Goal: Transaction & Acquisition: Book appointment/travel/reservation

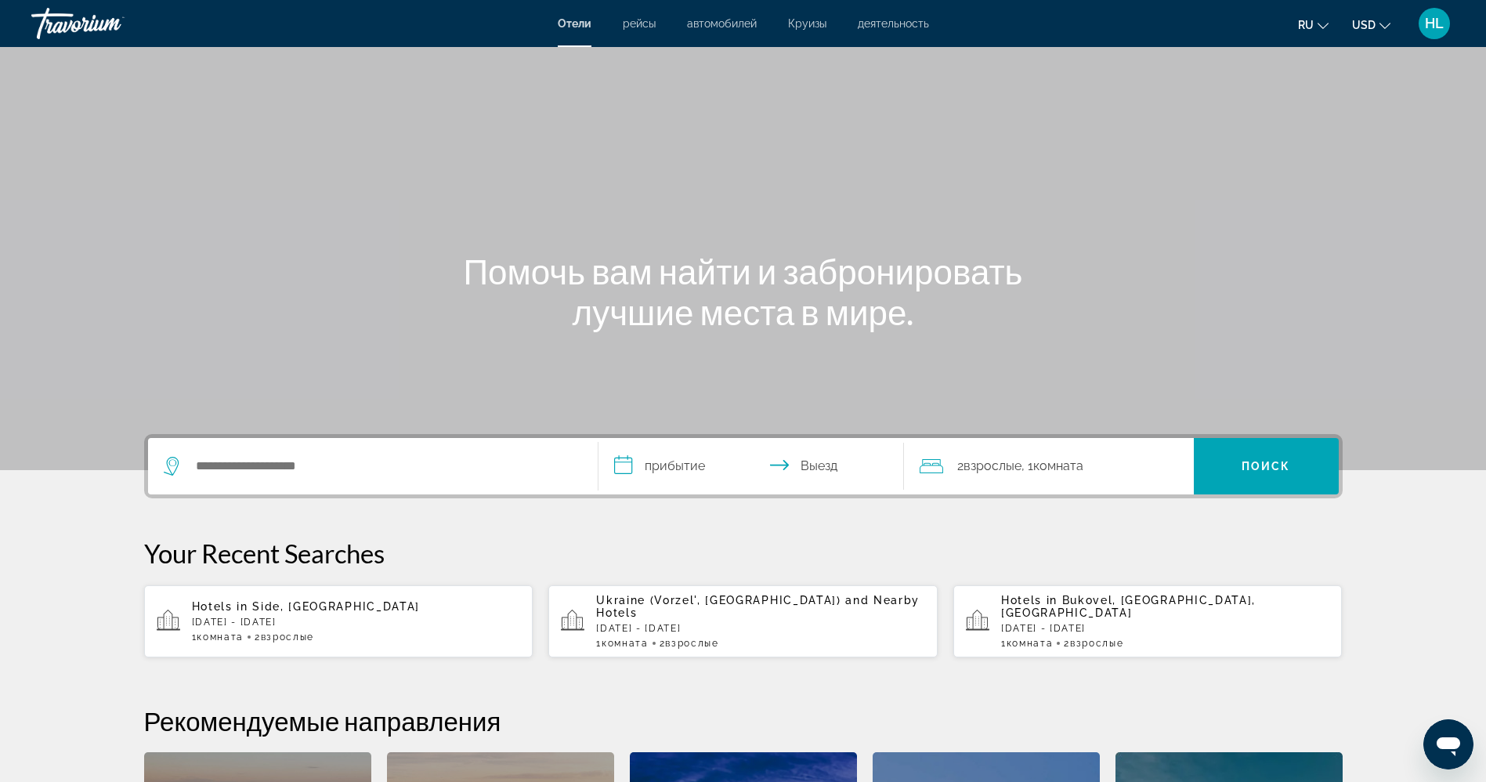
click at [644, 25] on span "рейсы" at bounding box center [639, 23] width 33 height 13
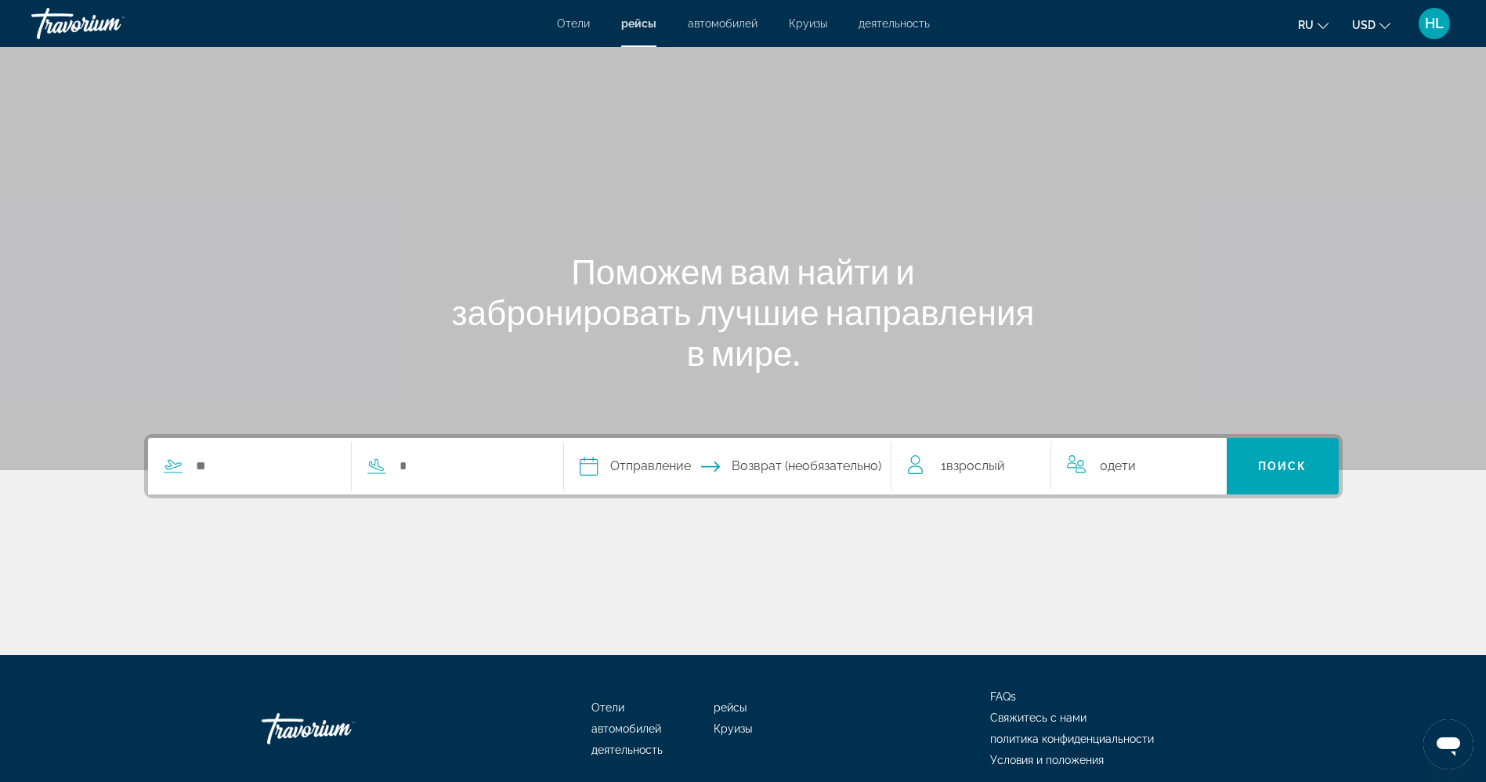
click at [222, 452] on div "Search widget" at bounding box center [344, 466] width 392 height 56
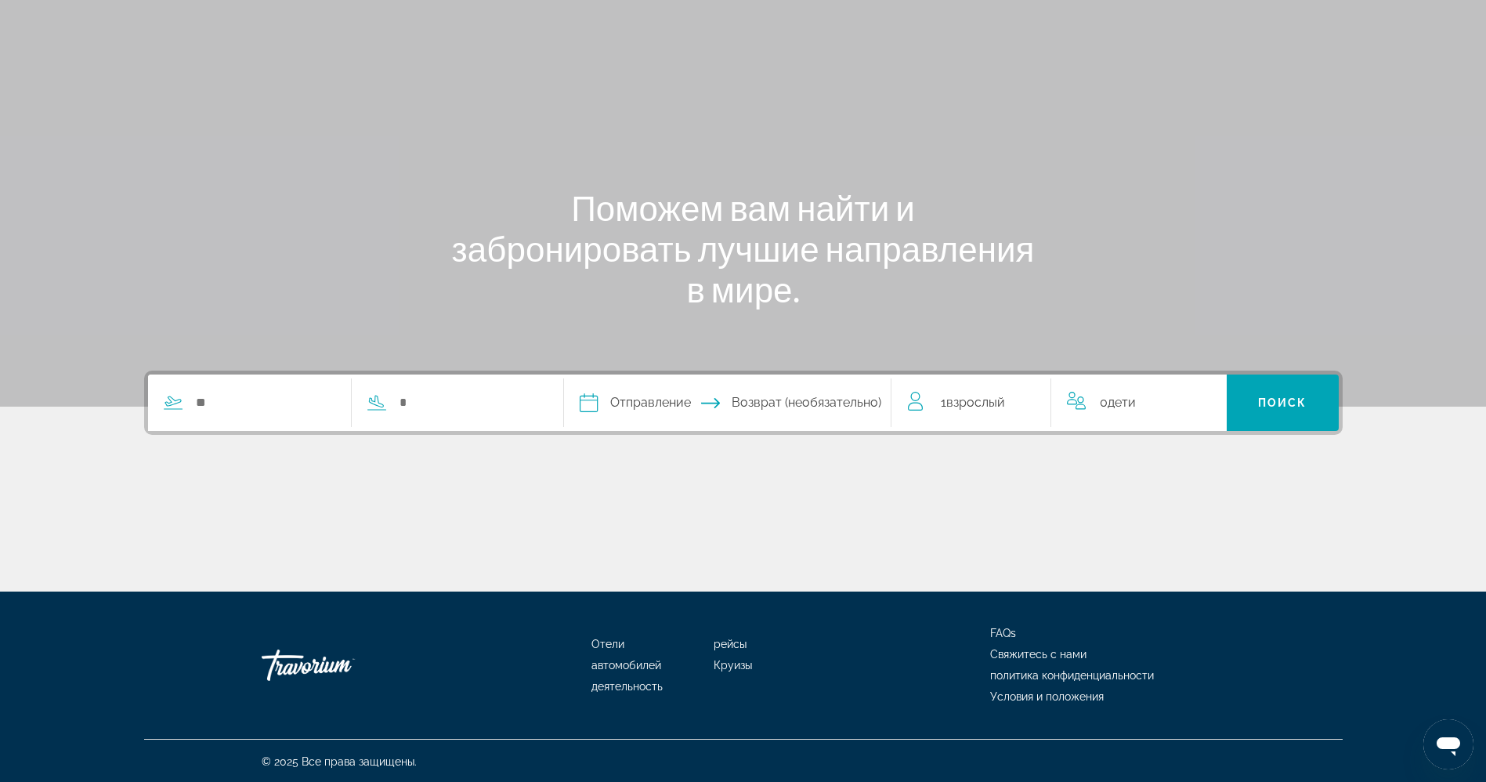
scroll to position [65, 0]
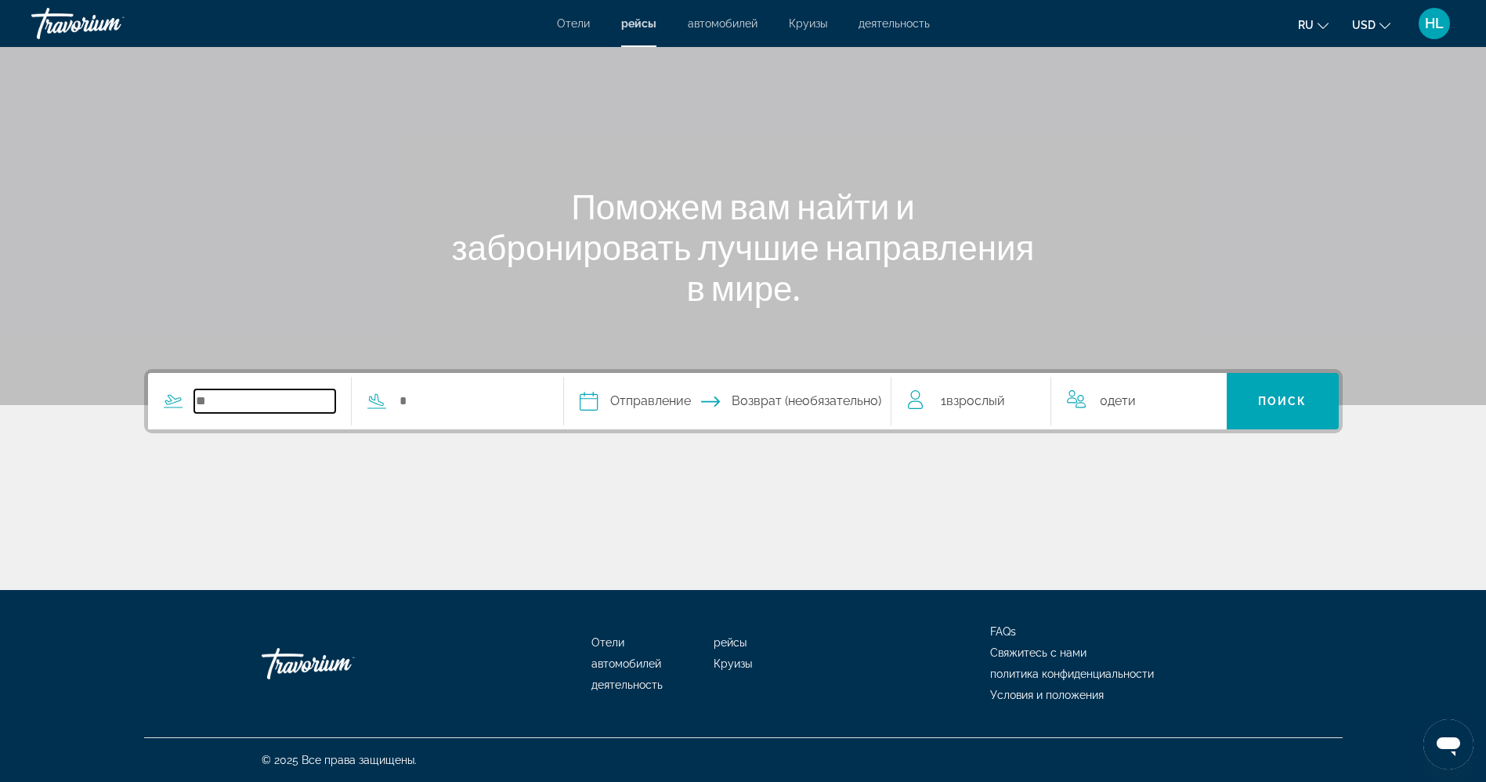
click at [233, 410] on input "Search widget" at bounding box center [265, 400] width 142 height 23
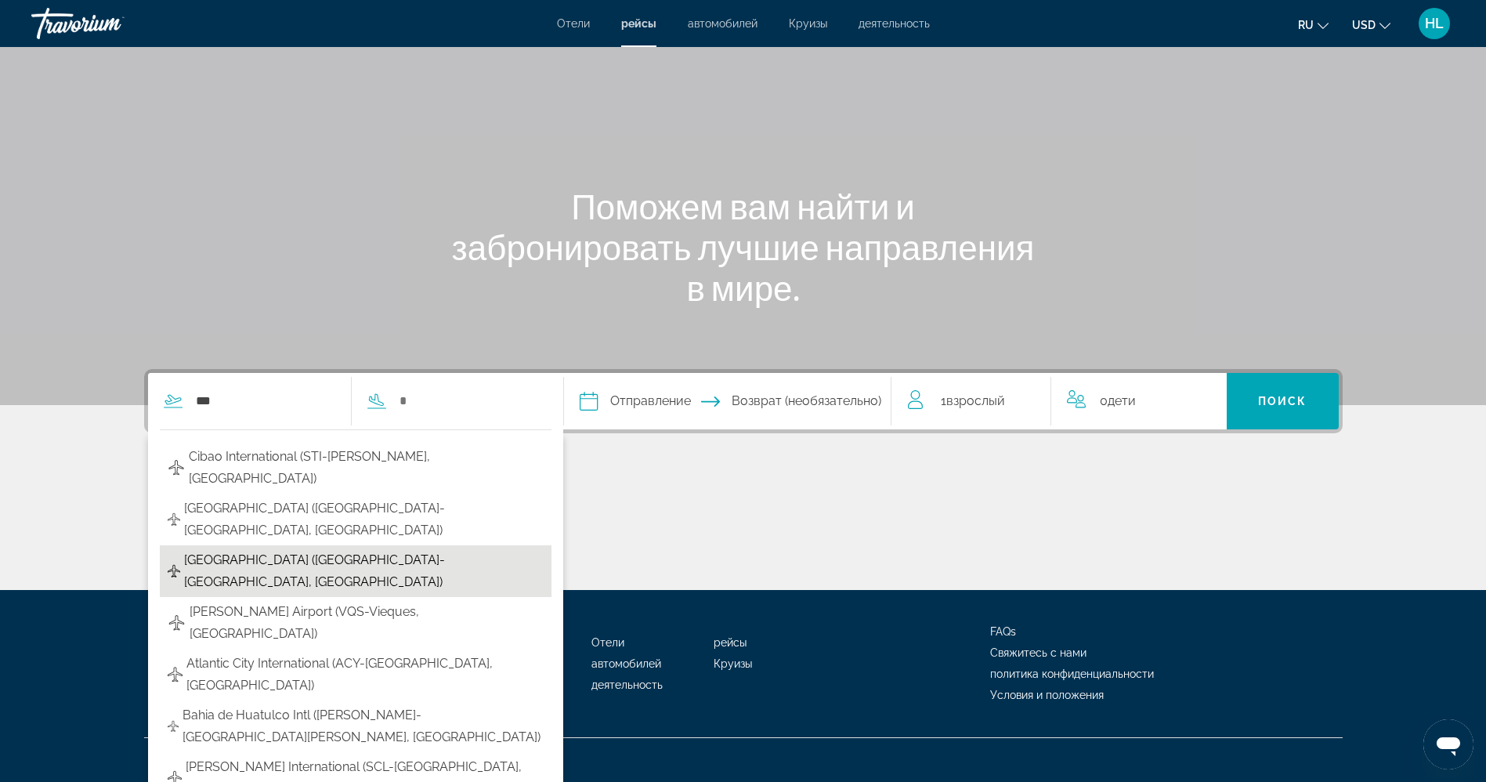
click at [247, 549] on span "Antalya Airport (AYT-Antalya, Turkey)" at bounding box center [363, 571] width 359 height 44
type input "**********"
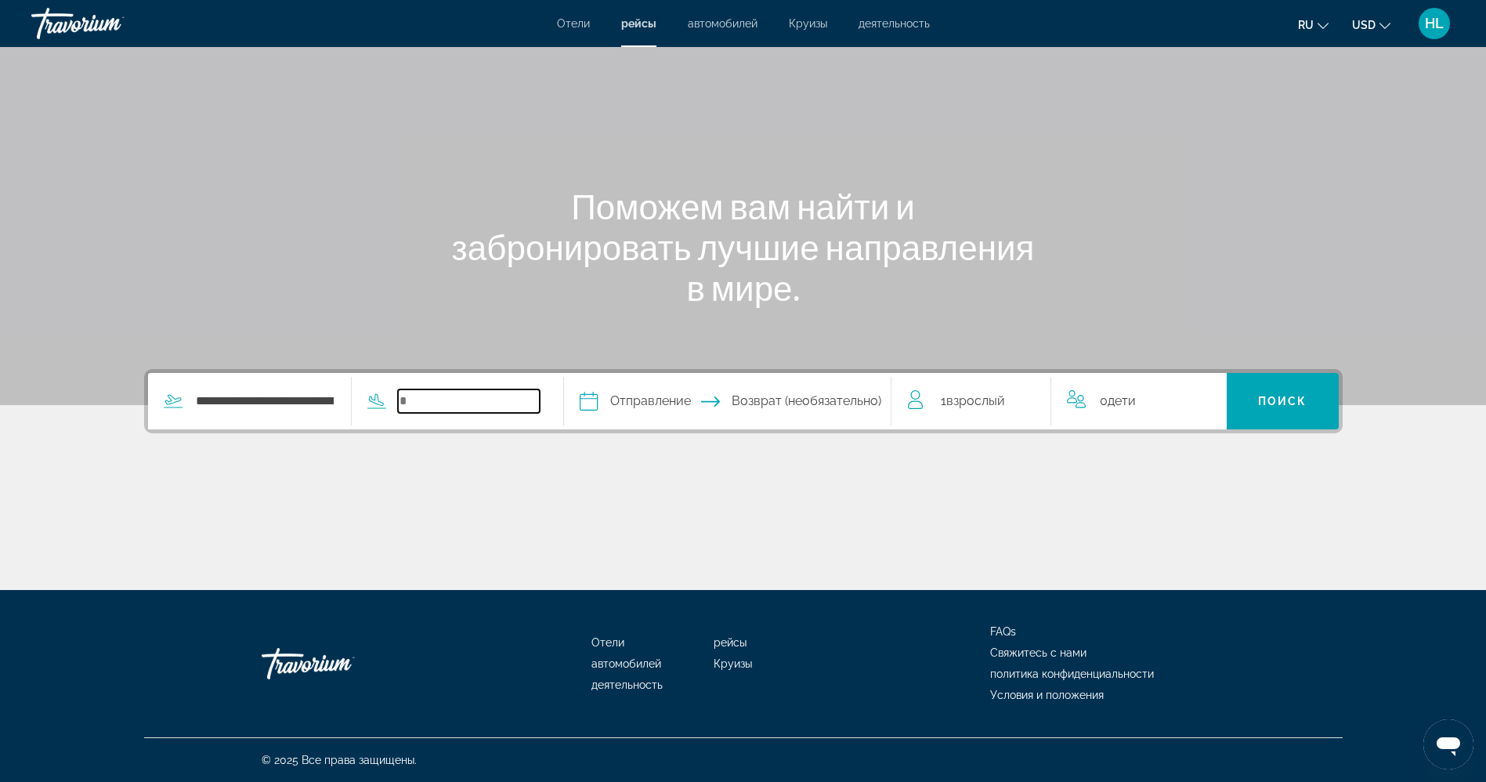
click at [442, 403] on input "Search widget" at bounding box center [469, 400] width 142 height 23
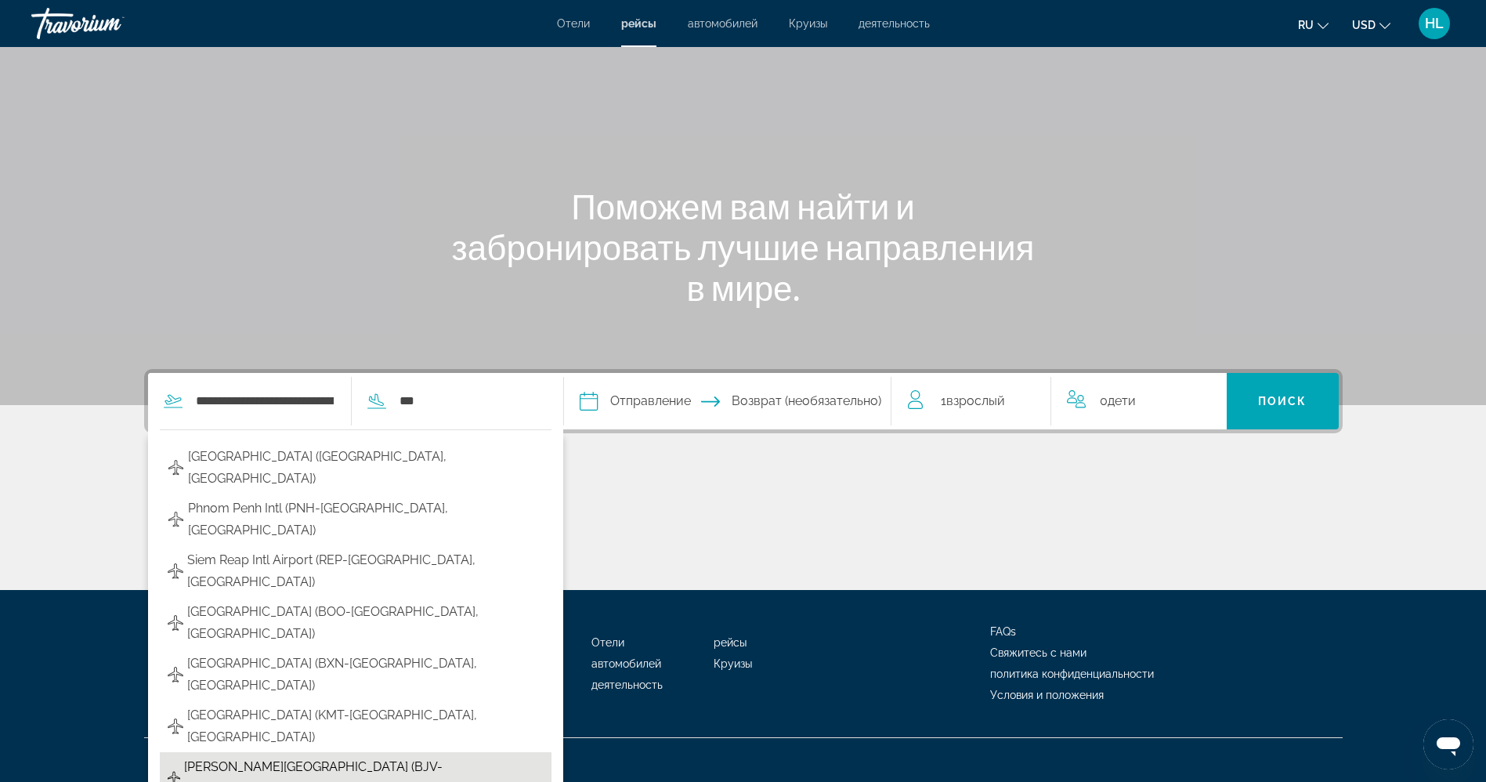
click at [341, 756] on span "Milas Airport (BJV-Bodrum, Turkey)" at bounding box center [363, 778] width 359 height 44
type input "**********"
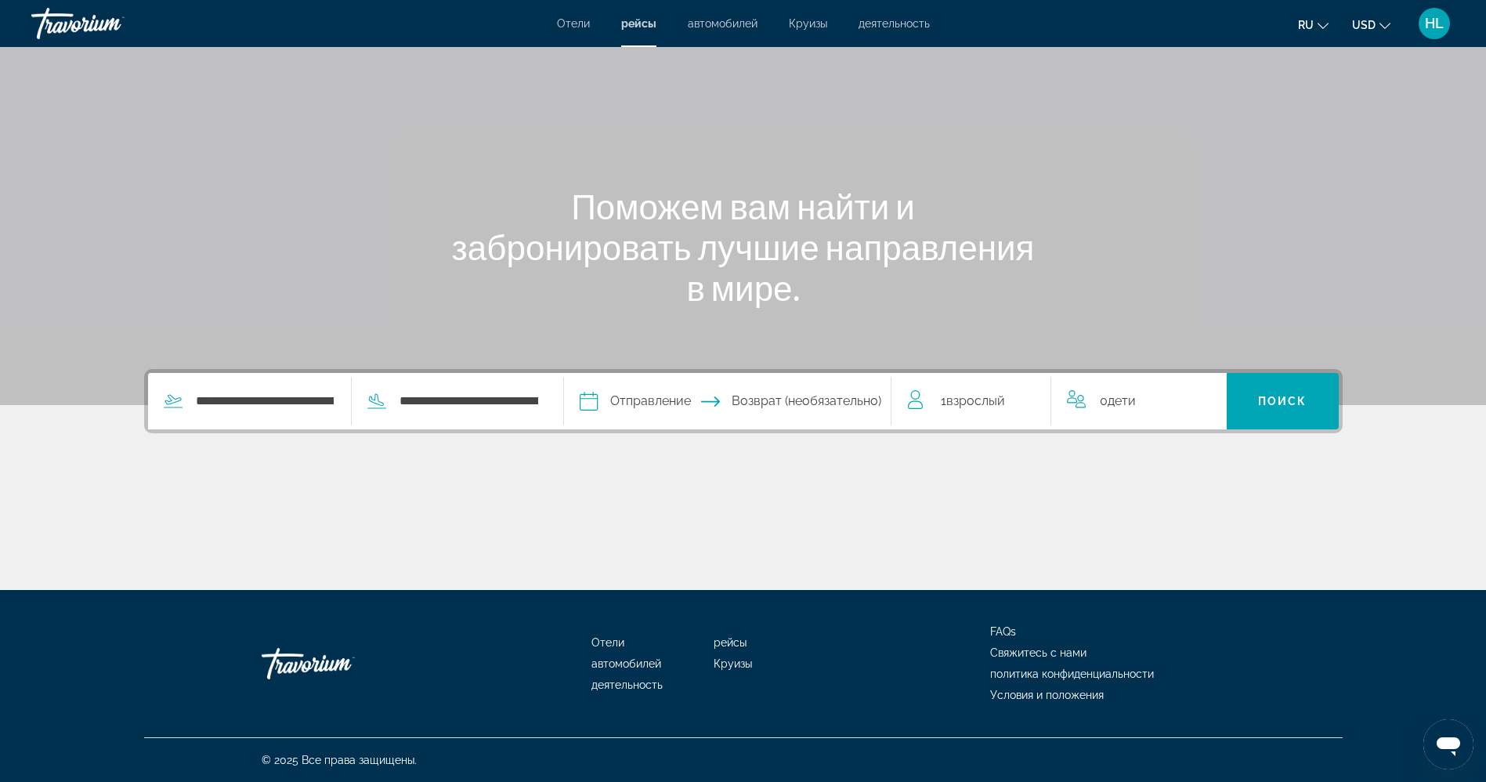
click at [626, 389] on input "Depart date" at bounding box center [657, 403] width 162 height 61
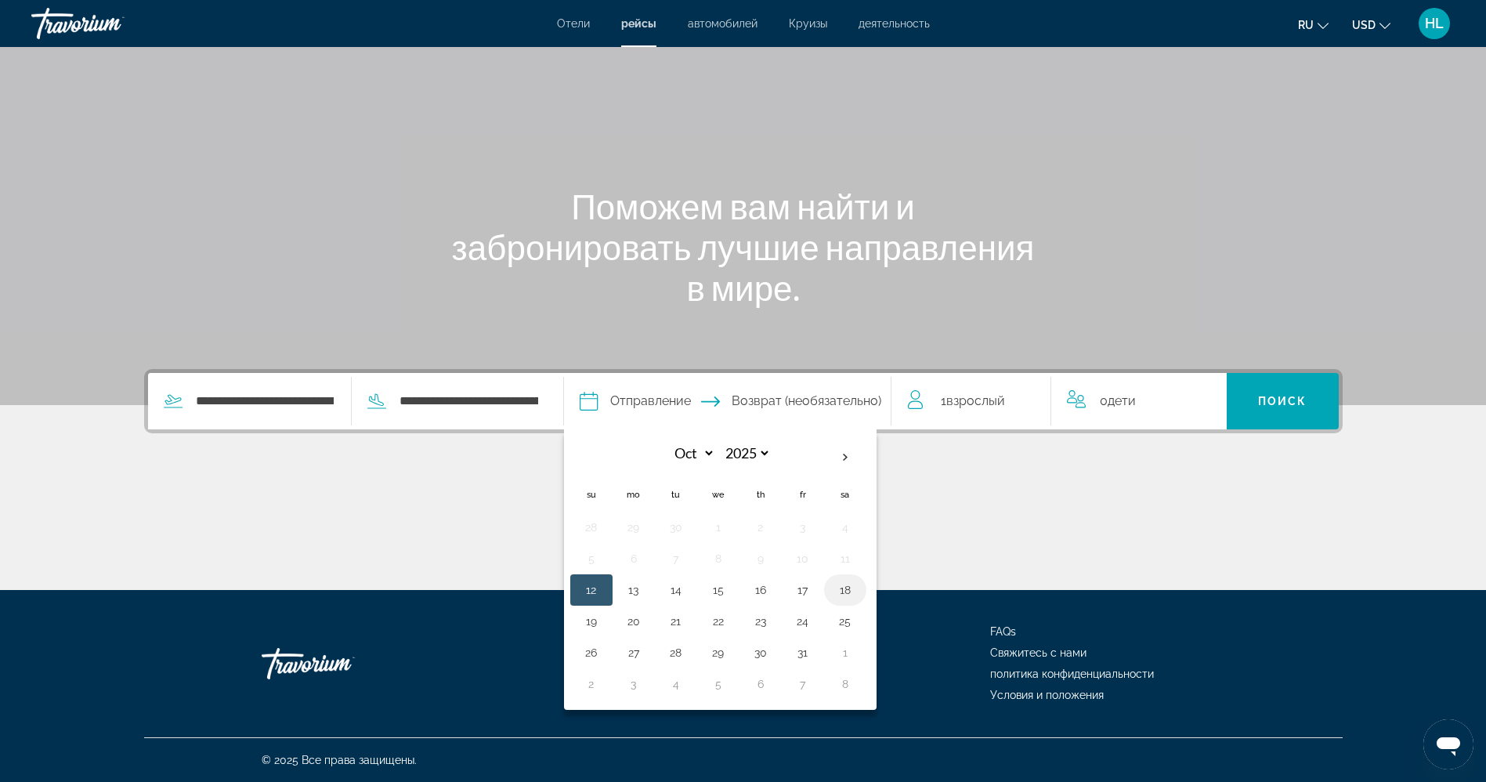
click at [836, 588] on button "18" at bounding box center [844, 590] width 25 height 22
type input "**********"
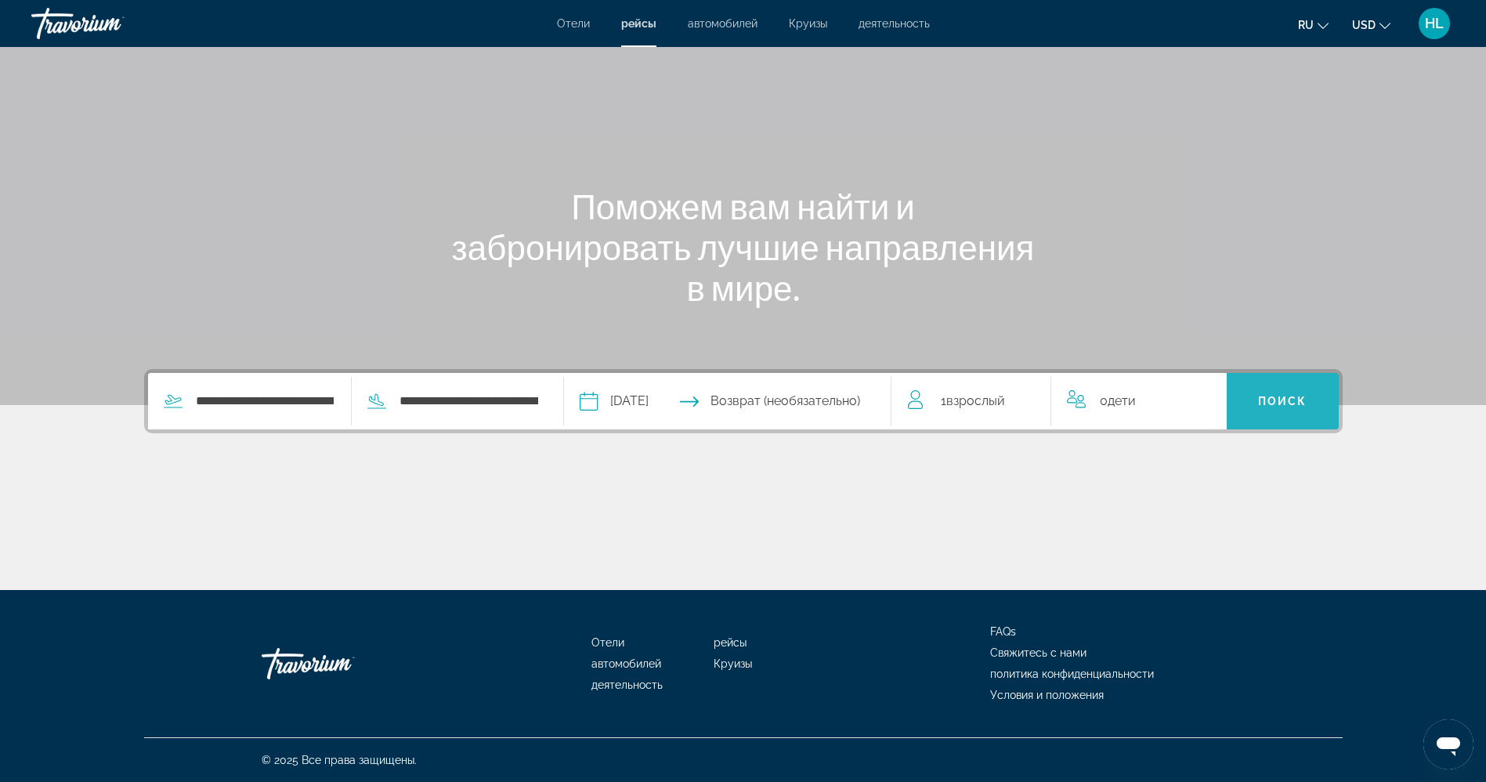
click at [1295, 402] on span "Поиск" at bounding box center [1282, 401] width 49 height 13
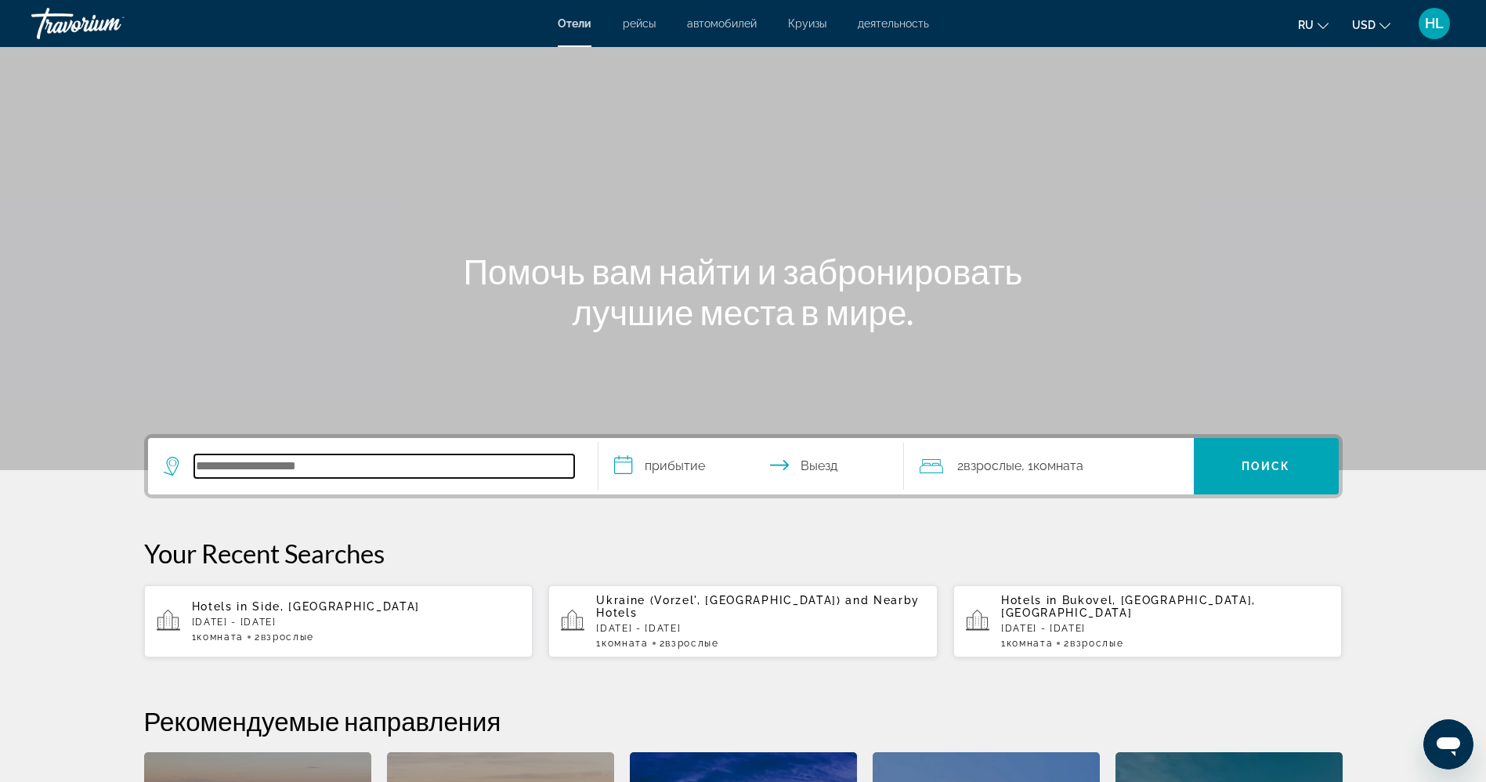
click at [289, 468] on input "Search hotel destination" at bounding box center [384, 465] width 380 height 23
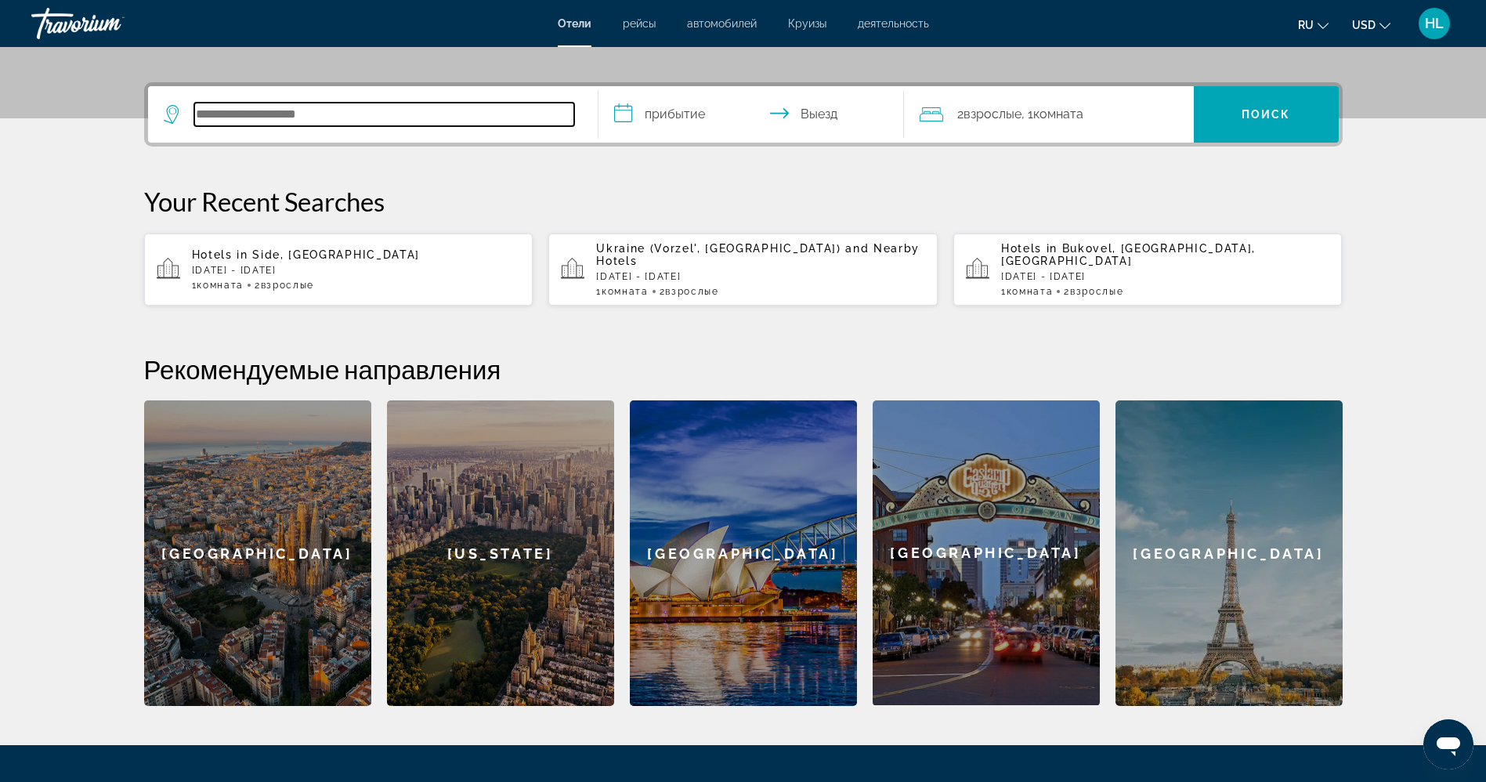
scroll to position [383, 0]
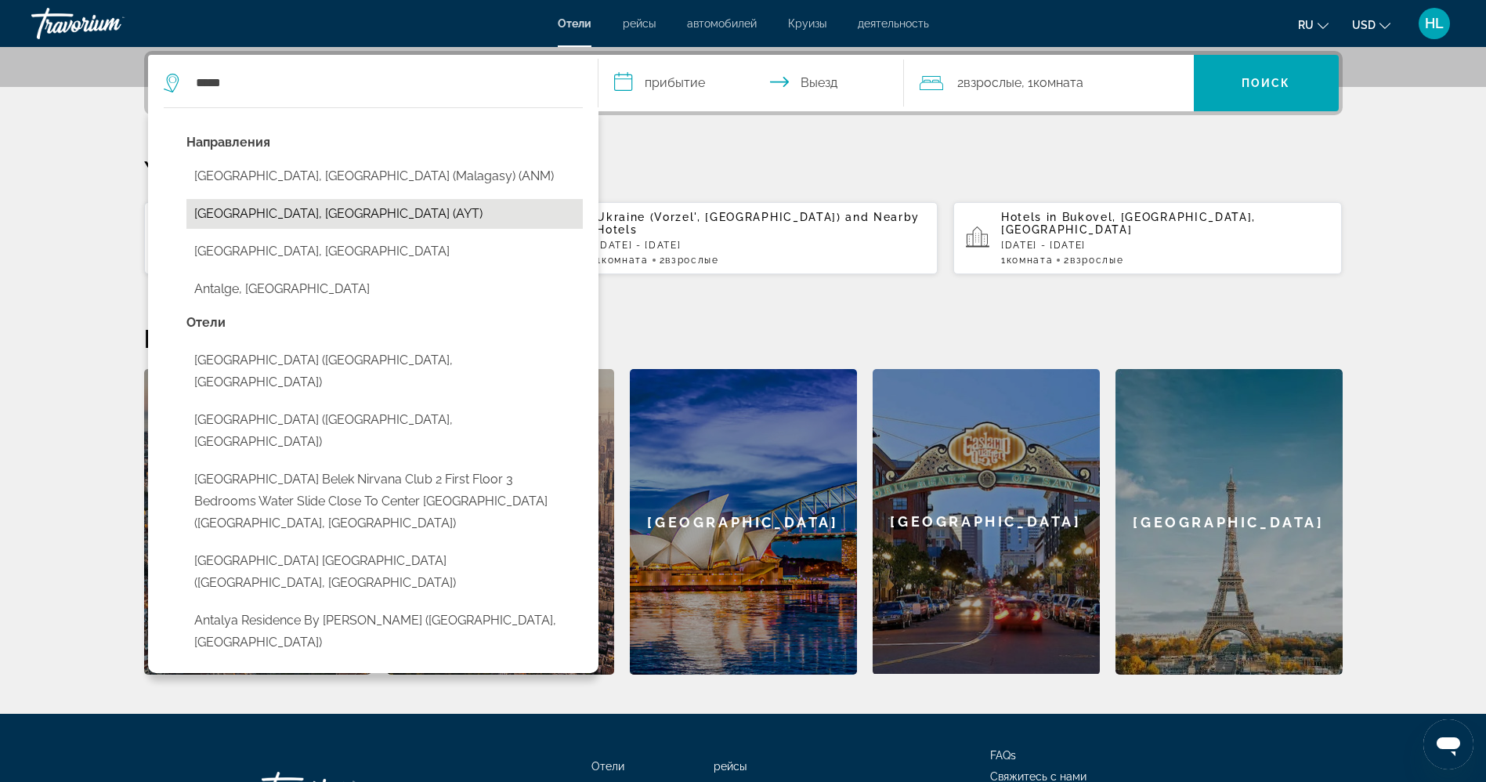
click at [287, 210] on button "[GEOGRAPHIC_DATA], [GEOGRAPHIC_DATA] (AYT)" at bounding box center [384, 214] width 396 height 30
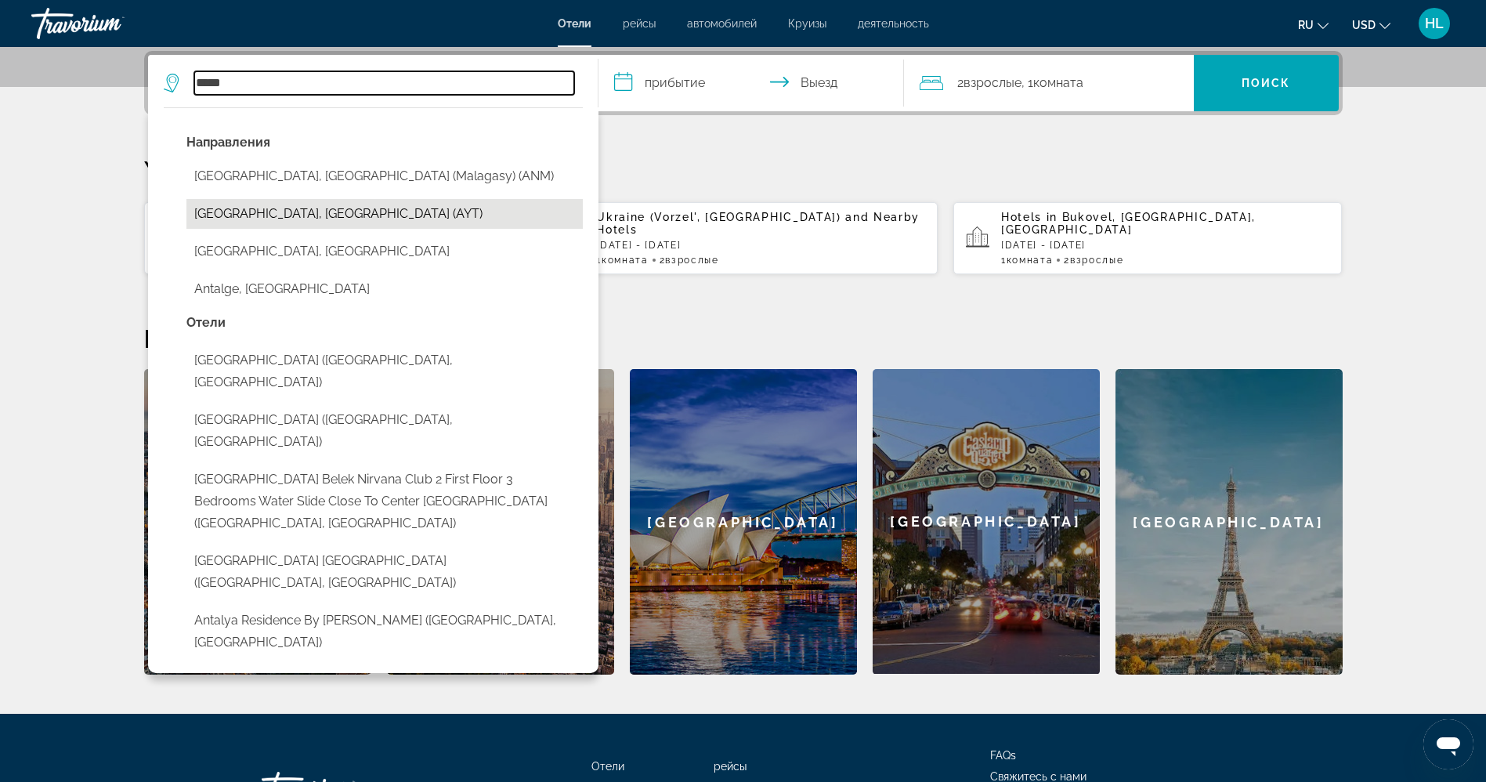
type input "**********"
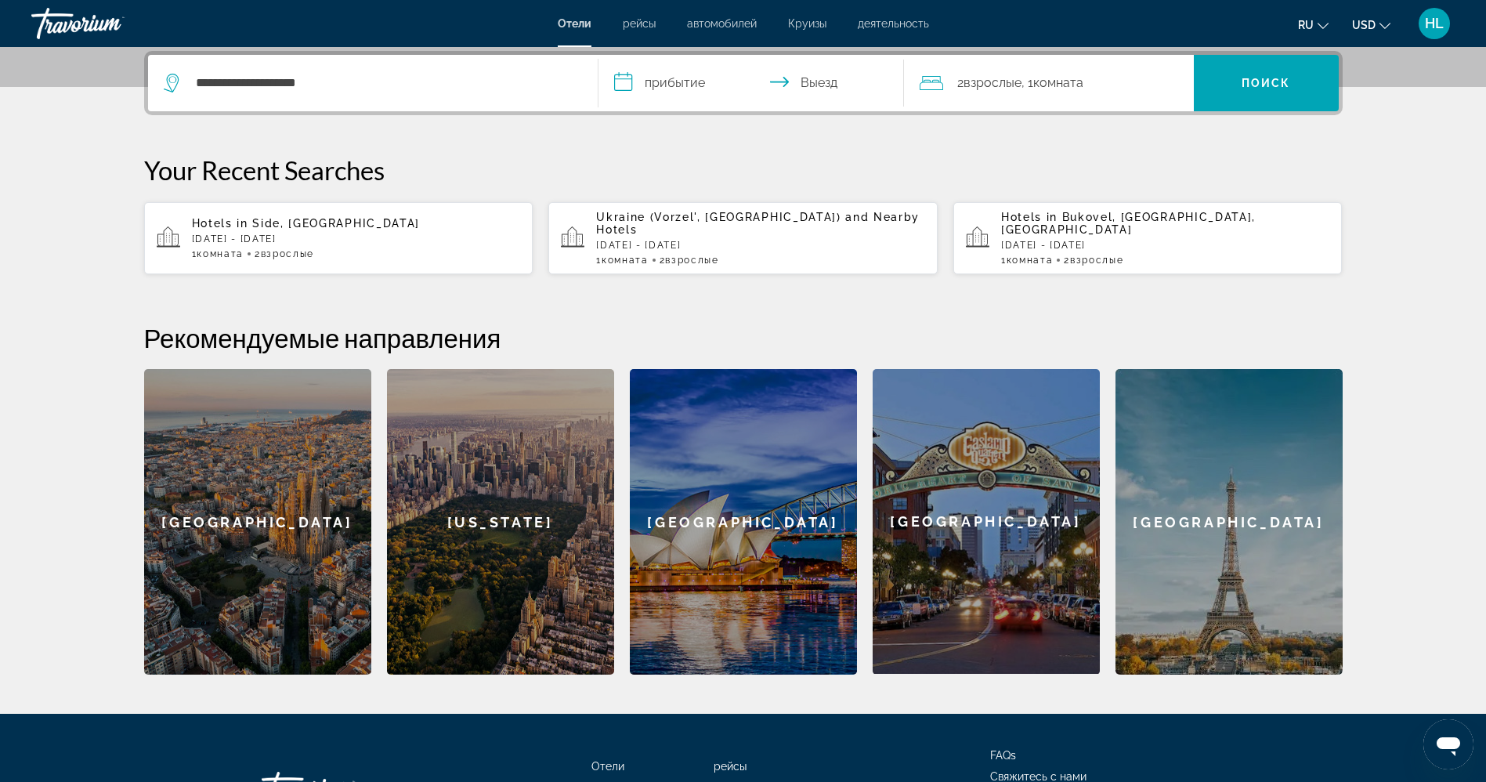
click at [648, 91] on input "**********" at bounding box center [754, 85] width 312 height 61
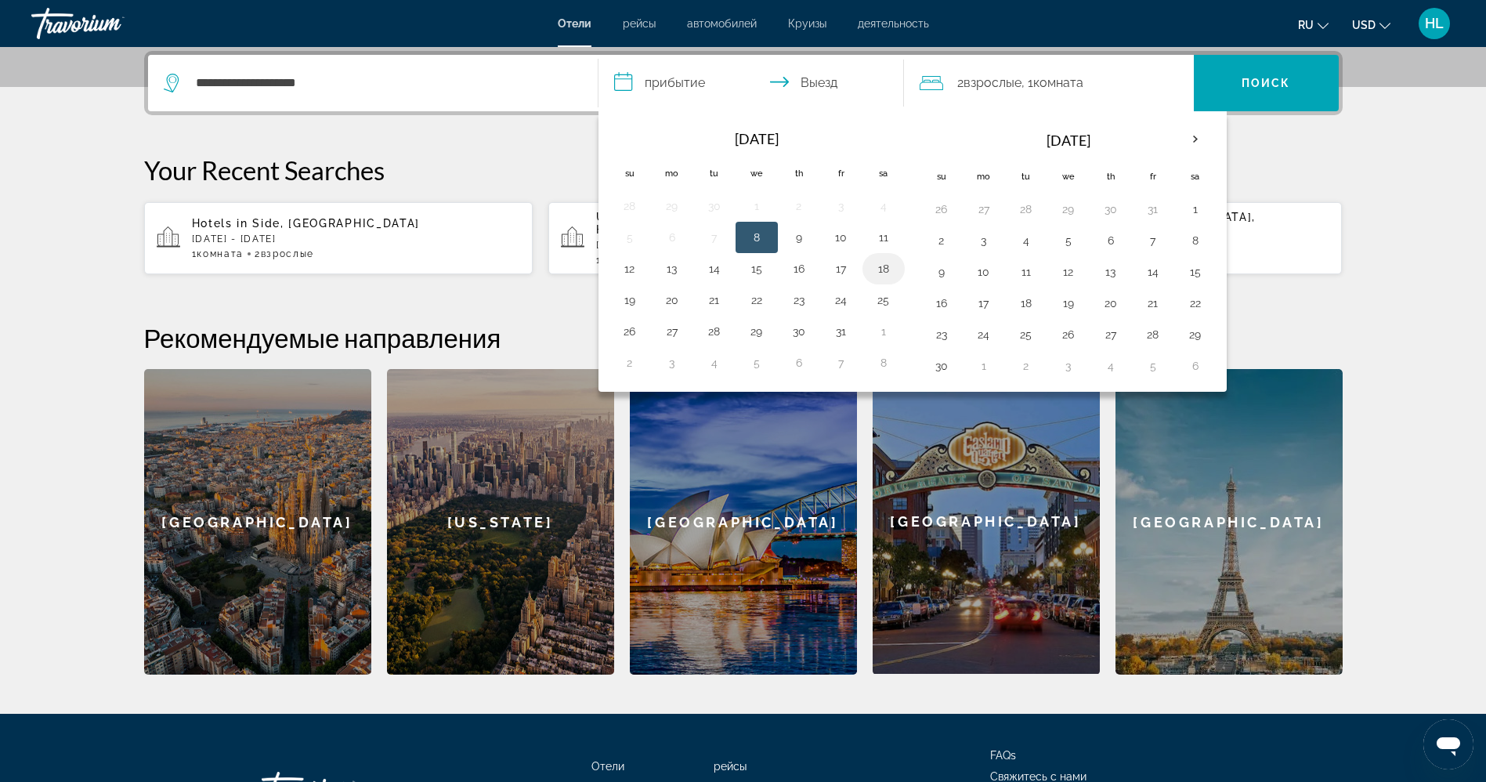
click at [879, 265] on button "18" at bounding box center [883, 269] width 25 height 22
click at [887, 266] on button "18" at bounding box center [883, 269] width 25 height 22
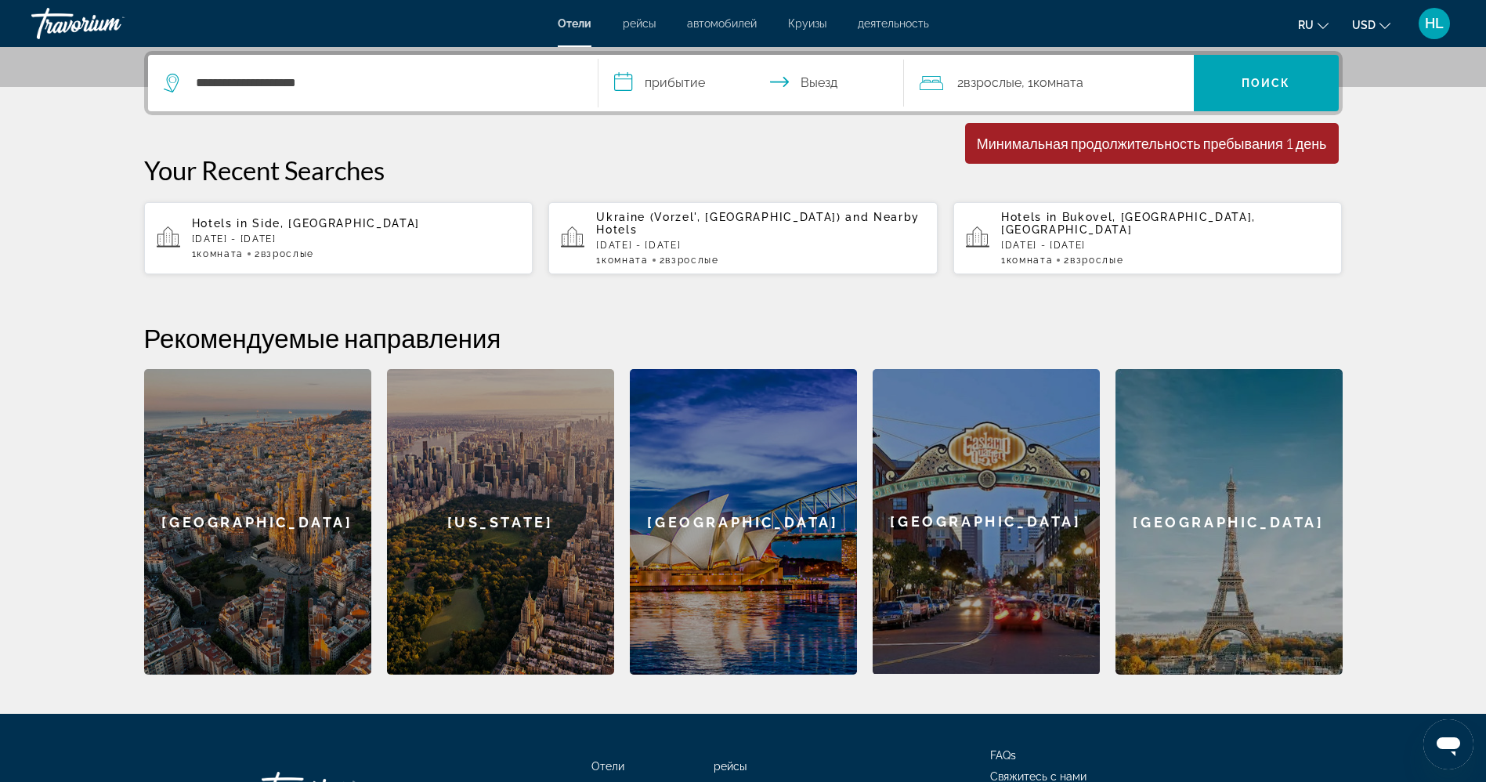
click at [695, 69] on input "**********" at bounding box center [754, 85] width 312 height 61
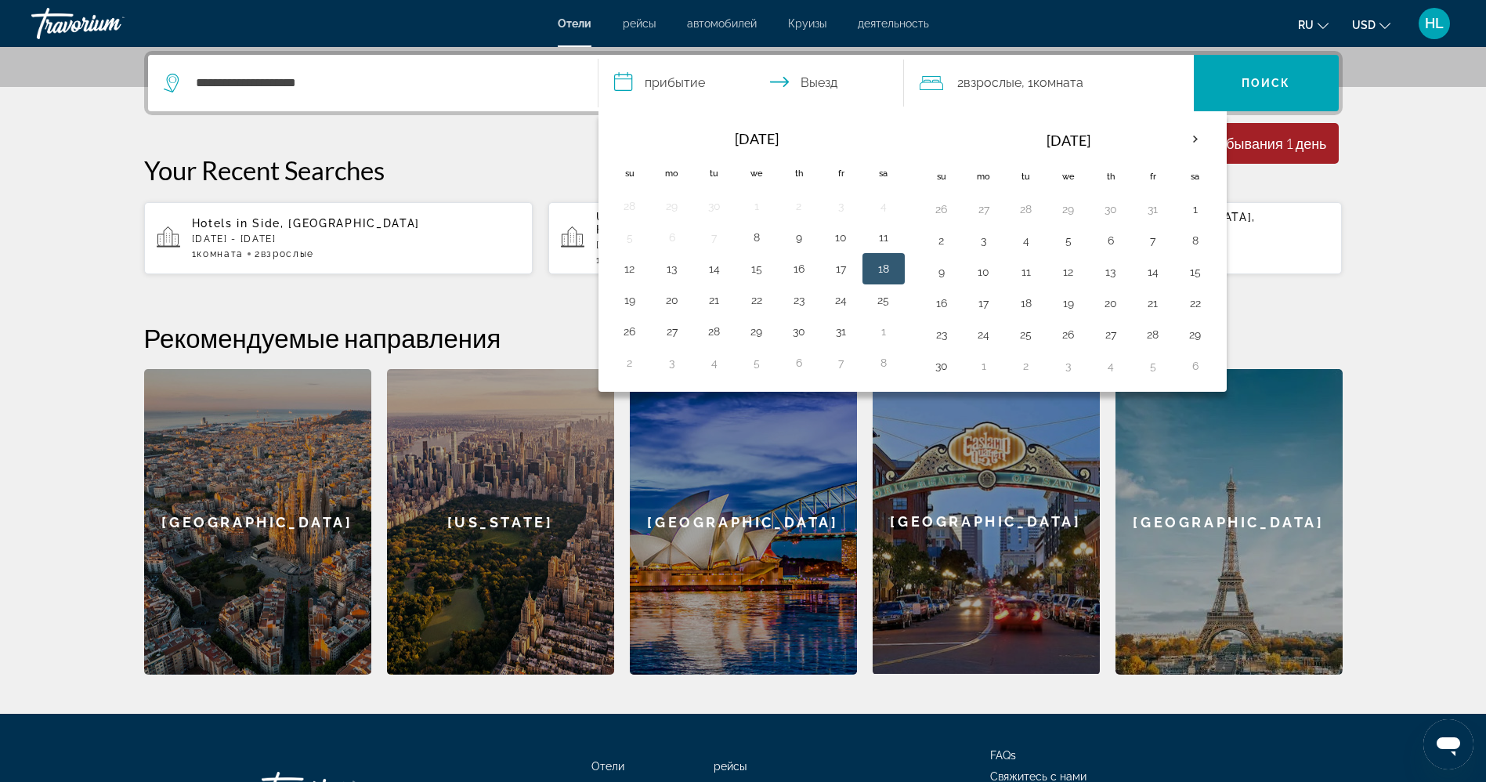
click at [885, 259] on button "18" at bounding box center [883, 269] width 25 height 22
click at [885, 302] on button "25" at bounding box center [883, 300] width 25 height 22
type input "**********"
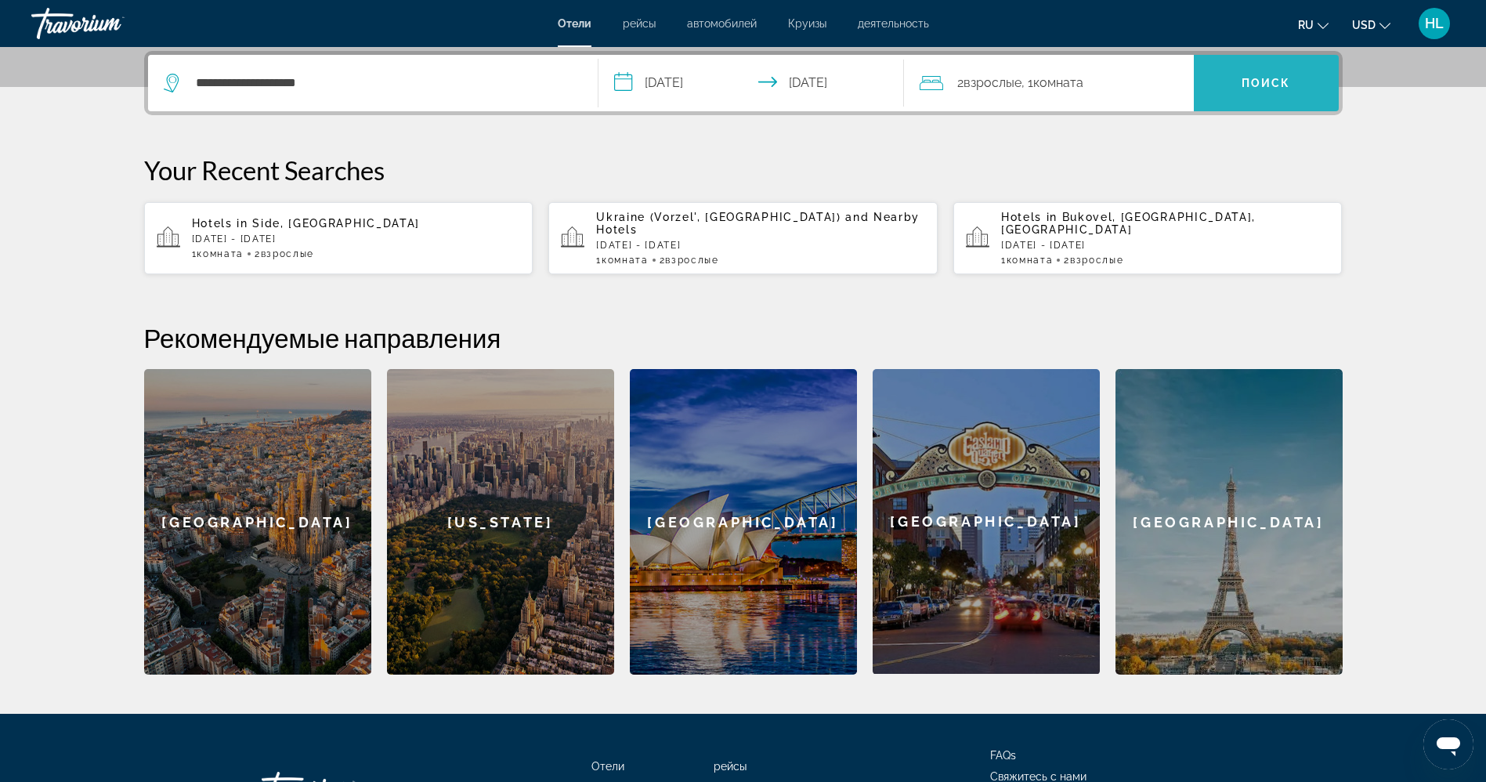
click at [1244, 77] on span "Поиск" at bounding box center [1265, 83] width 49 height 13
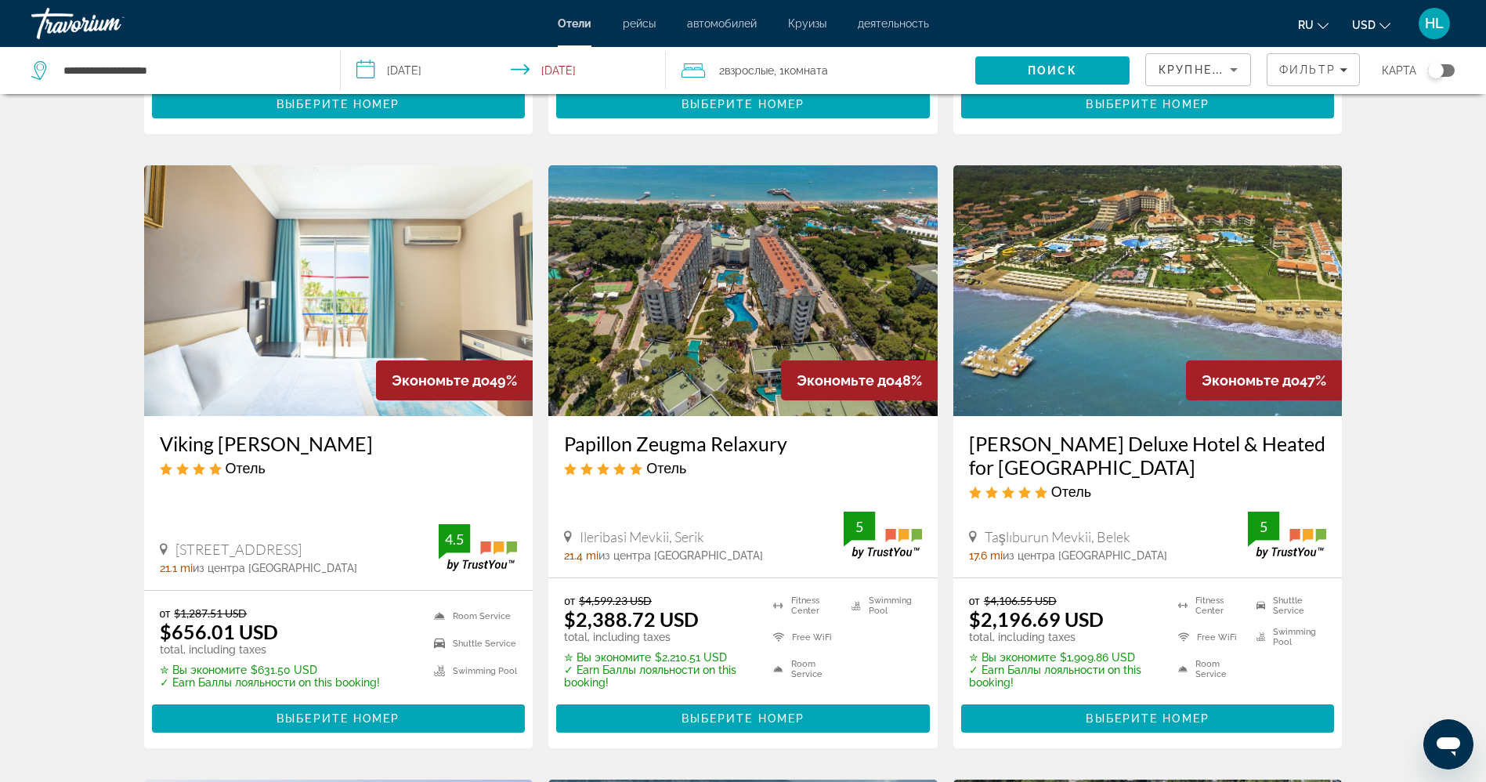
scroll to position [582, 0]
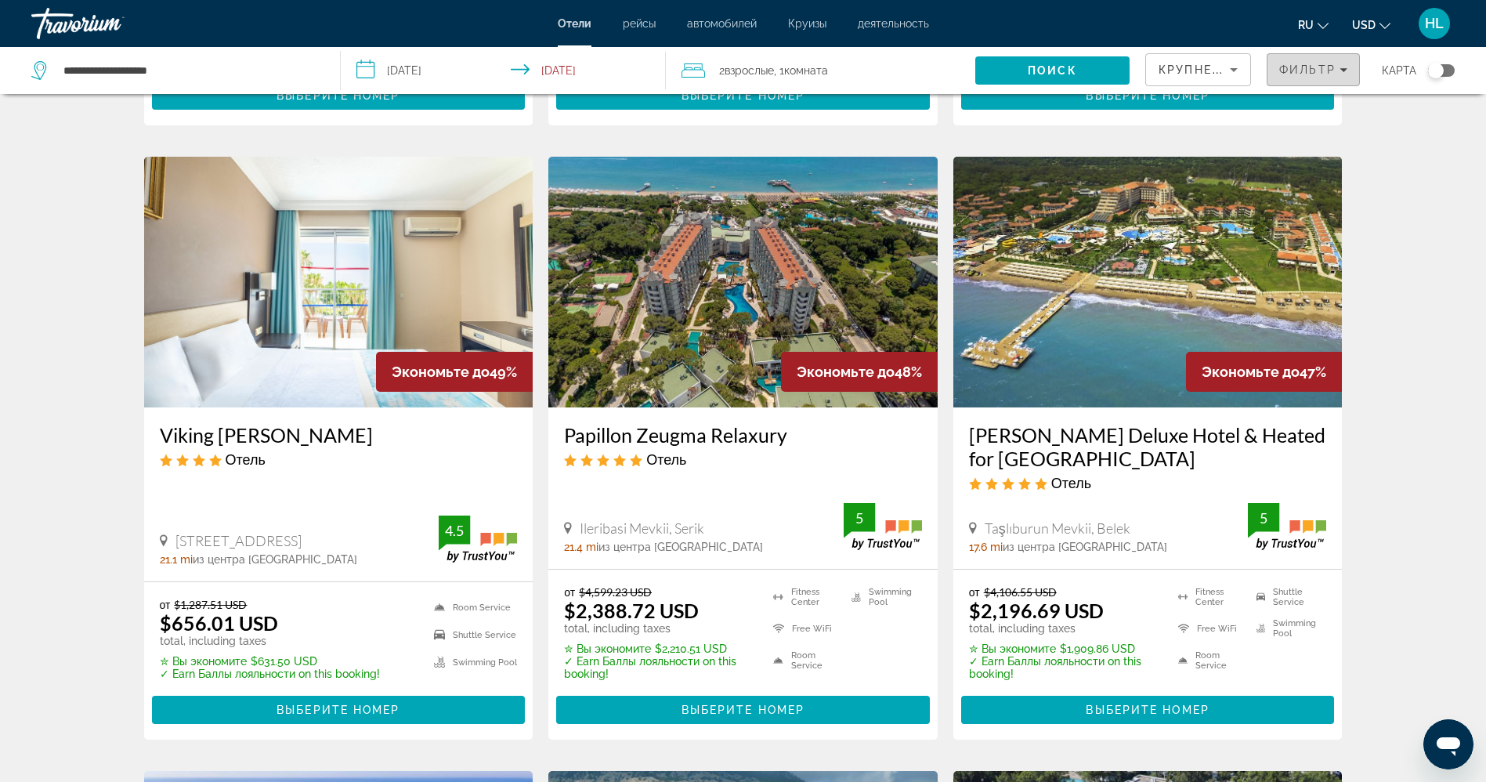
click at [1291, 56] on span "Filters" at bounding box center [1313, 70] width 92 height 38
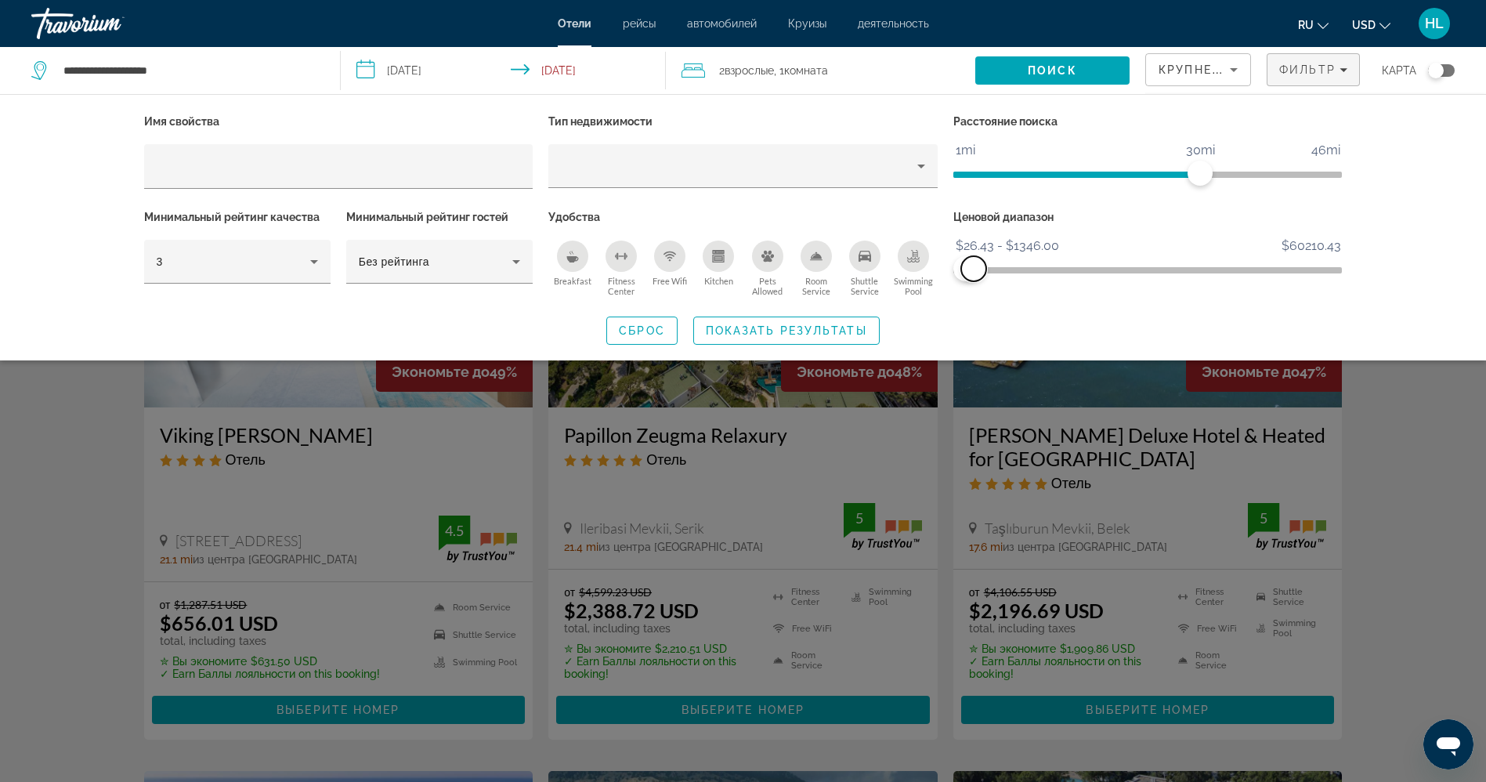
drag, startPoint x: 1329, startPoint y: 262, endPoint x: 973, endPoint y: 292, distance: 356.9
click at [973, 292] on div "Ценовой диапазон $26.43 $60210.43 $26.43 $1346.00 $26.43 - $1346.00" at bounding box center [1147, 253] width 405 height 95
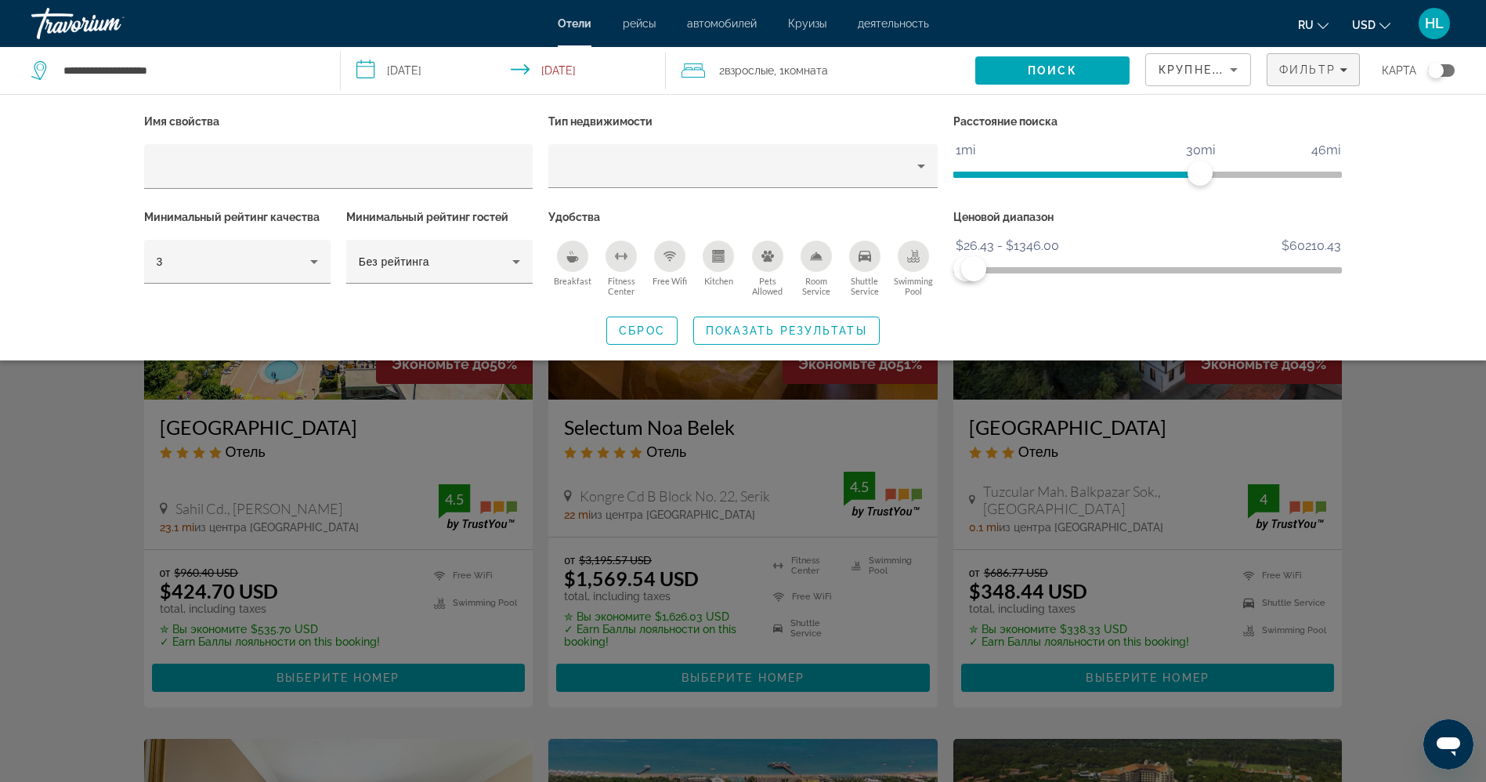
click at [663, 261] on div "Free Wifi" at bounding box center [669, 255] width 31 height 31
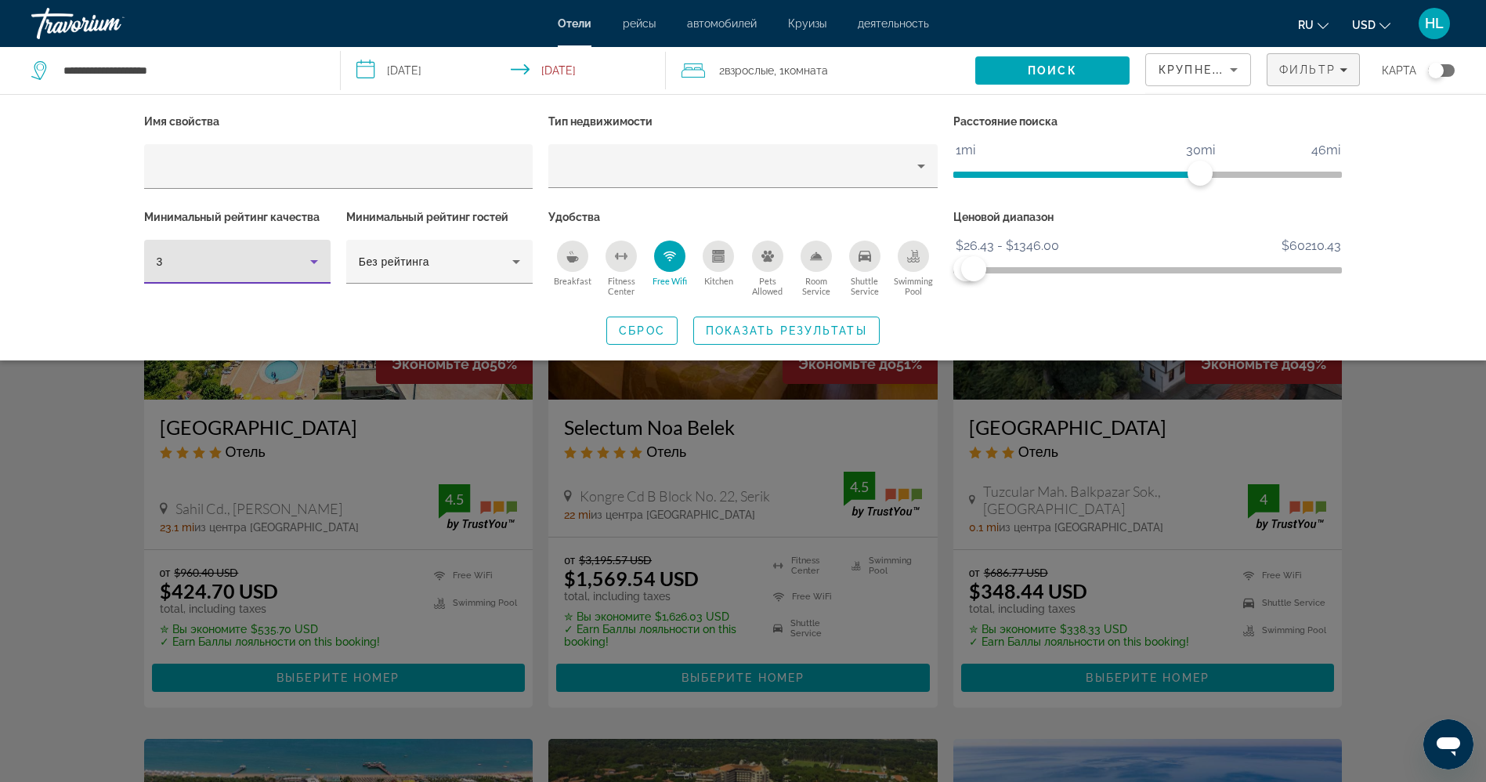
click at [285, 266] on div "3" at bounding box center [233, 261] width 153 height 19
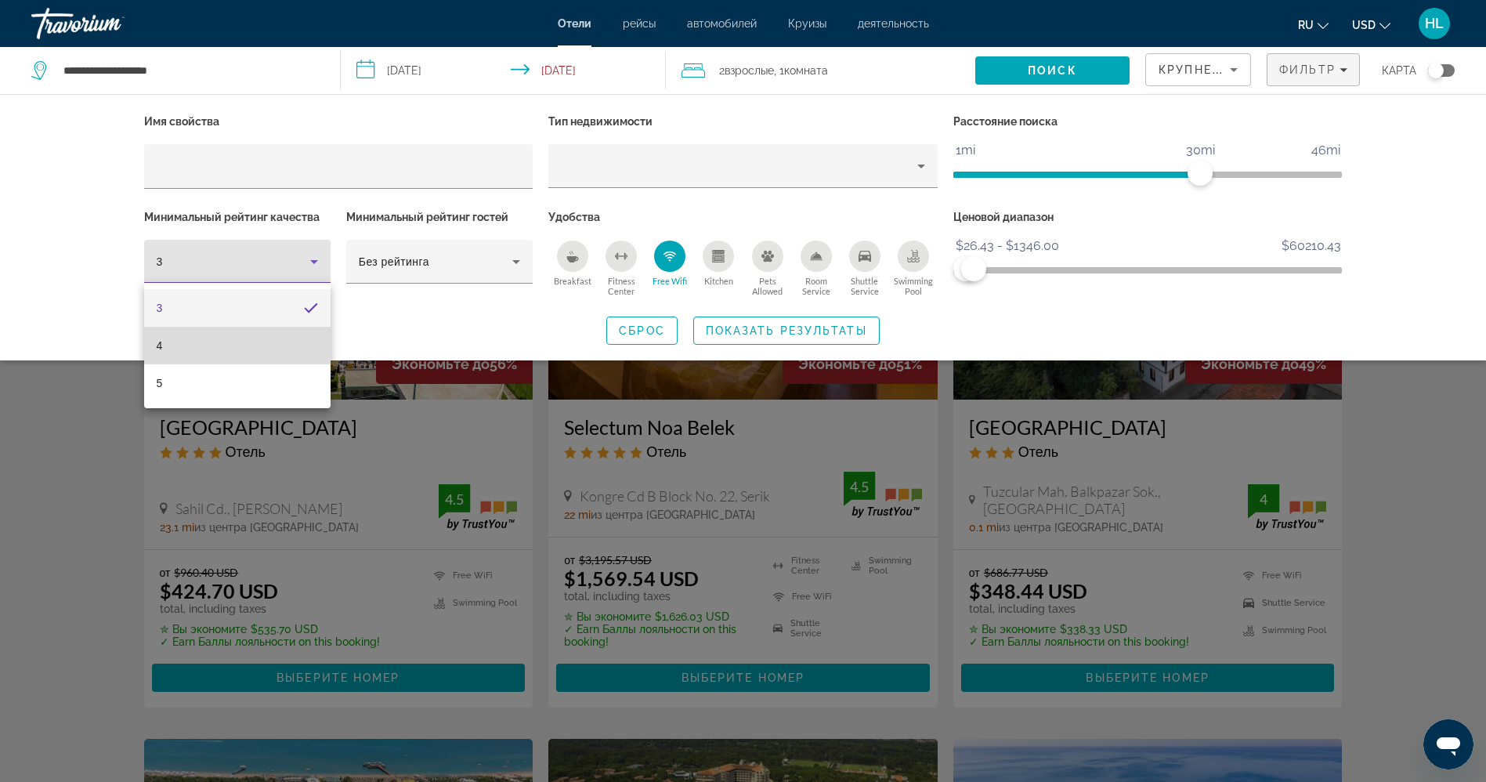
click at [264, 350] on mat-option "4" at bounding box center [237, 346] width 186 height 38
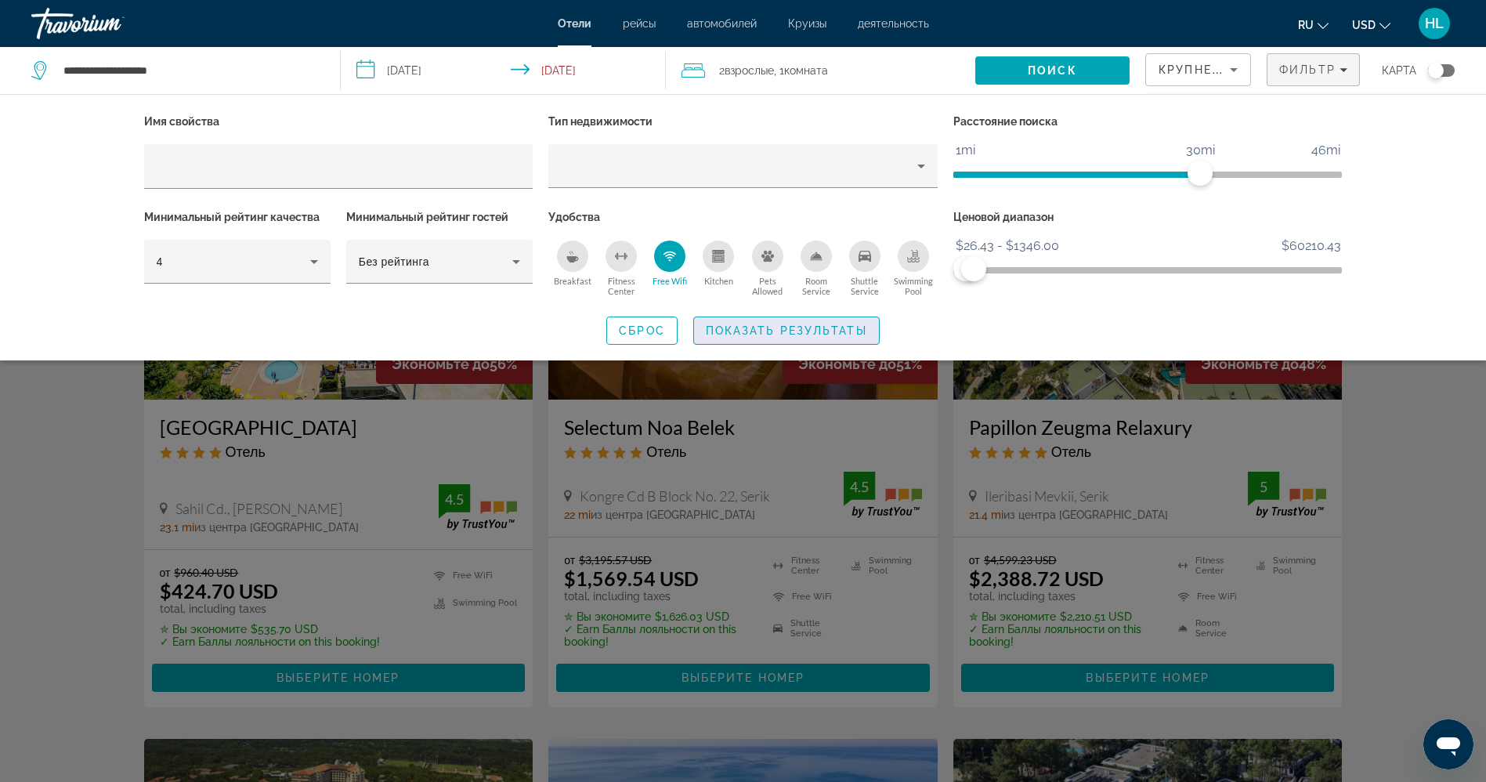
click at [777, 327] on span "Показать результаты" at bounding box center [786, 330] width 161 height 13
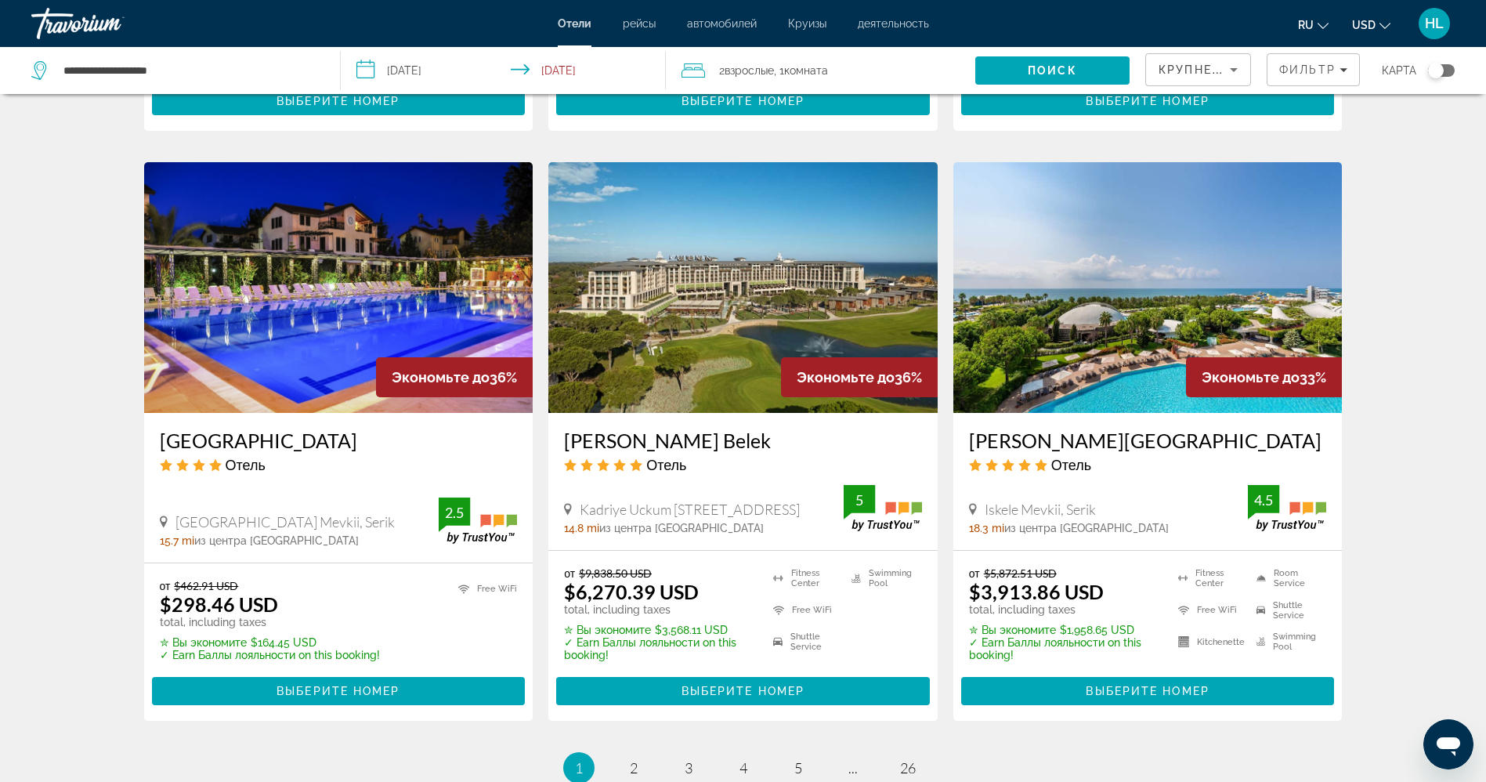
scroll to position [1820, 0]
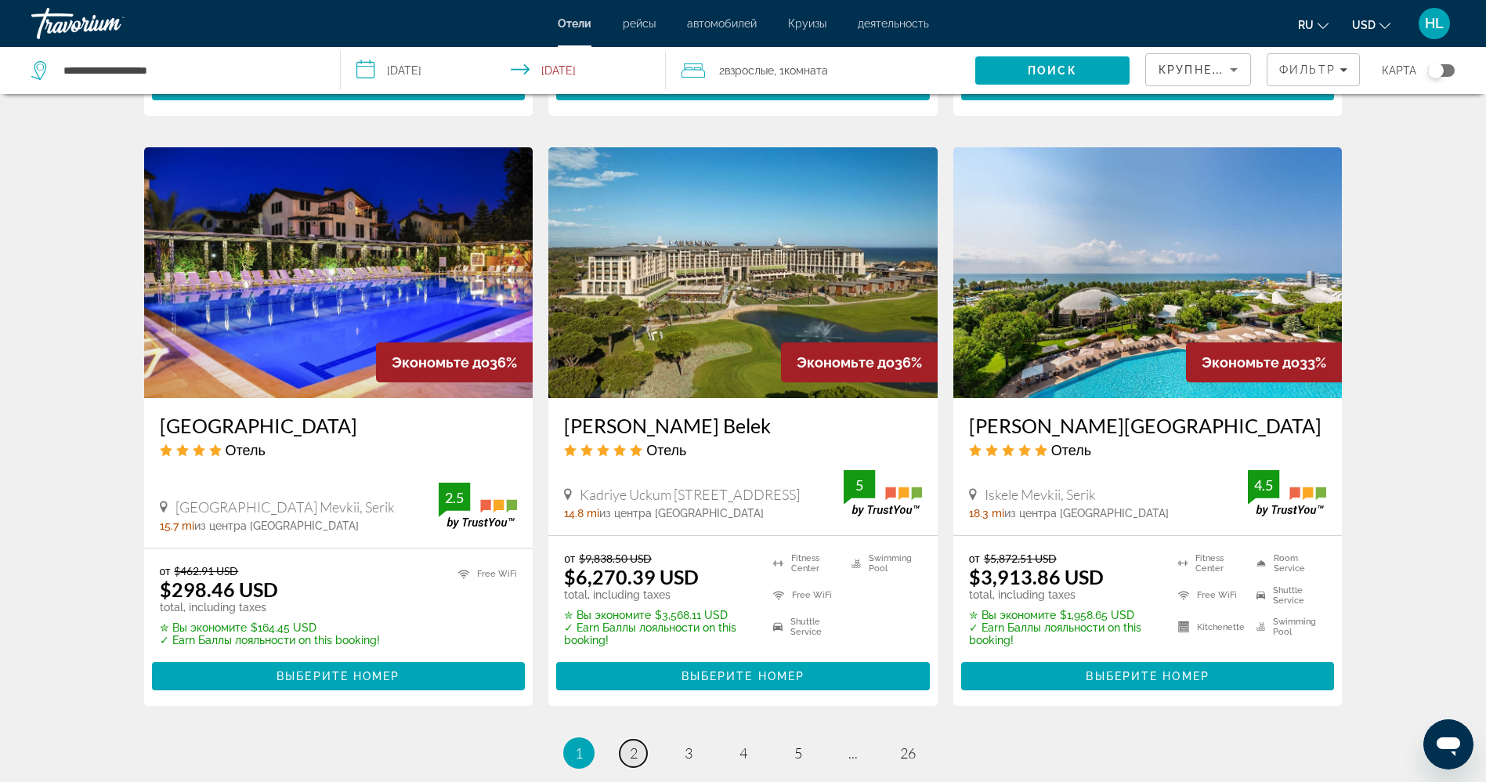
click at [630, 744] on span "2" at bounding box center [634, 752] width 8 height 17
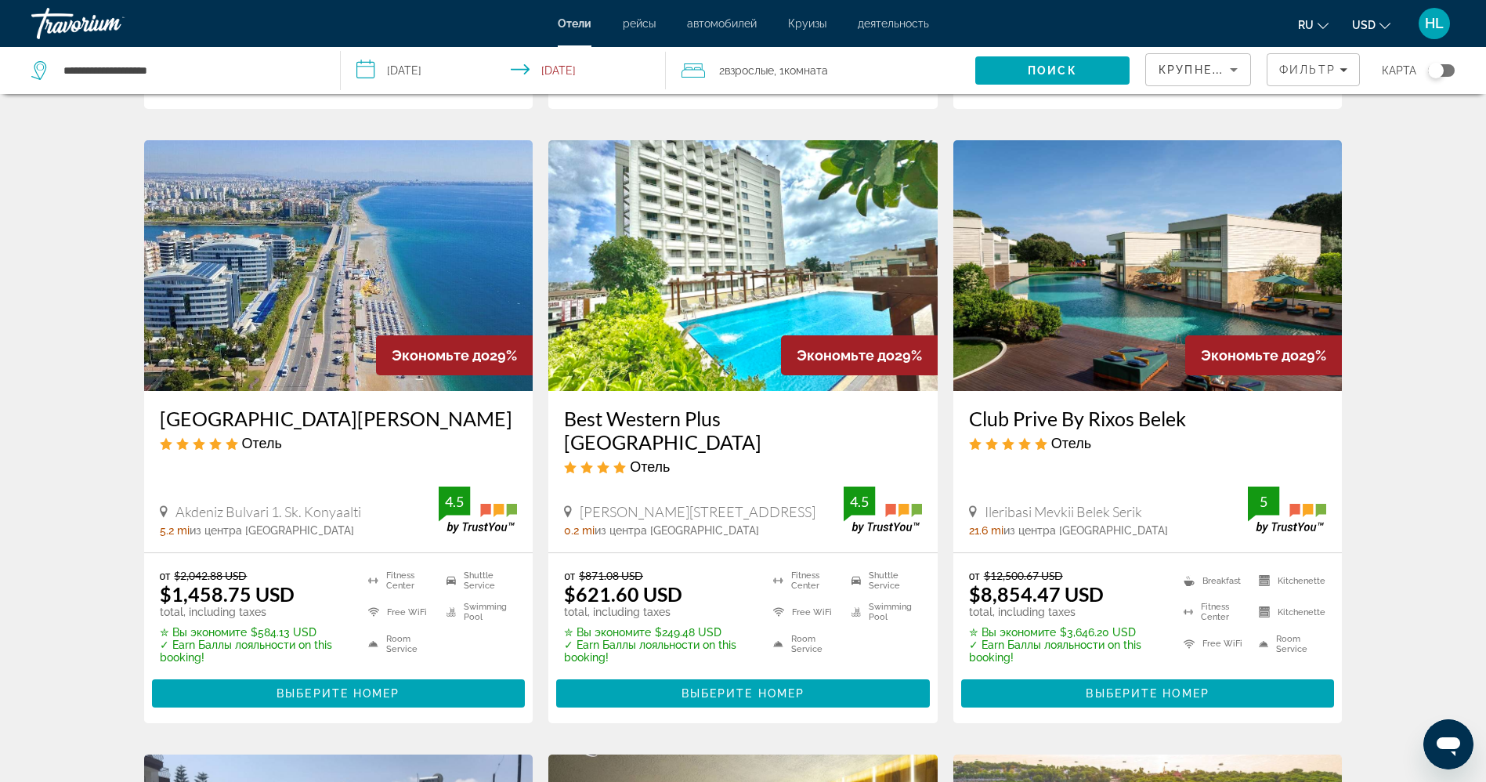
scroll to position [625, 0]
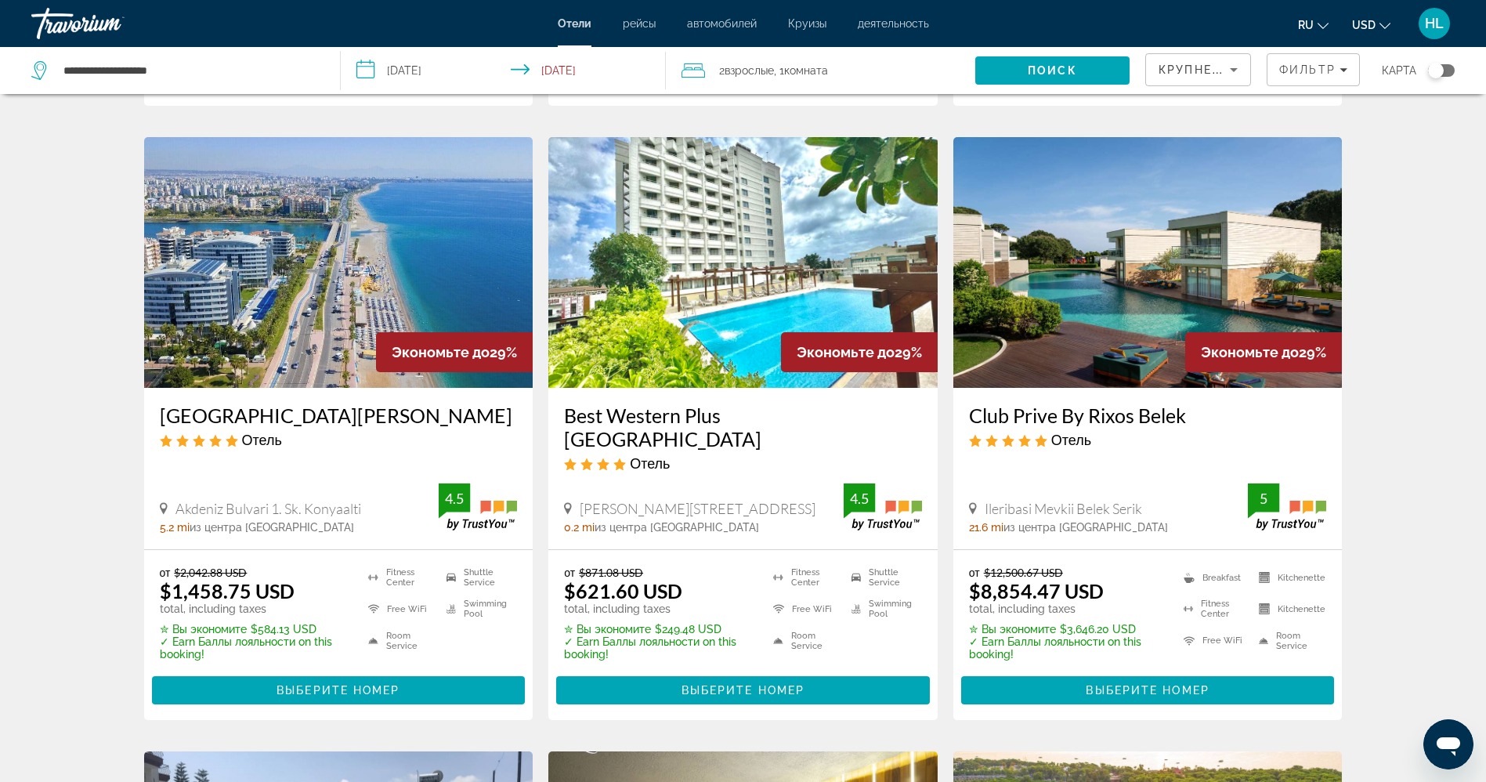
click at [225, 199] on img "Main content" at bounding box center [338, 262] width 389 height 251
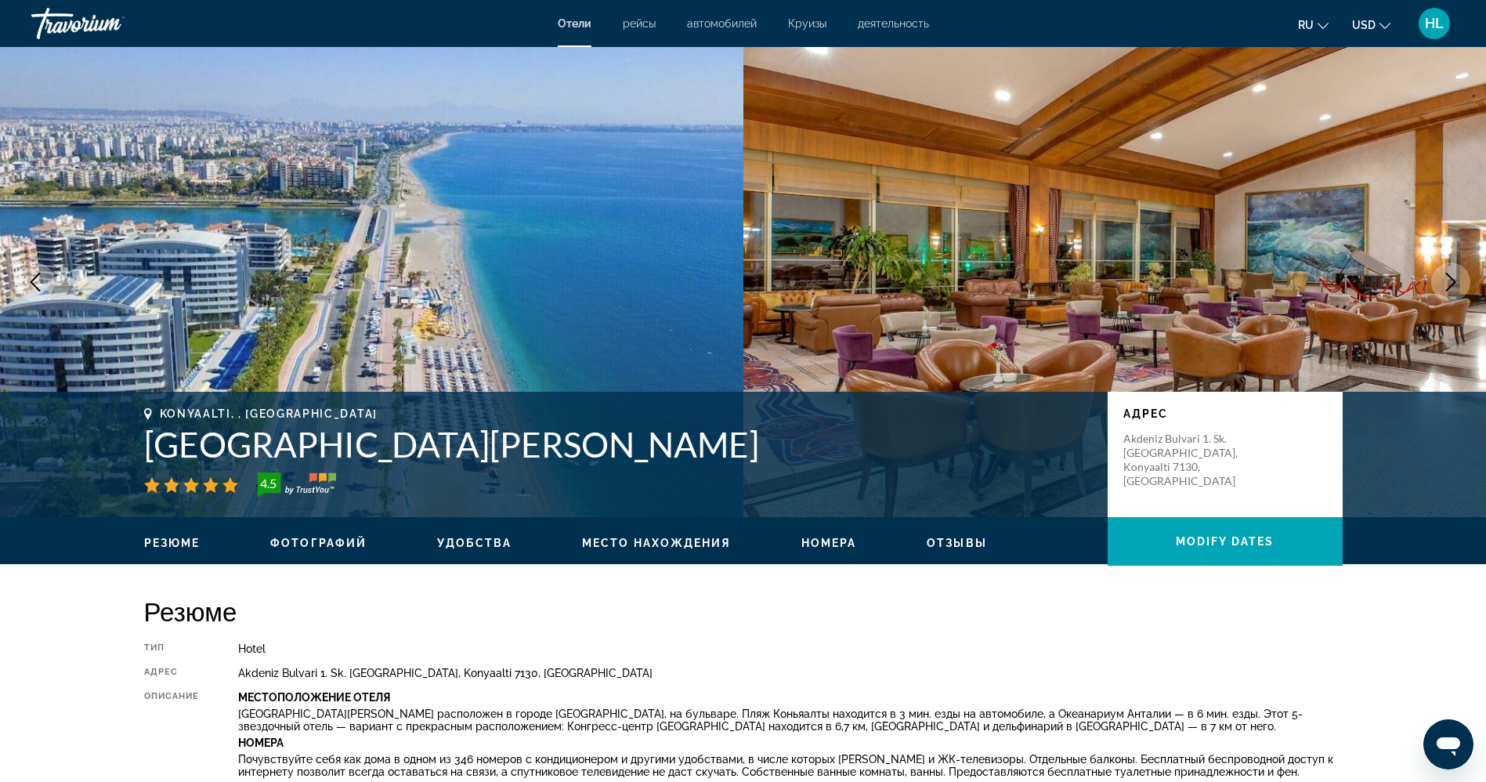
click at [412, 452] on h1 "Porto Bello Hotel Resort & Spa" at bounding box center [618, 444] width 948 height 41
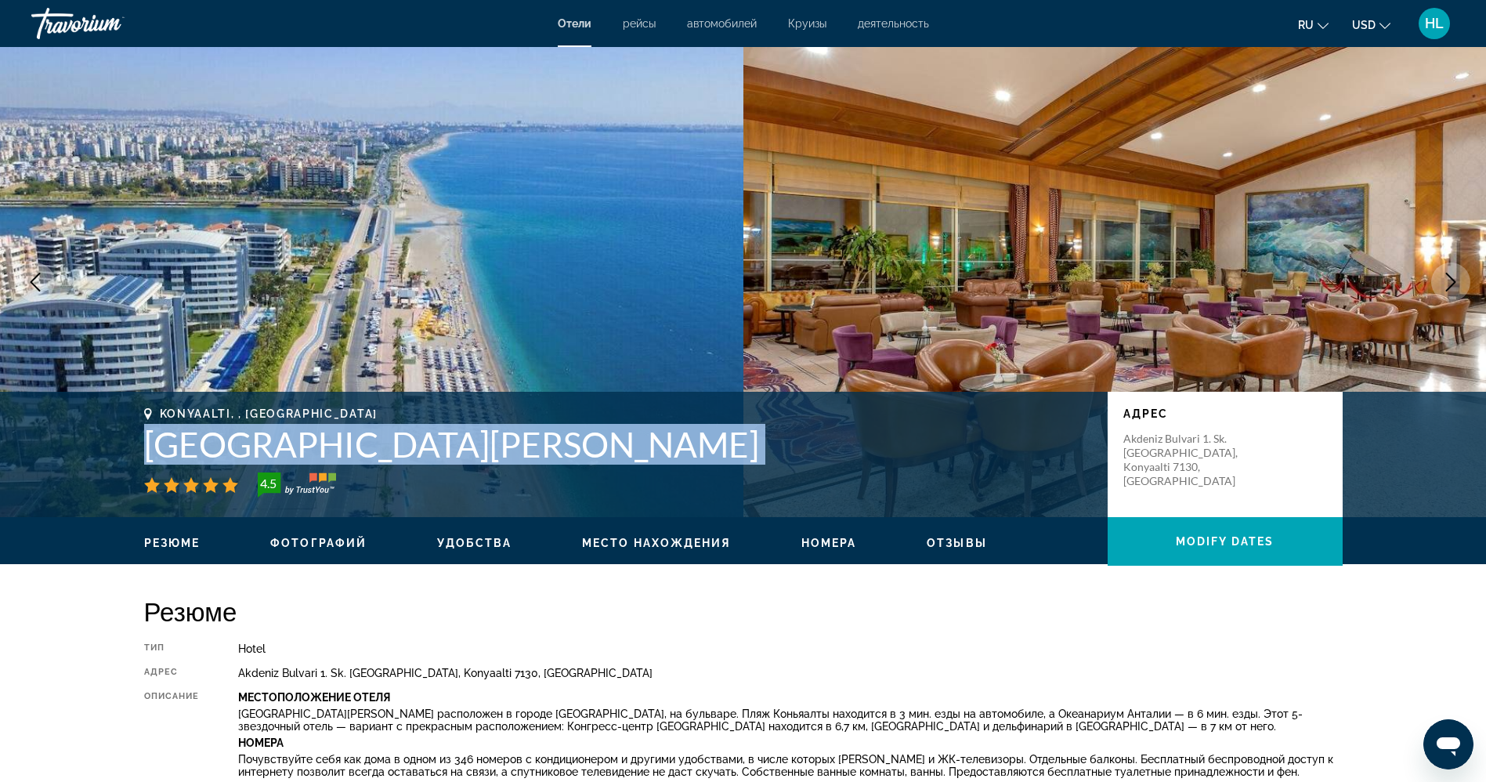
click at [412, 452] on h1 "Porto Bello Hotel Resort & Spa" at bounding box center [618, 444] width 948 height 41
copy div "Porto Bello Hotel Resort & Spa"
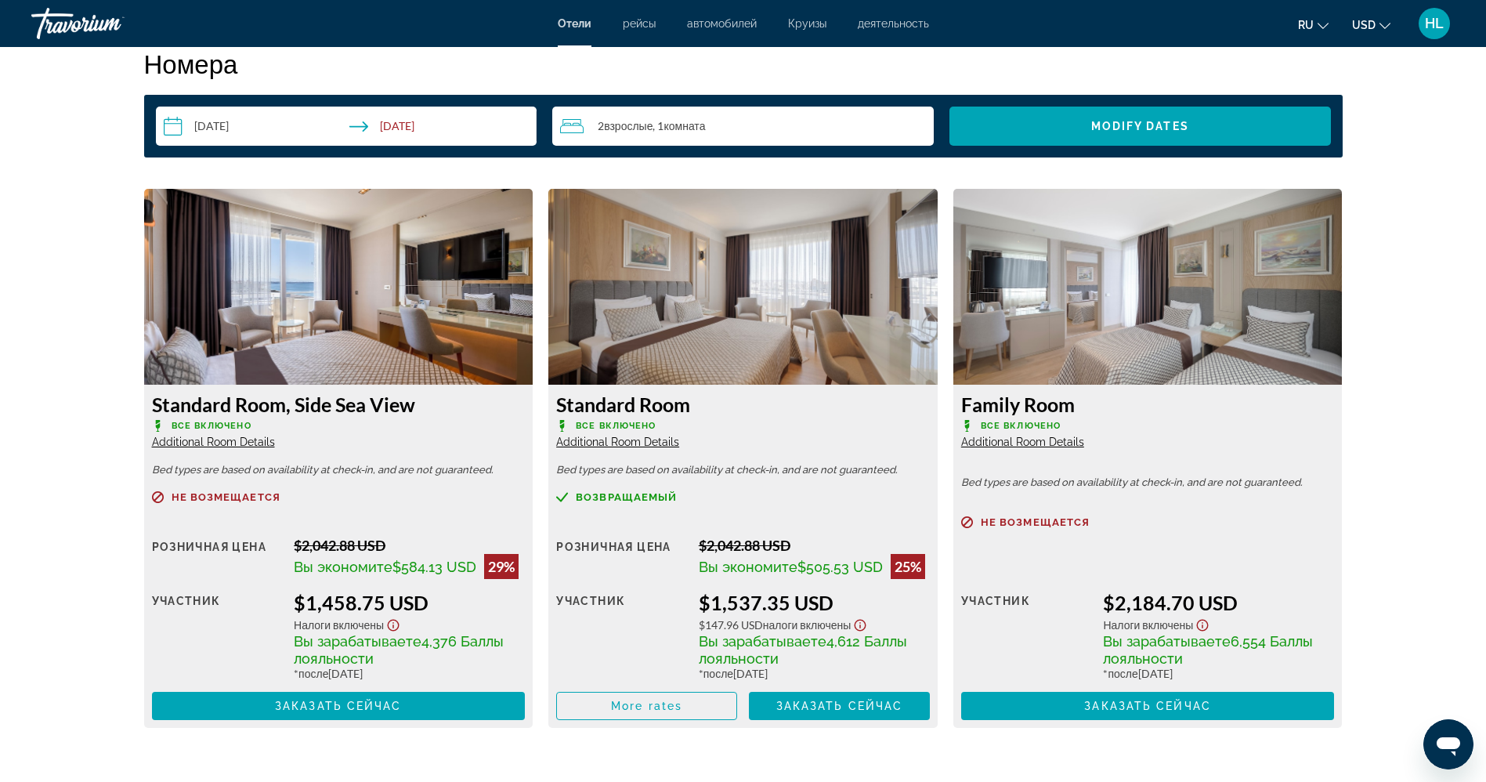
scroll to position [2044, 0]
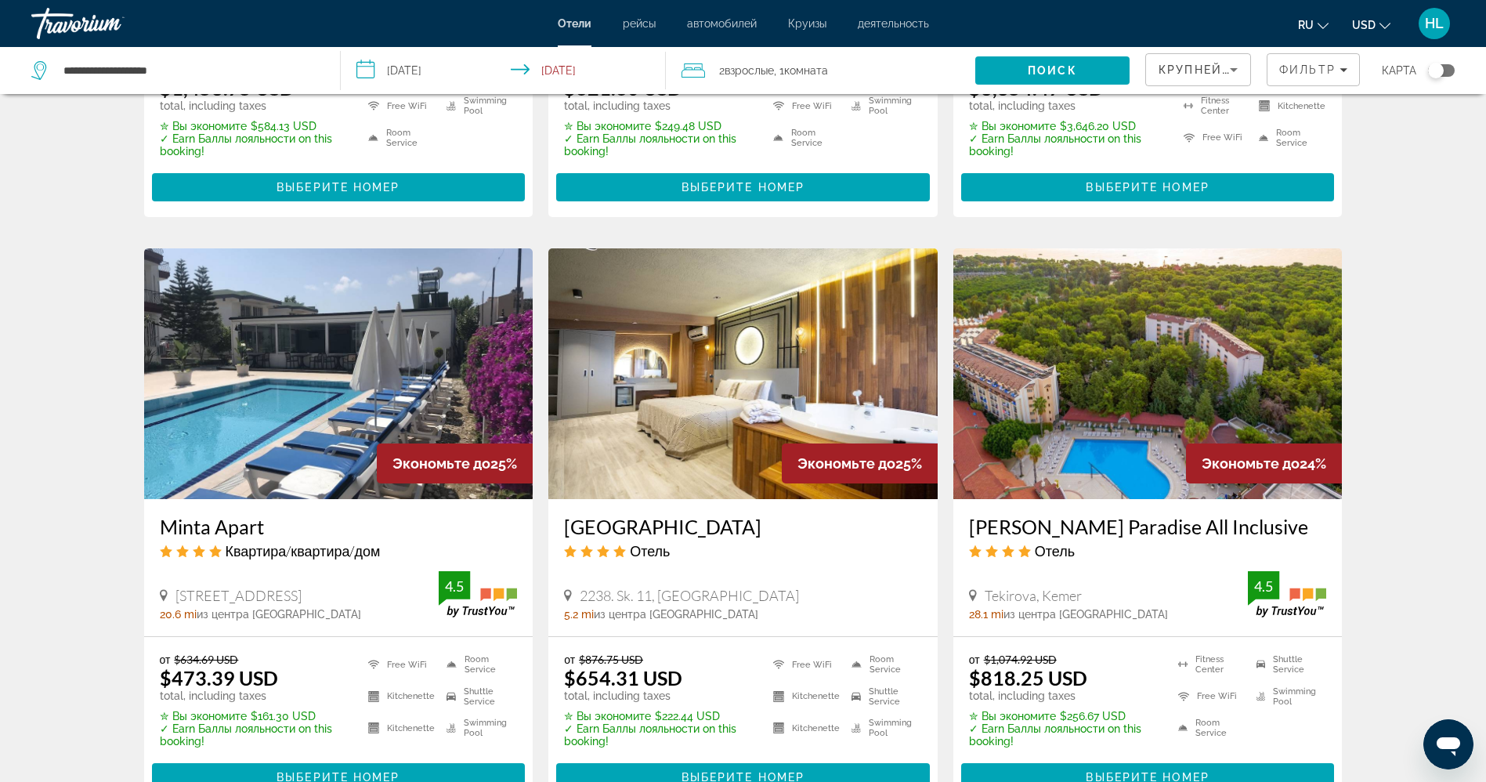
scroll to position [1175, 0]
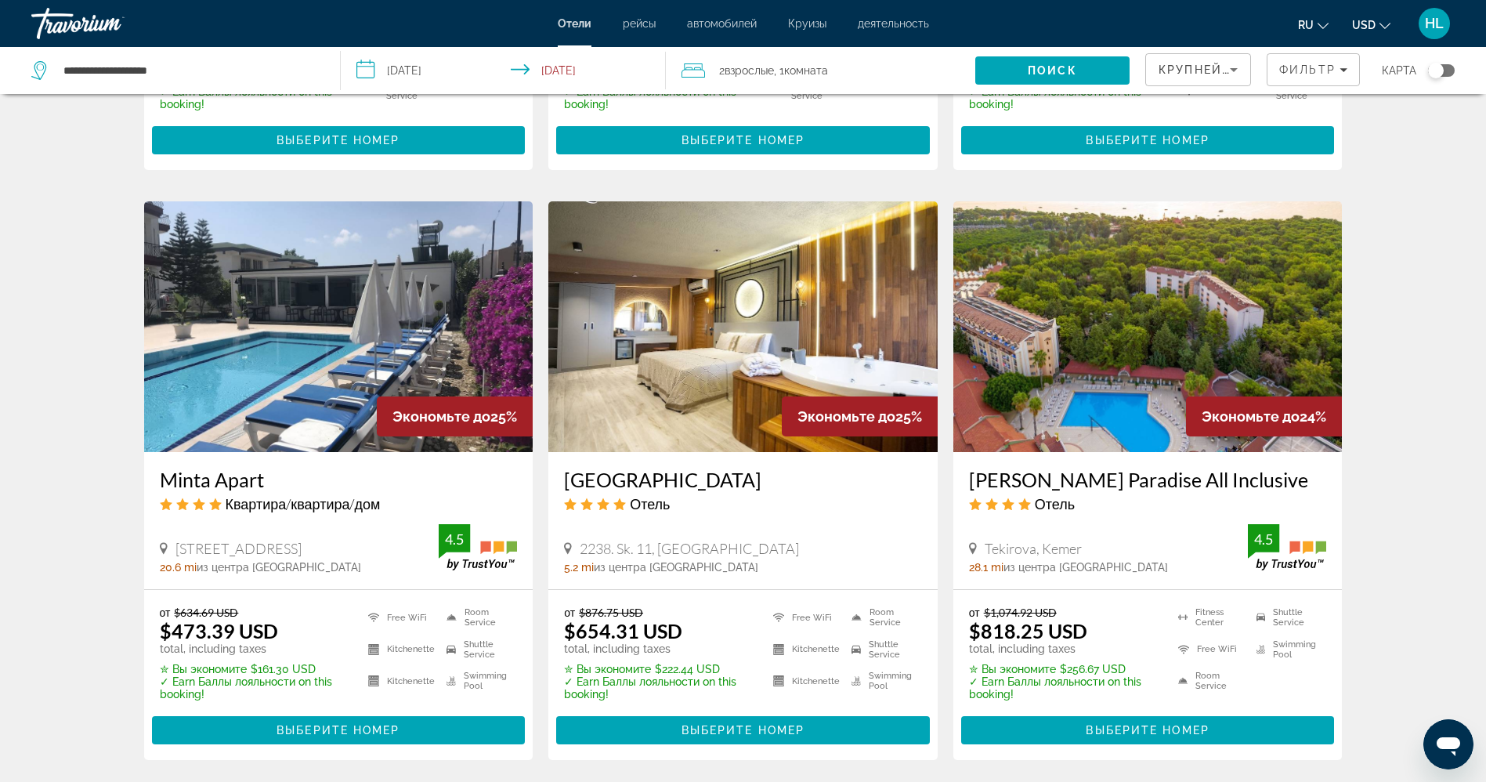
click at [657, 334] on img "Main content" at bounding box center [742, 326] width 389 height 251
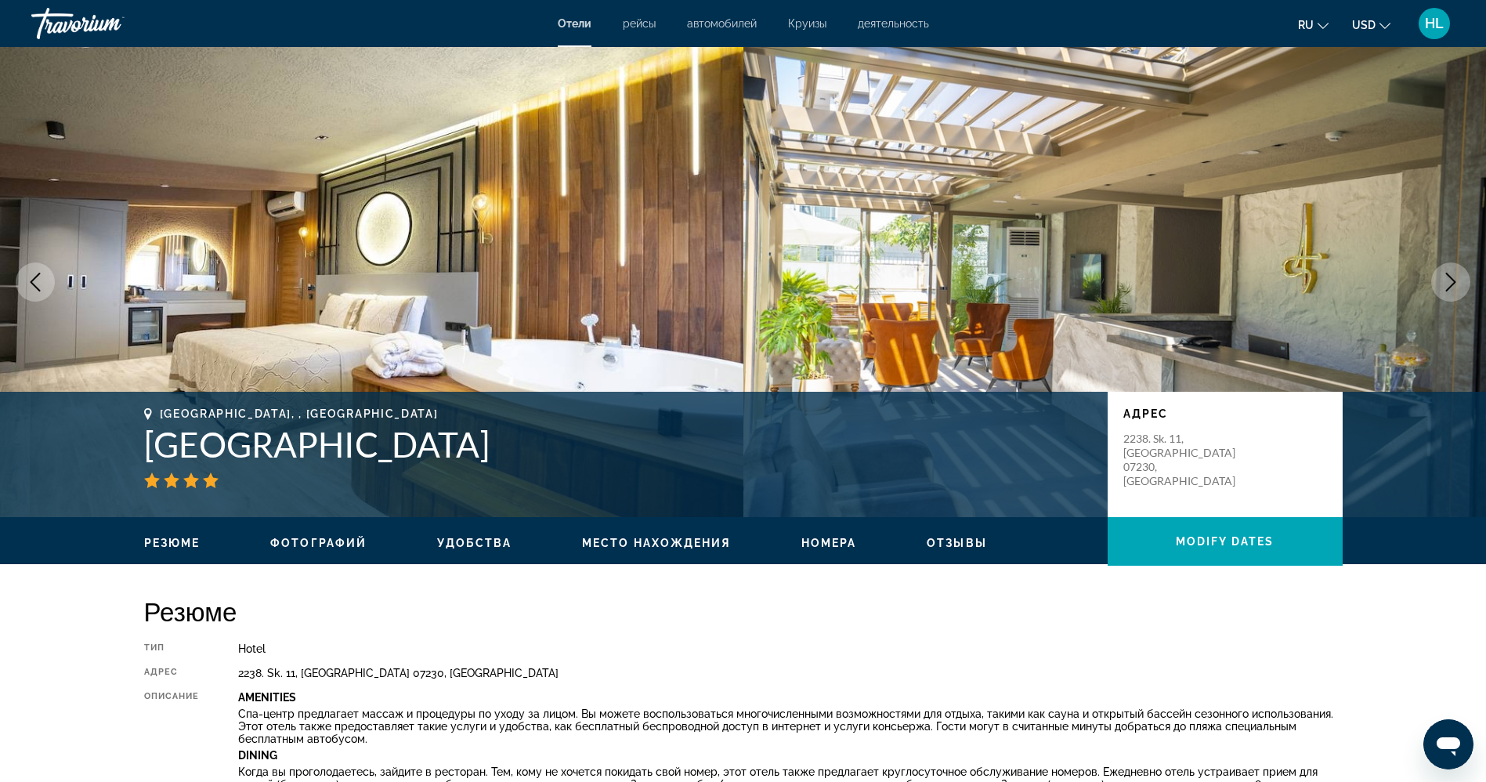
click at [1442, 294] on button "Next image" at bounding box center [1450, 281] width 39 height 39
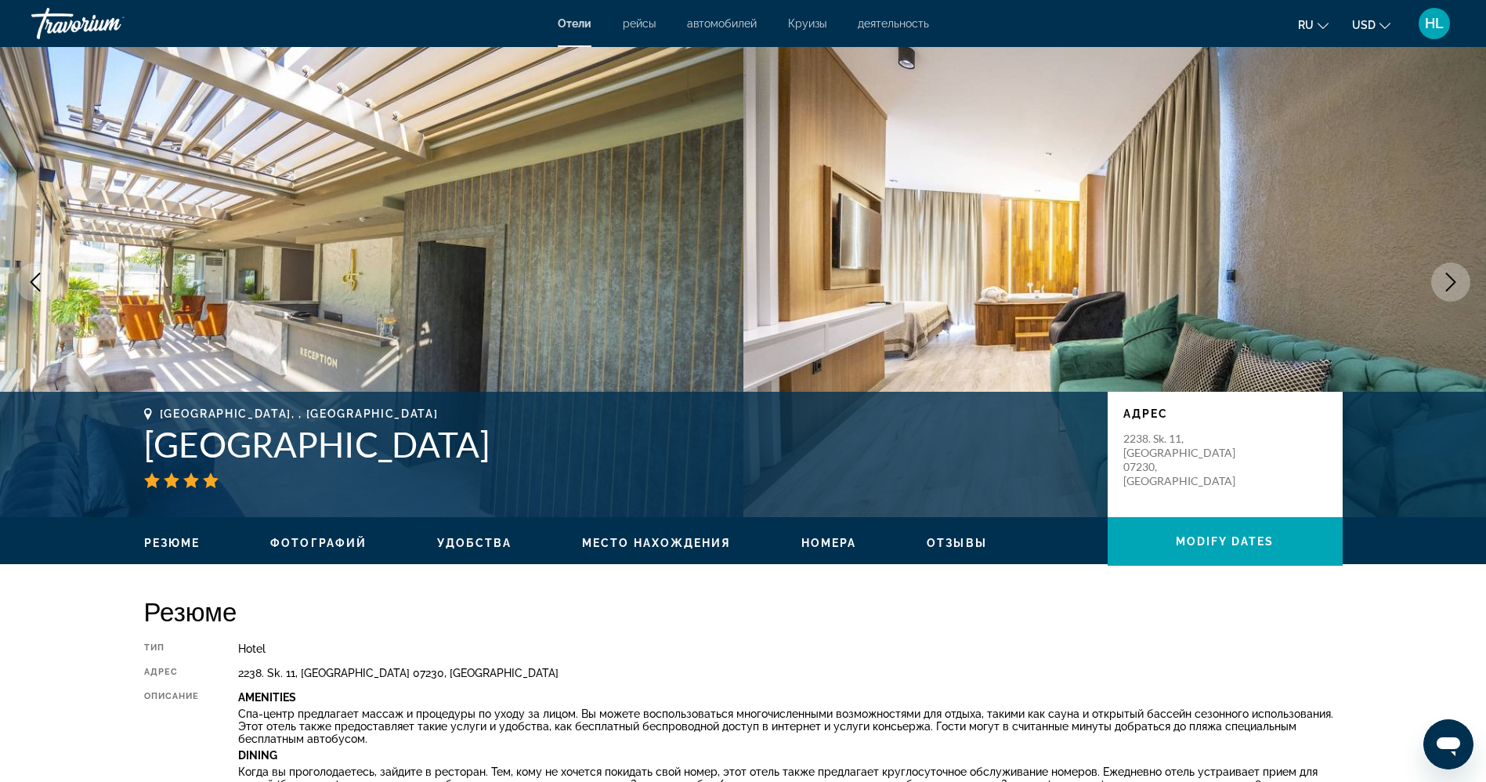
click at [1442, 294] on button "Next image" at bounding box center [1450, 281] width 39 height 39
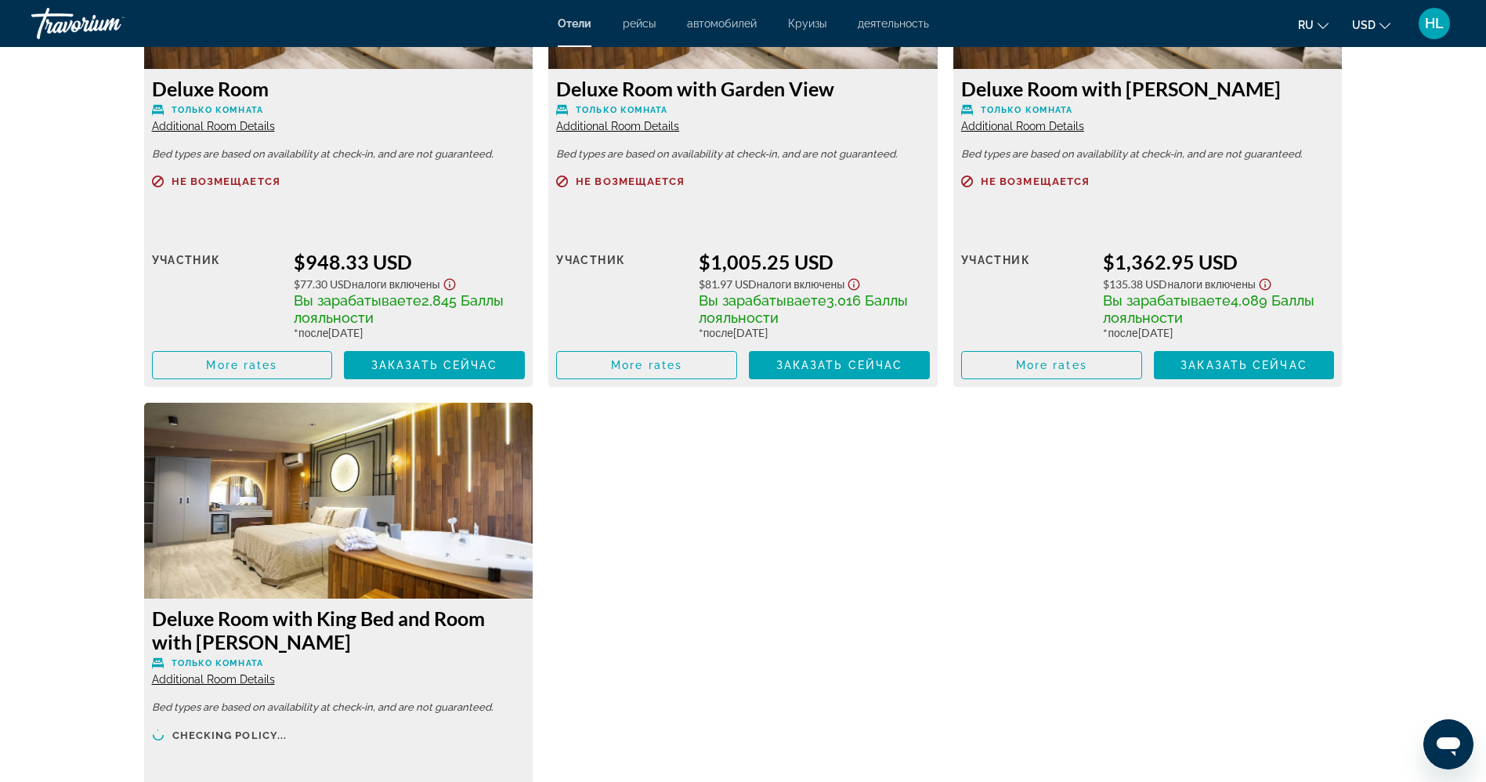
scroll to position [2876, 0]
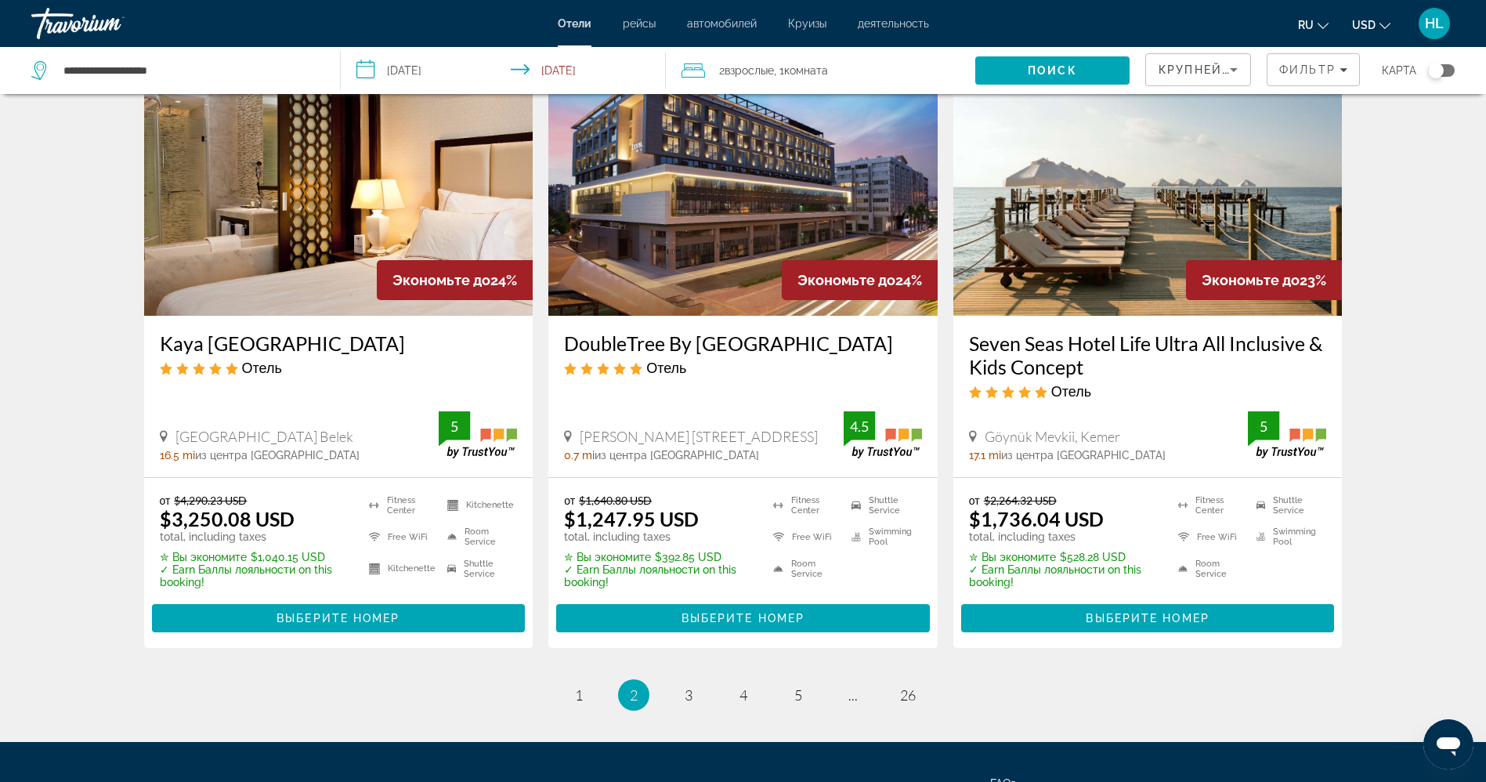
scroll to position [1921, 0]
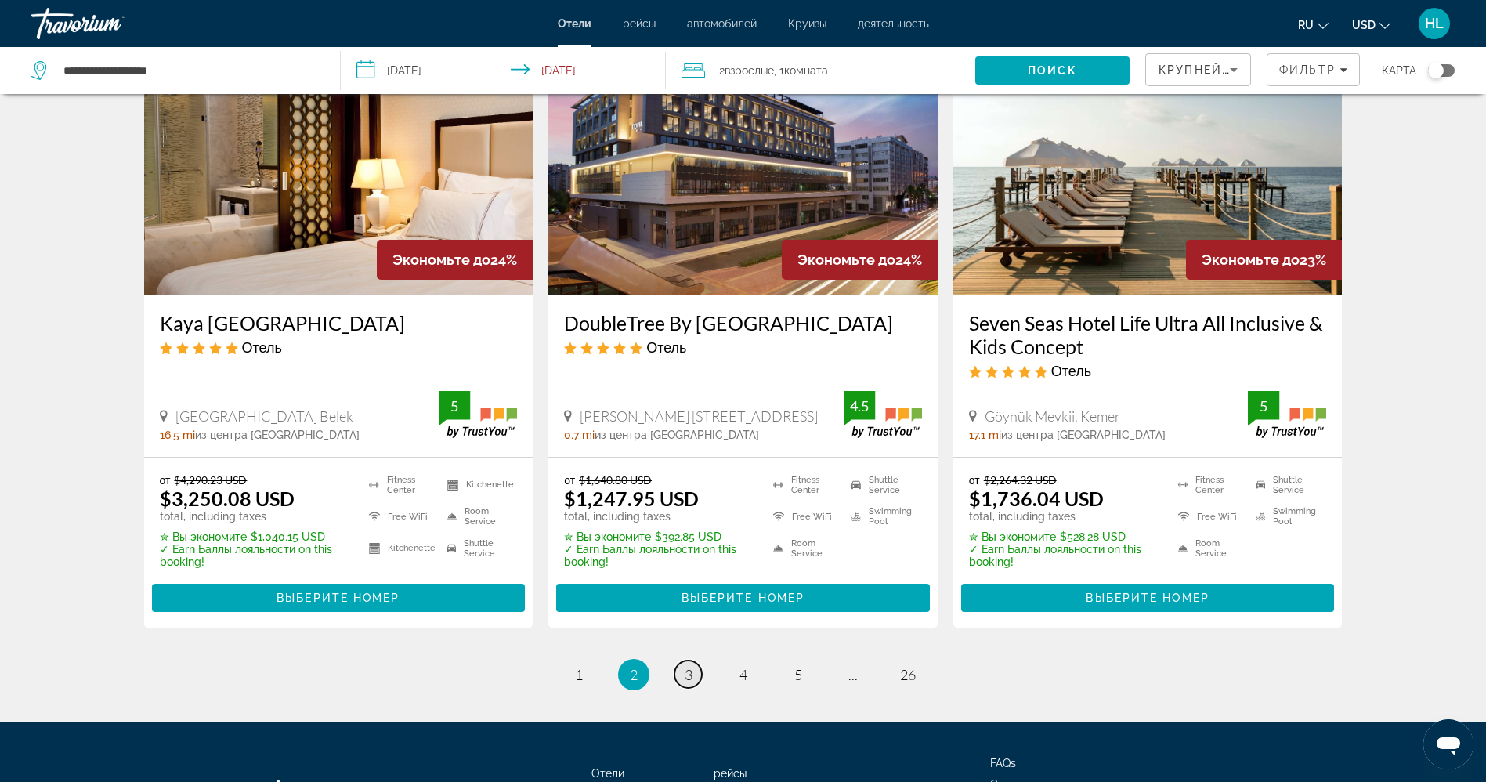
click at [685, 666] on span "3" at bounding box center [688, 674] width 8 height 17
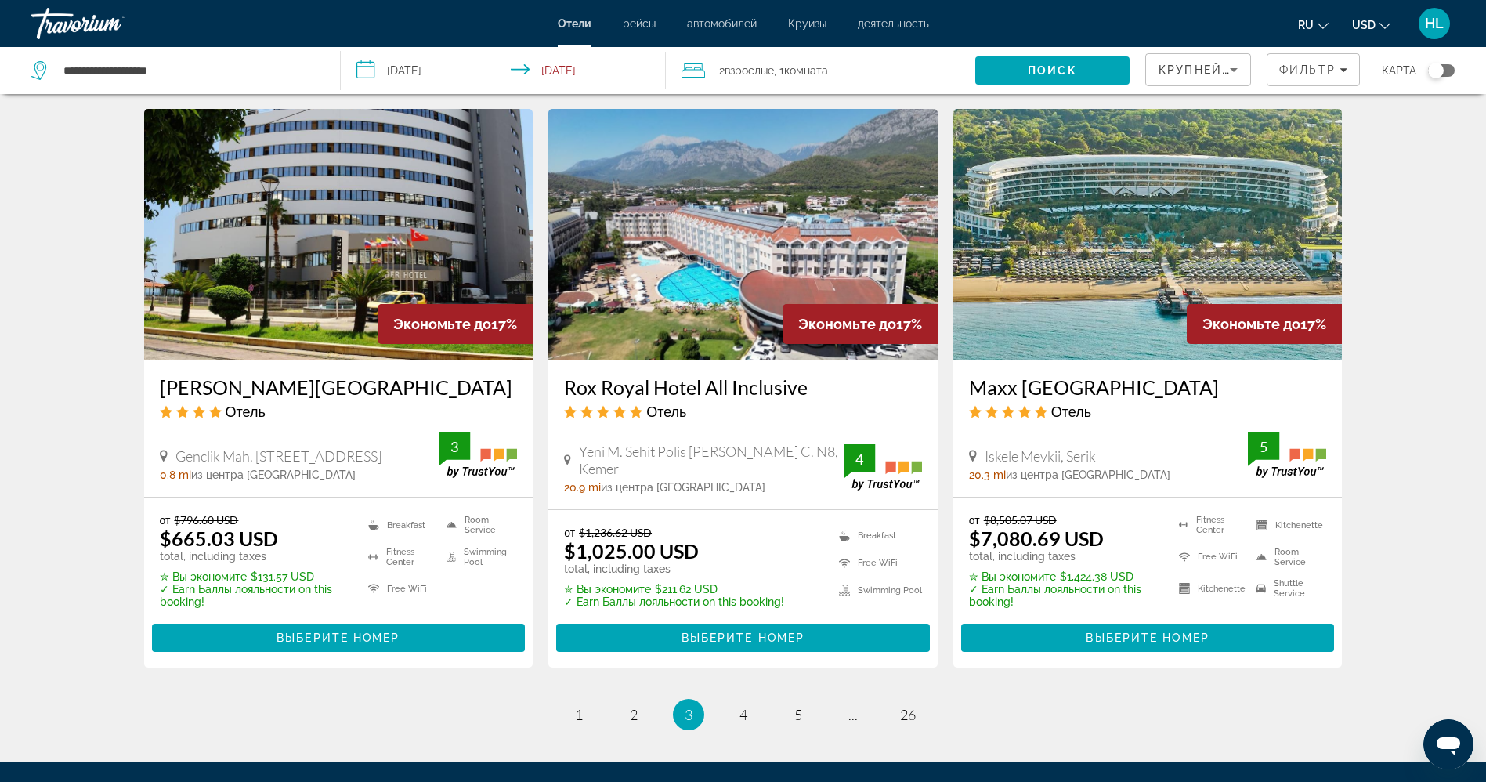
scroll to position [1888, 0]
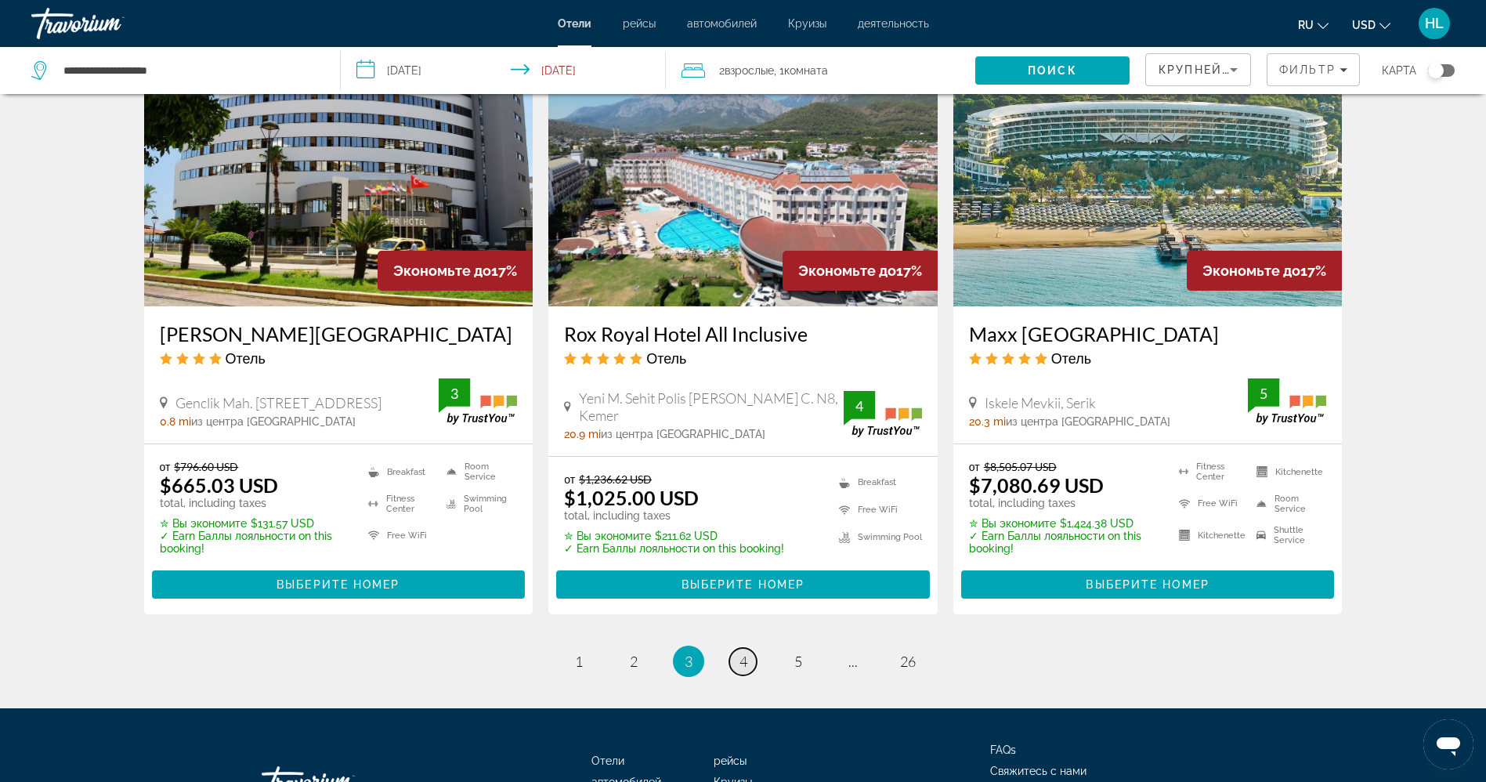
click at [750, 662] on link "page 4" at bounding box center [742, 661] width 27 height 27
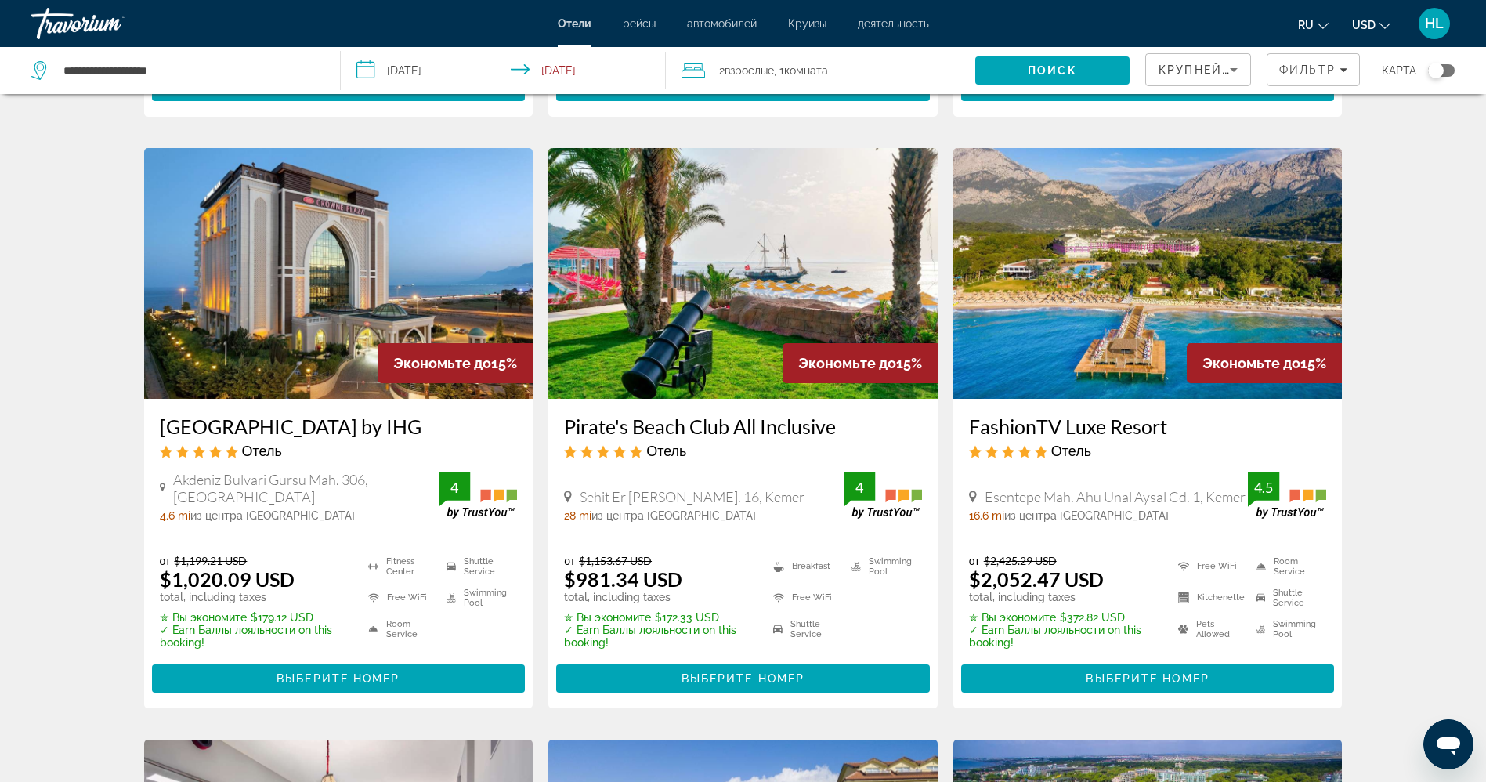
scroll to position [1202, 0]
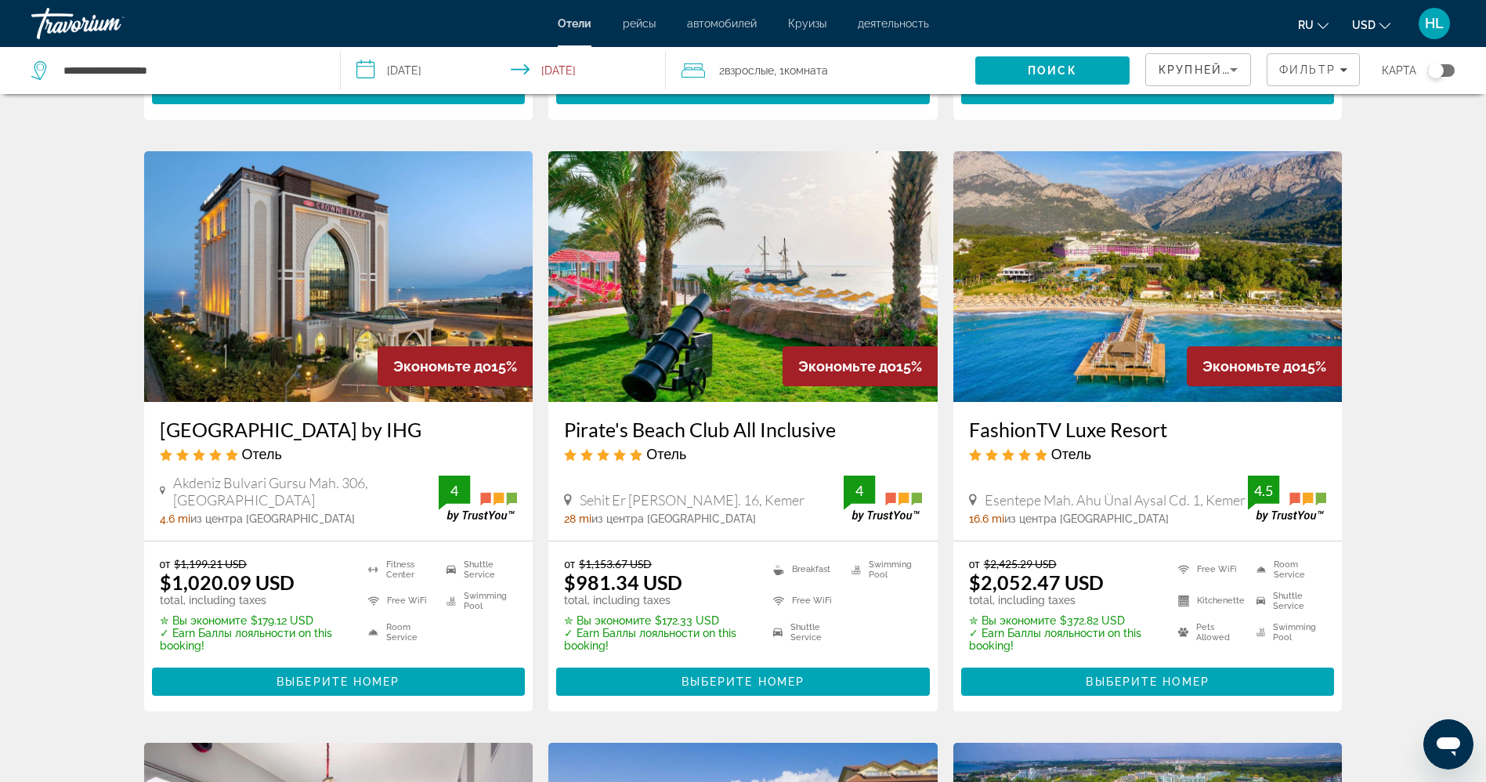
click at [287, 253] on img "Main content" at bounding box center [338, 276] width 389 height 251
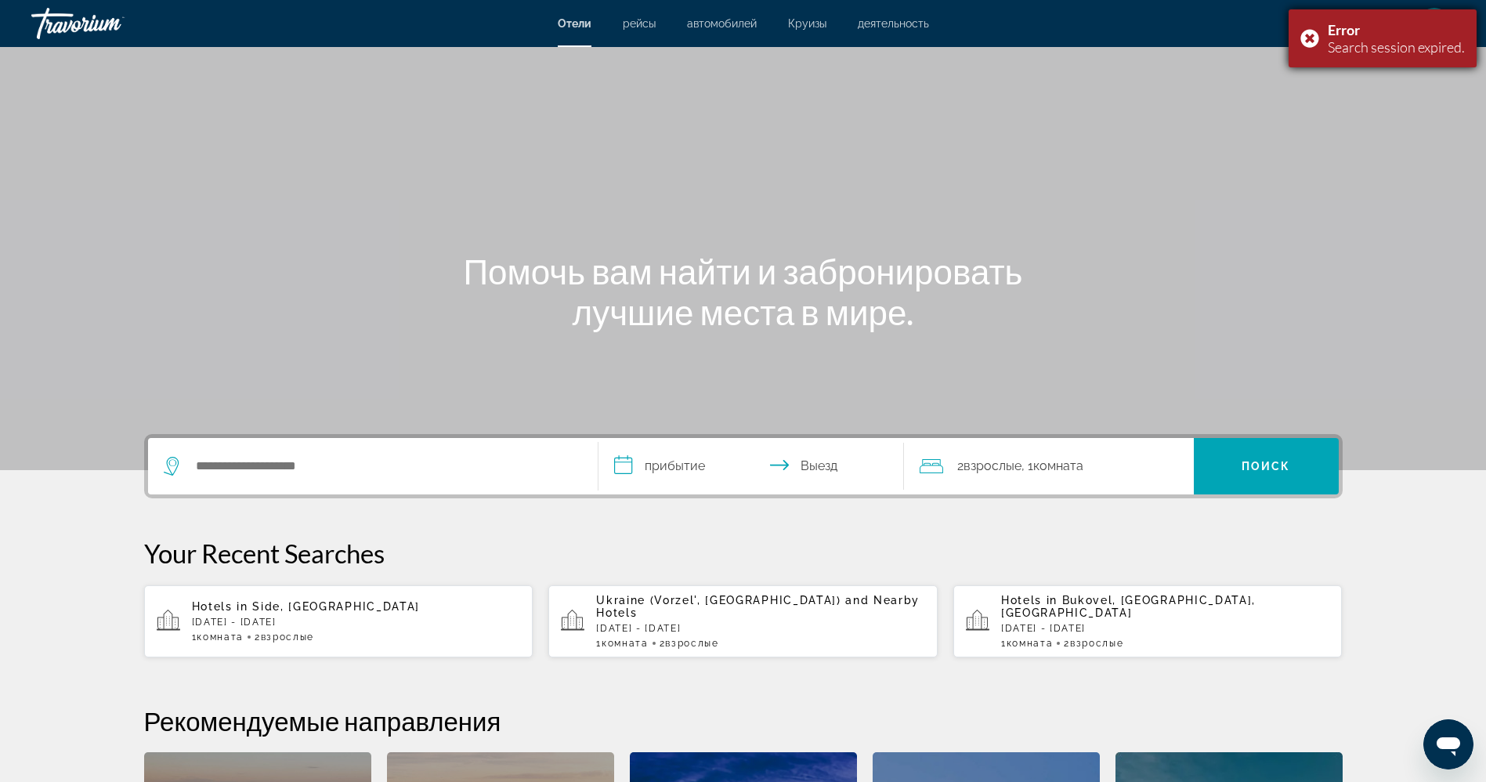
click at [1313, 39] on div "Error Search session expired." at bounding box center [1382, 38] width 188 height 58
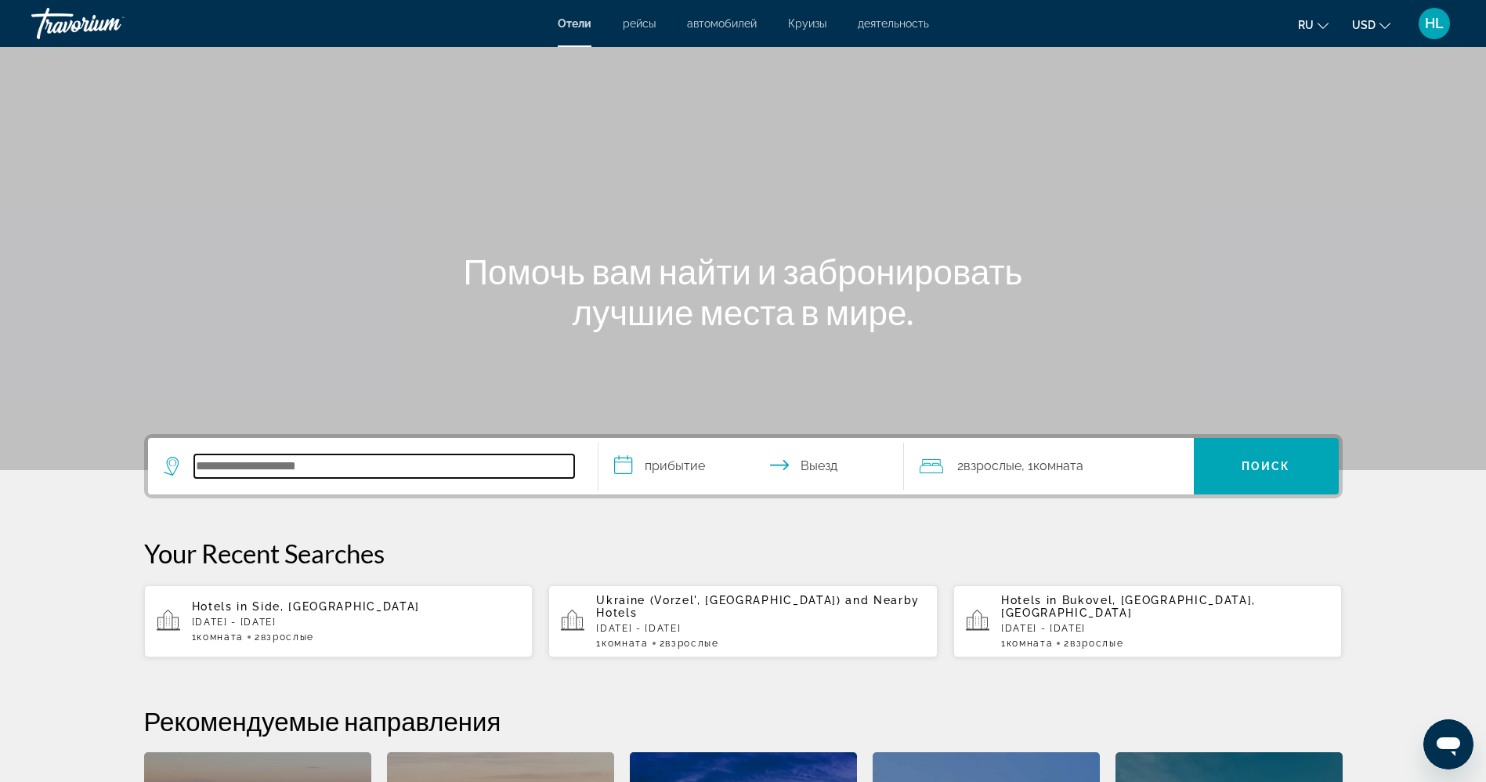
click at [342, 471] on input "Search hotel destination" at bounding box center [384, 465] width 380 height 23
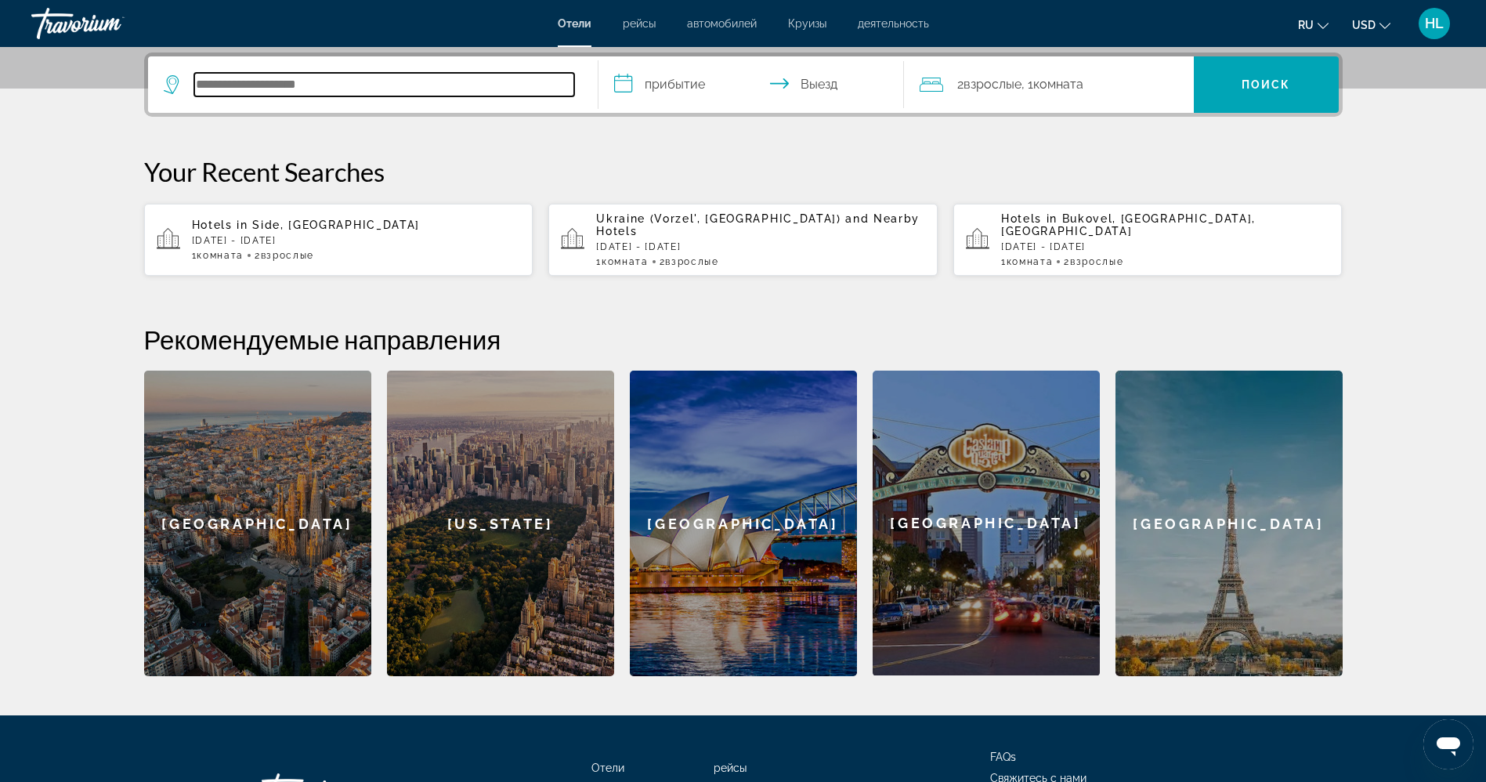
scroll to position [383, 0]
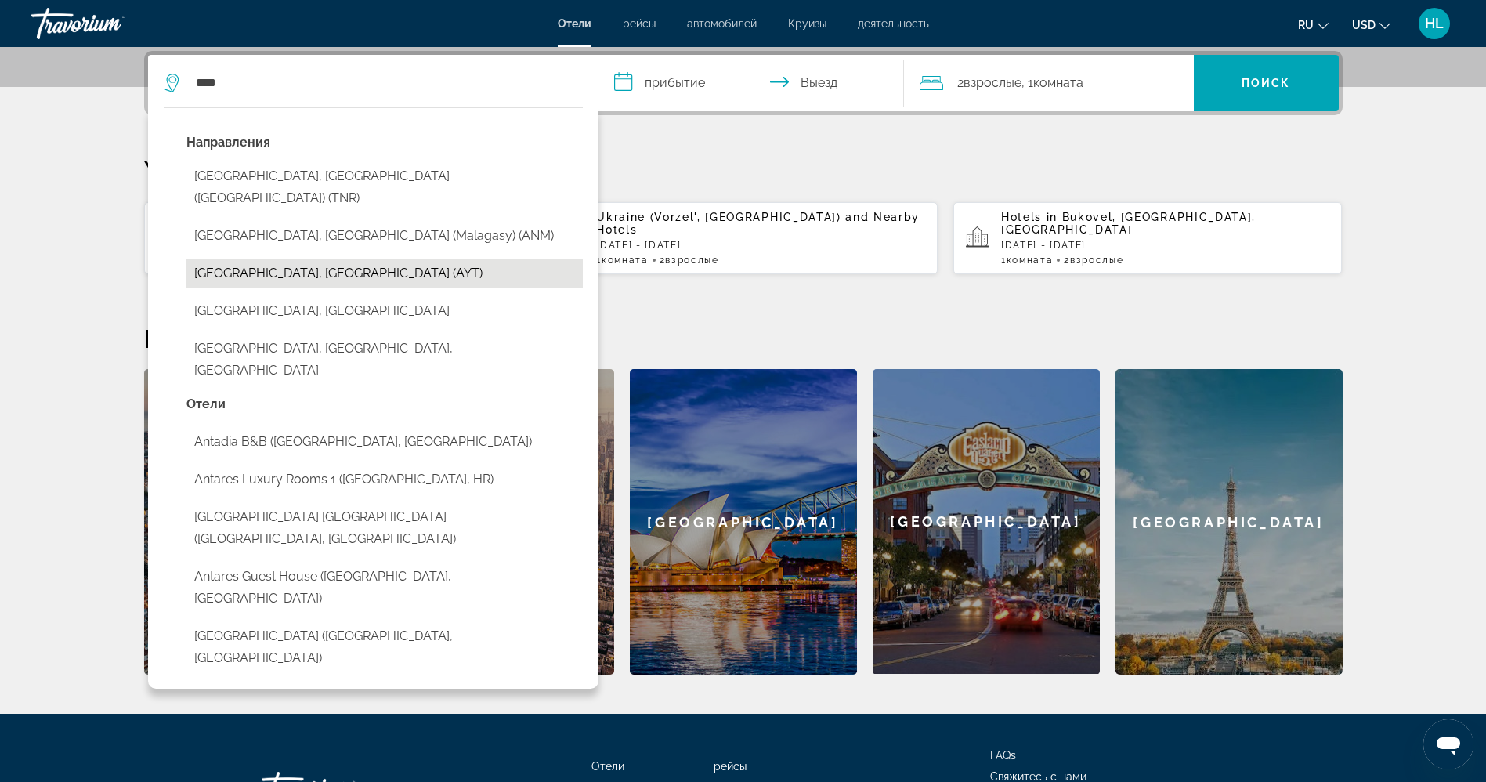
click at [291, 258] on button "[GEOGRAPHIC_DATA], [GEOGRAPHIC_DATA] (AYT)" at bounding box center [384, 273] width 396 height 30
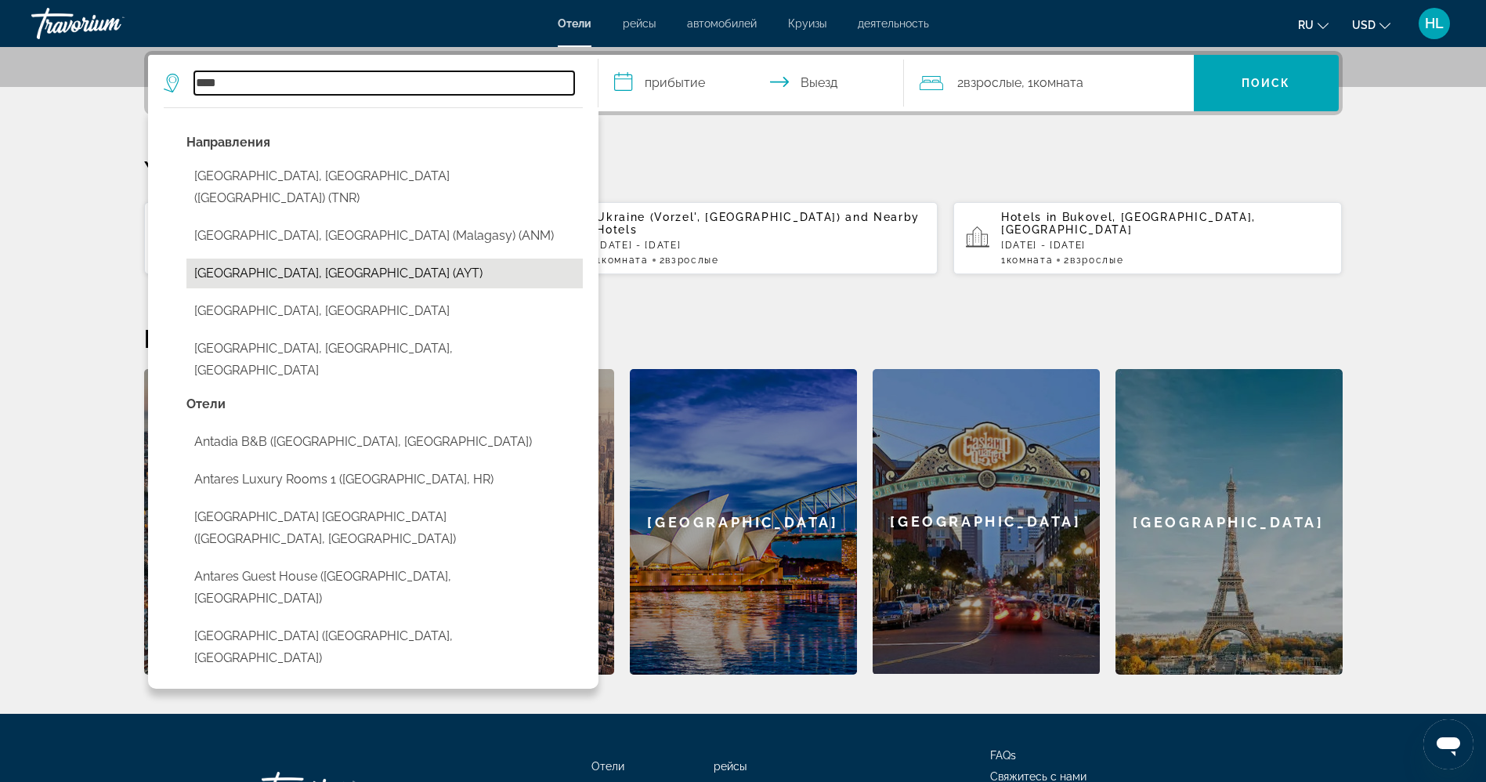
type input "**********"
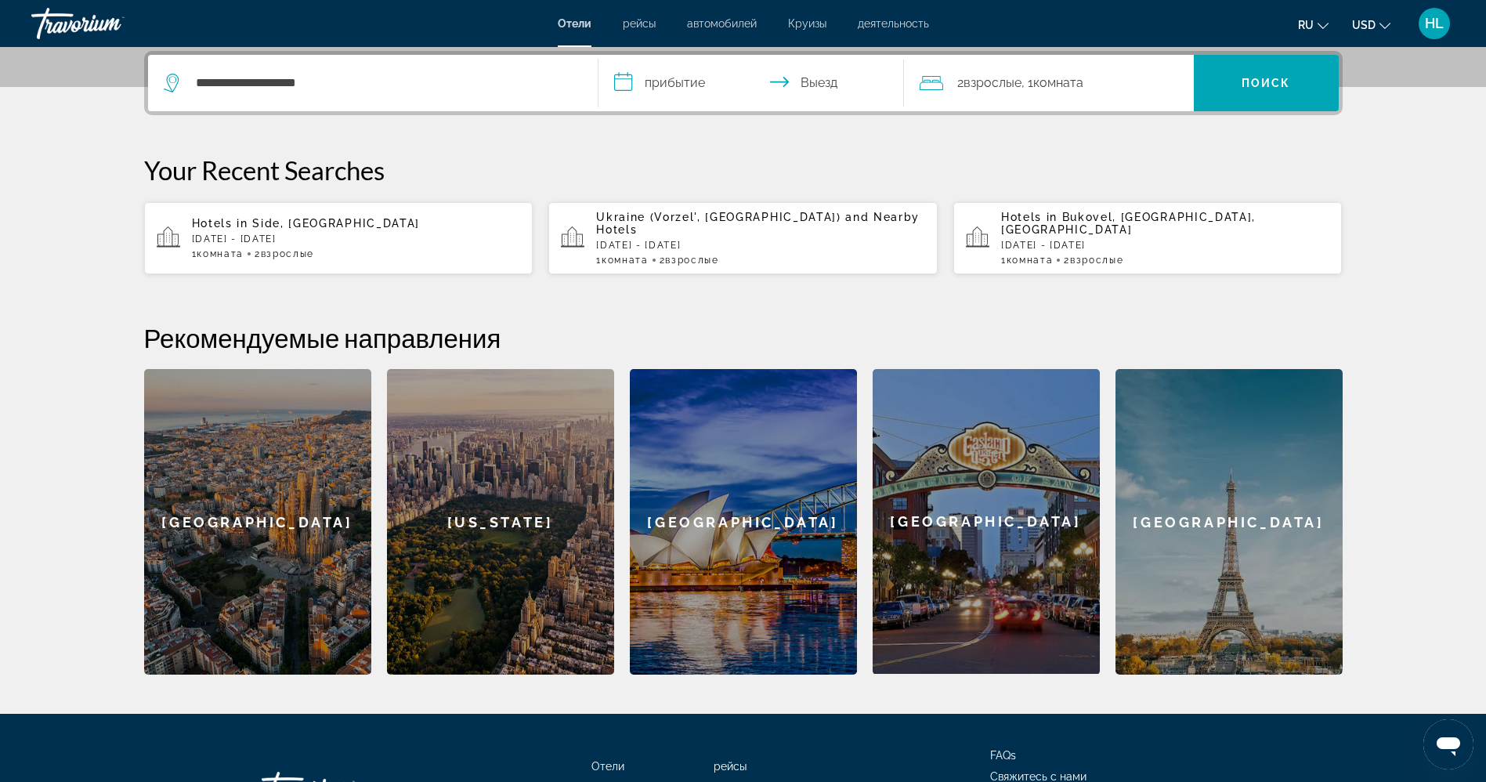
click at [658, 86] on input "**********" at bounding box center [754, 85] width 312 height 61
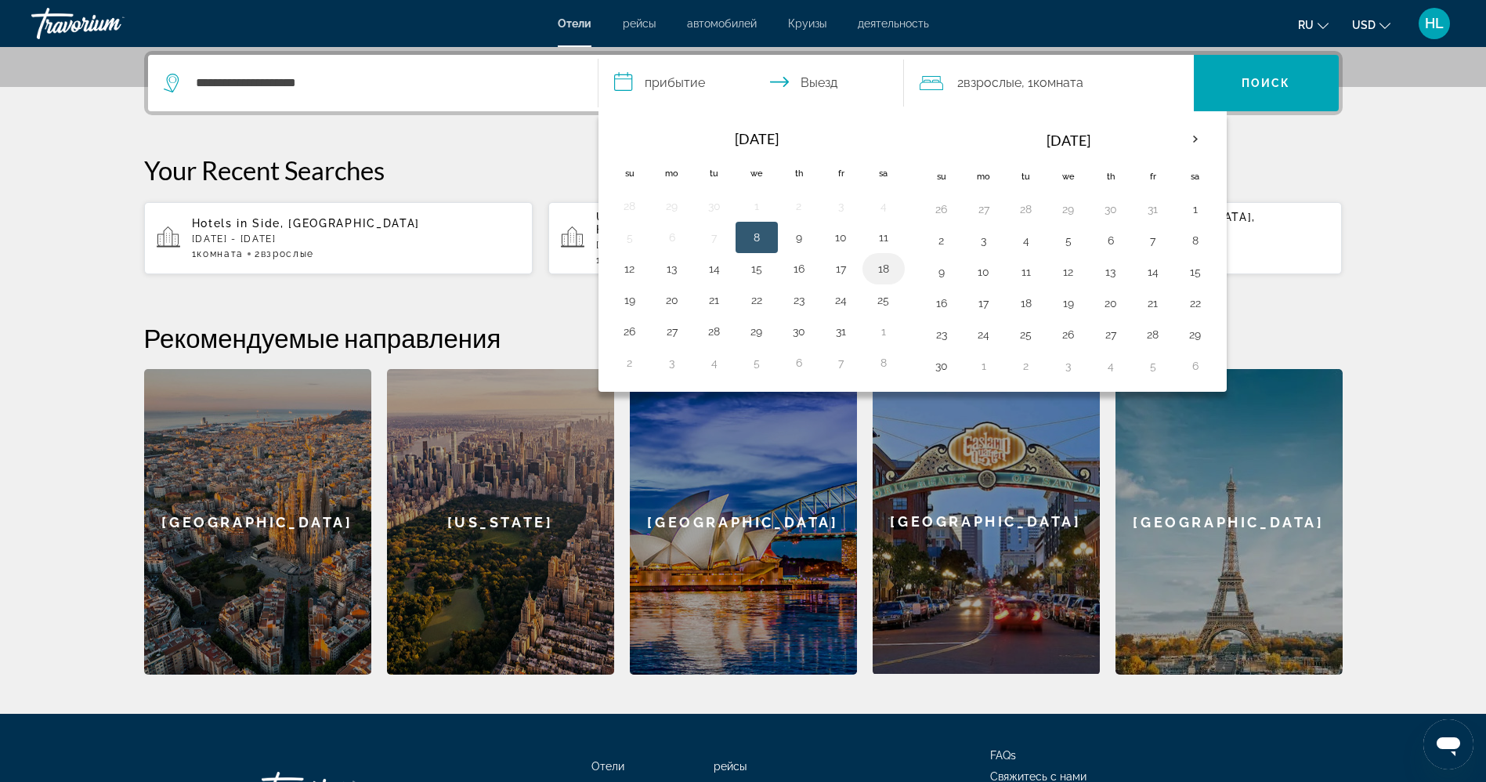
click at [878, 264] on button "18" at bounding box center [883, 269] width 25 height 22
click at [837, 265] on button "17" at bounding box center [841, 269] width 25 height 22
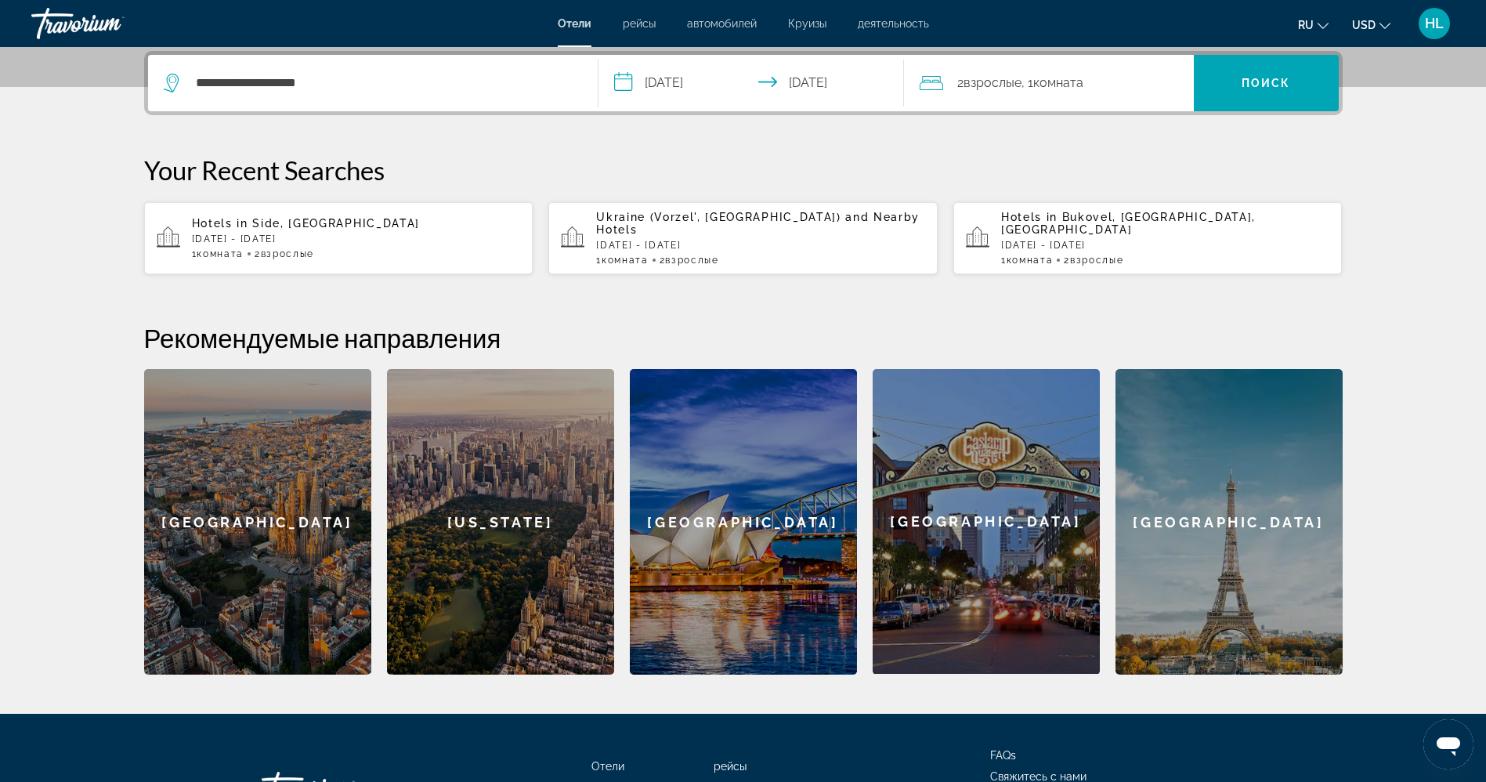
click at [827, 81] on input "**********" at bounding box center [754, 85] width 312 height 61
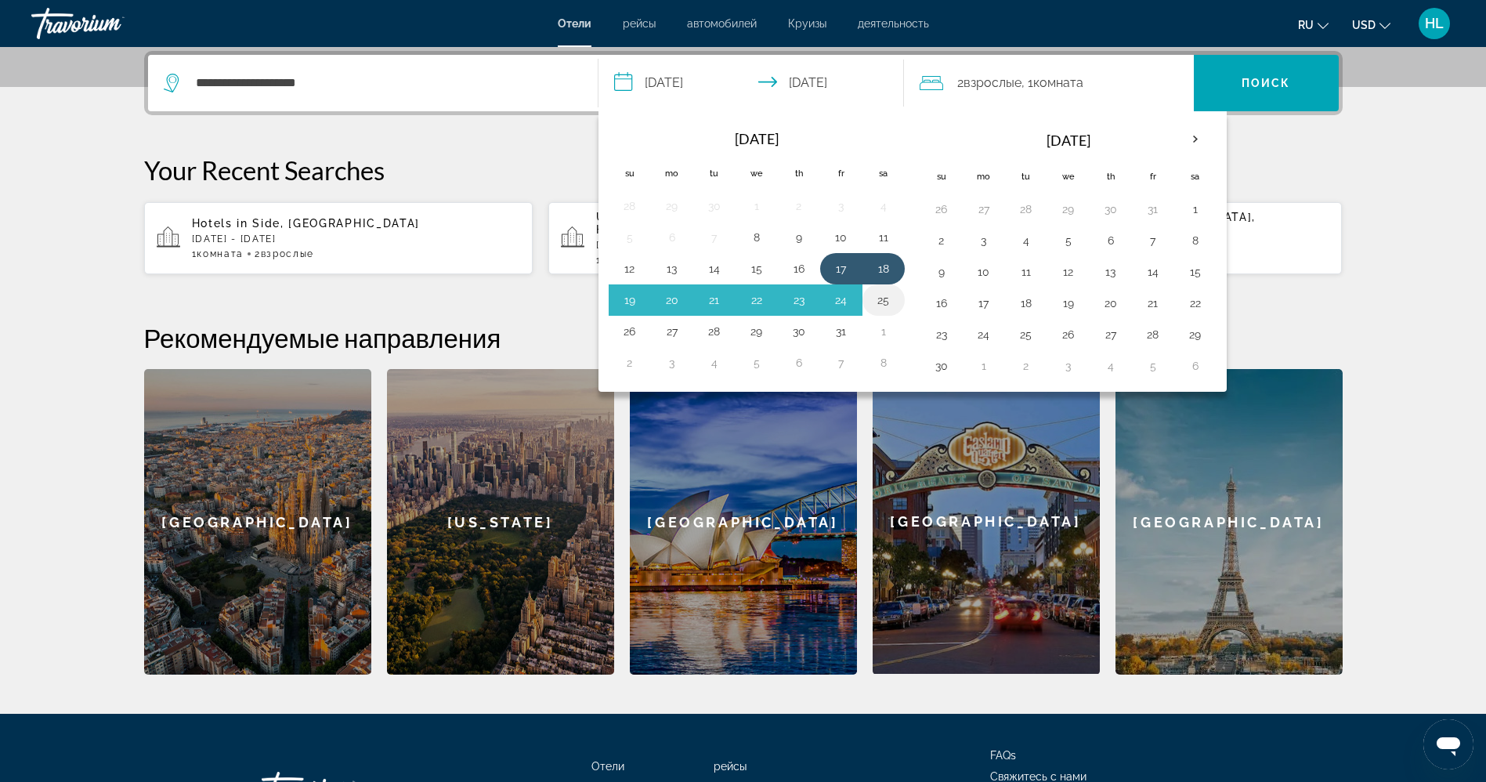
click at [876, 300] on button "25" at bounding box center [883, 300] width 25 height 22
click at [840, 267] on button "17" at bounding box center [841, 269] width 25 height 22
type input "**********"
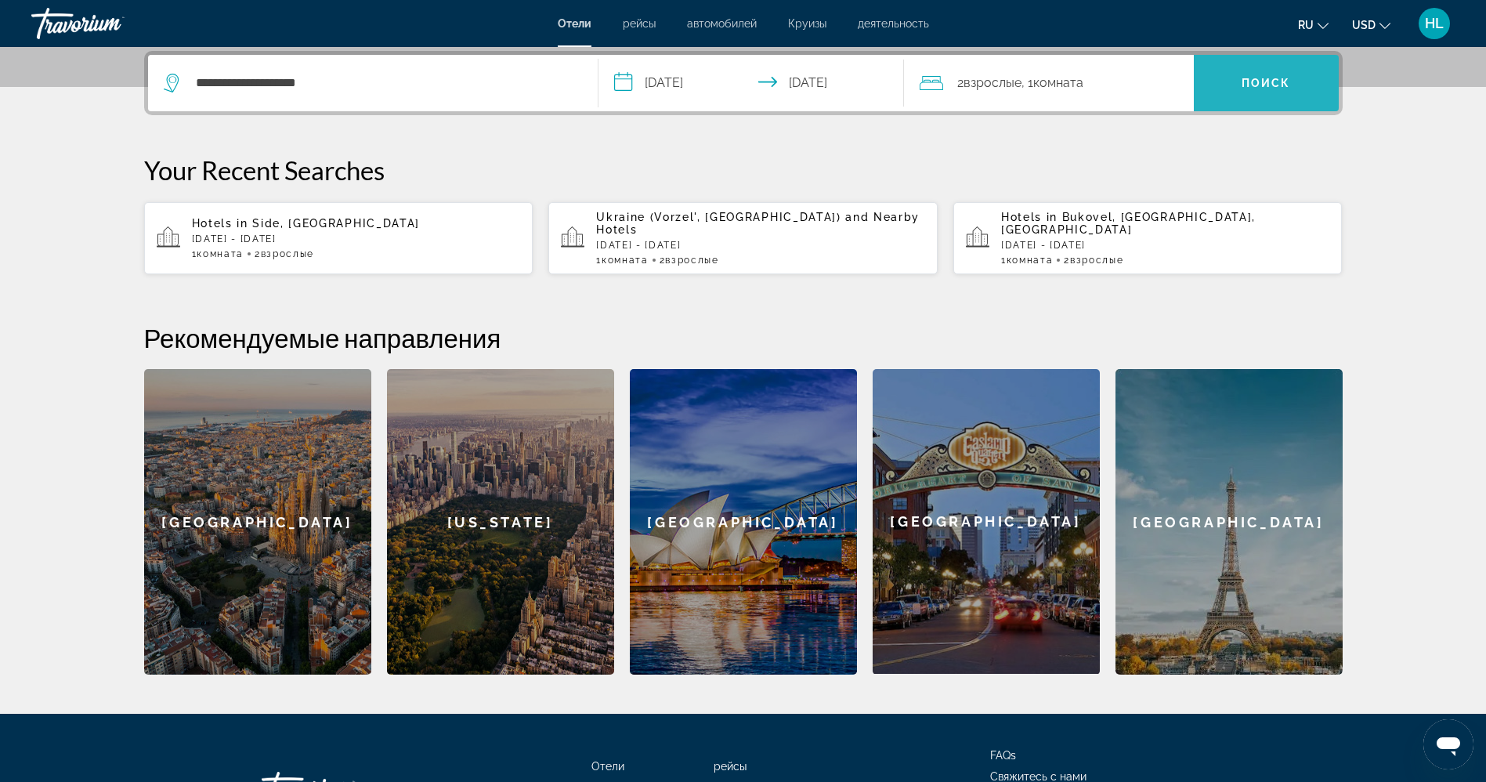
click at [1245, 85] on span "Поиск" at bounding box center [1265, 83] width 49 height 13
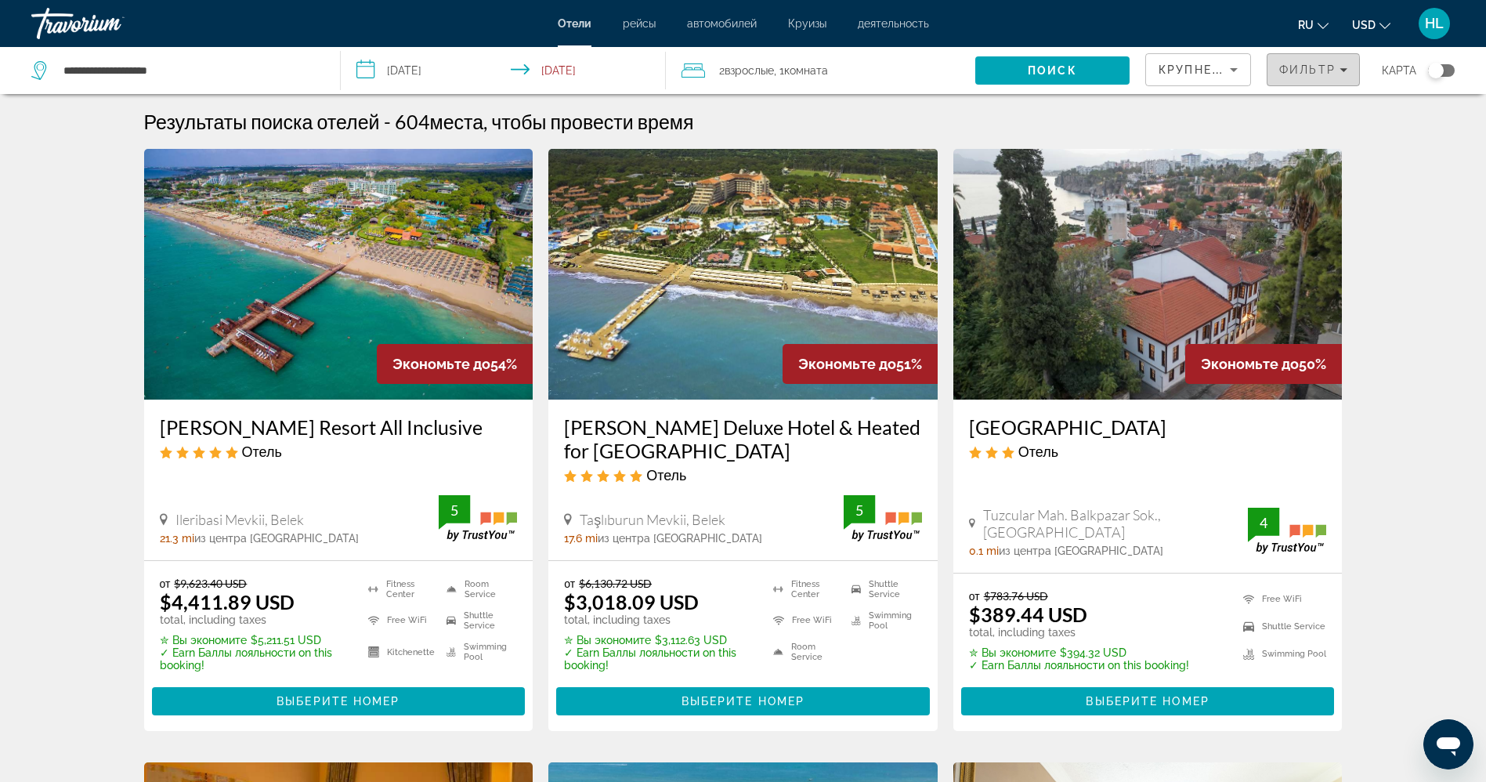
click at [1278, 75] on span "Filters" at bounding box center [1313, 70] width 92 height 38
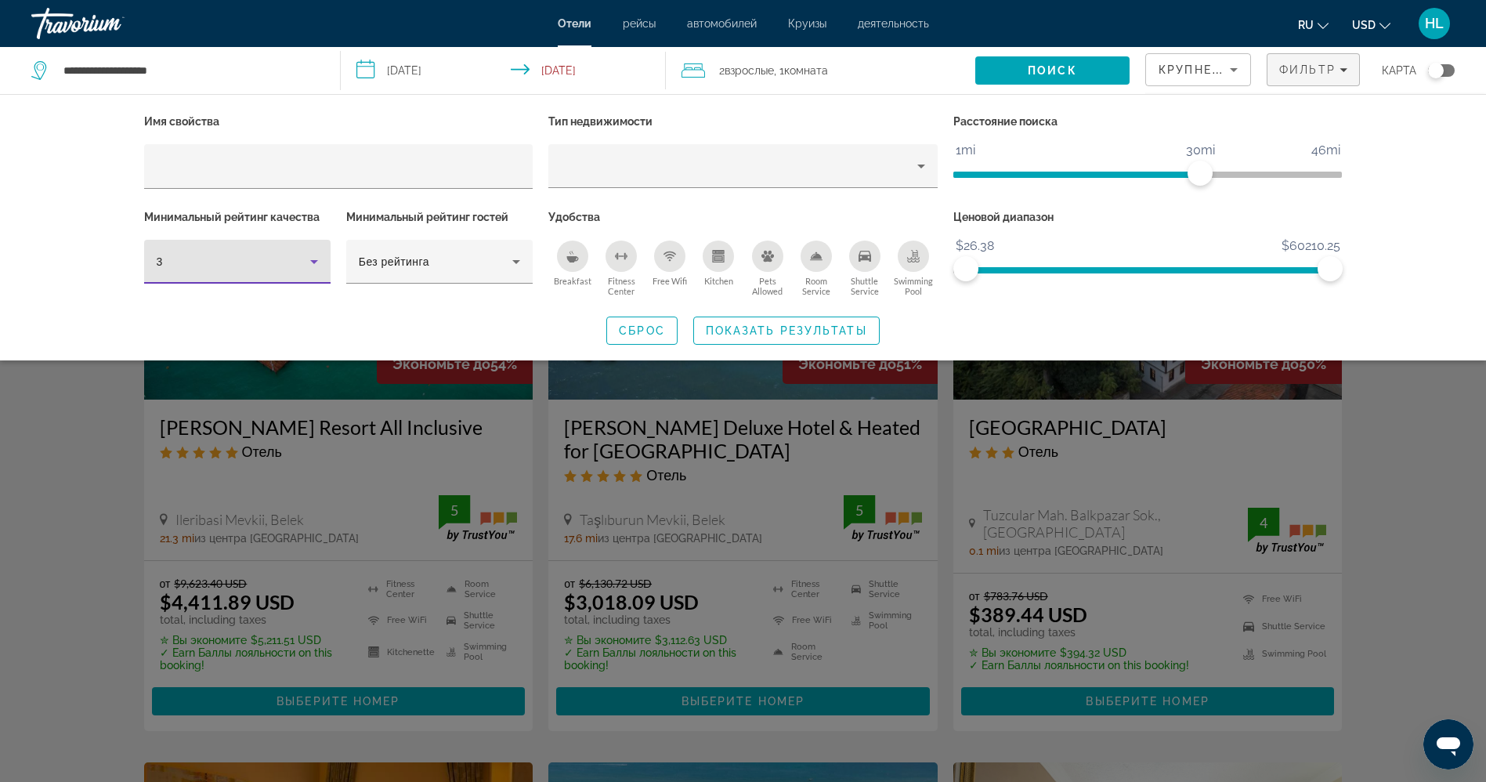
click at [308, 268] on icon "Hotel Filters" at bounding box center [314, 261] width 19 height 19
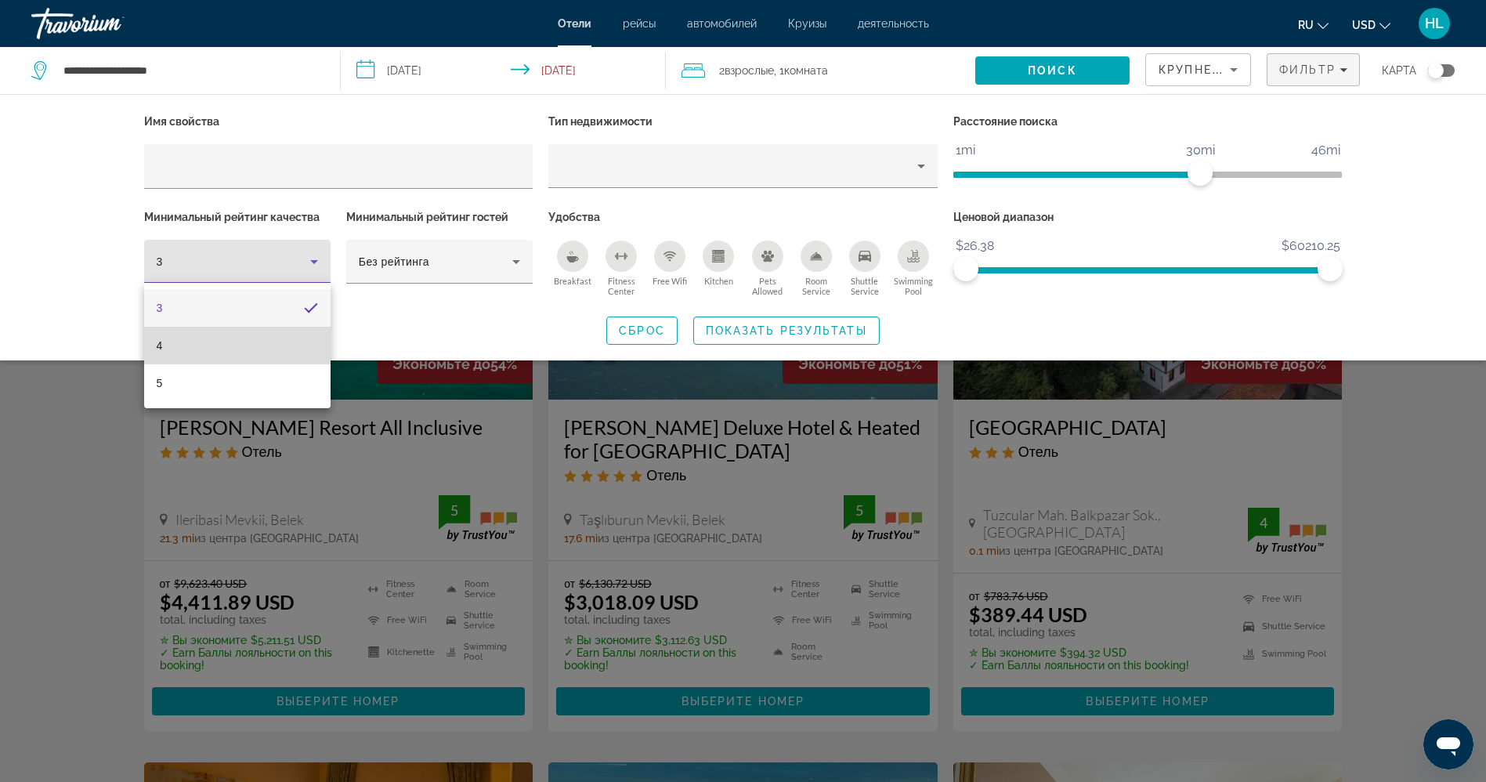
click at [270, 335] on mat-option "4" at bounding box center [237, 346] width 186 height 38
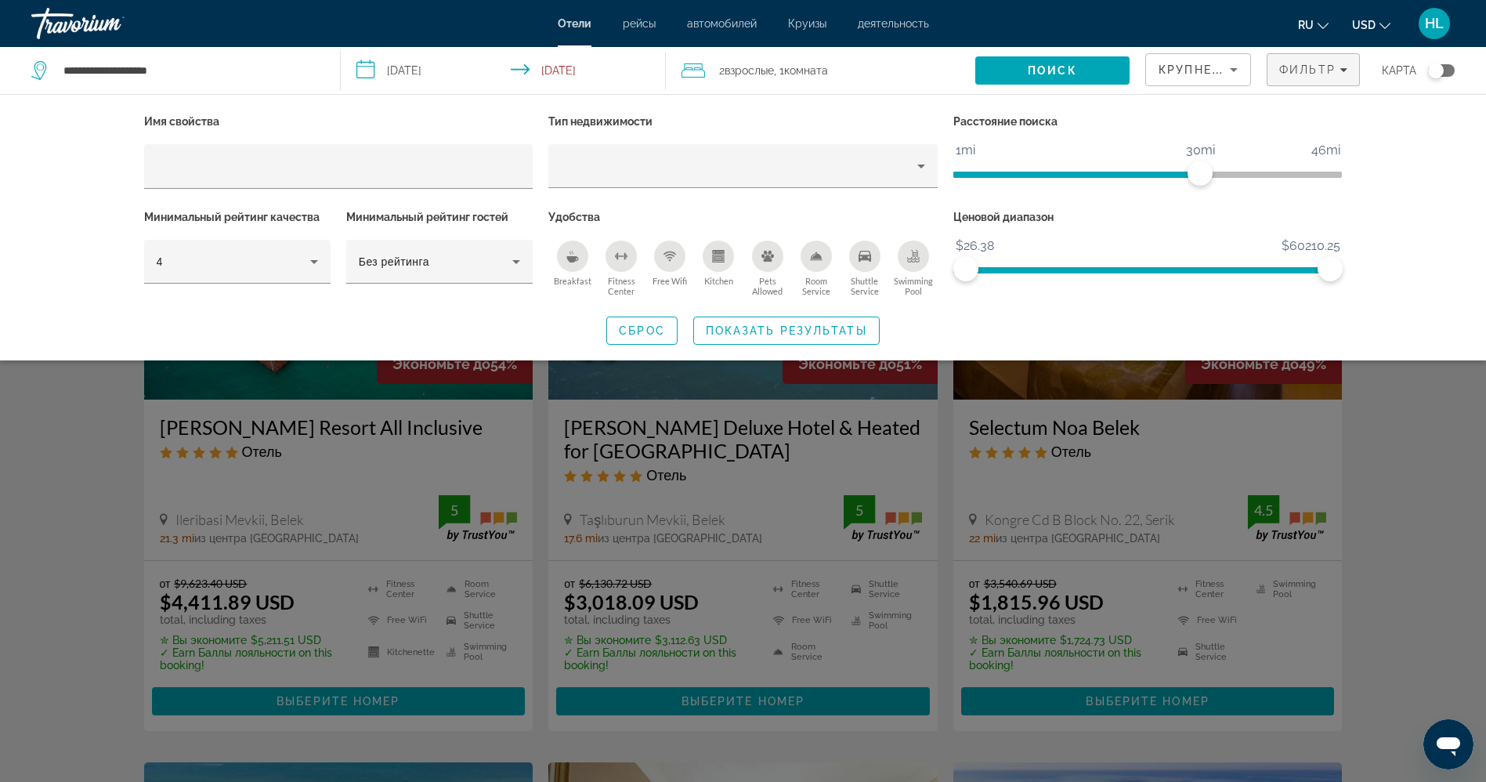
click at [670, 262] on div "Free Wifi" at bounding box center [669, 255] width 31 height 31
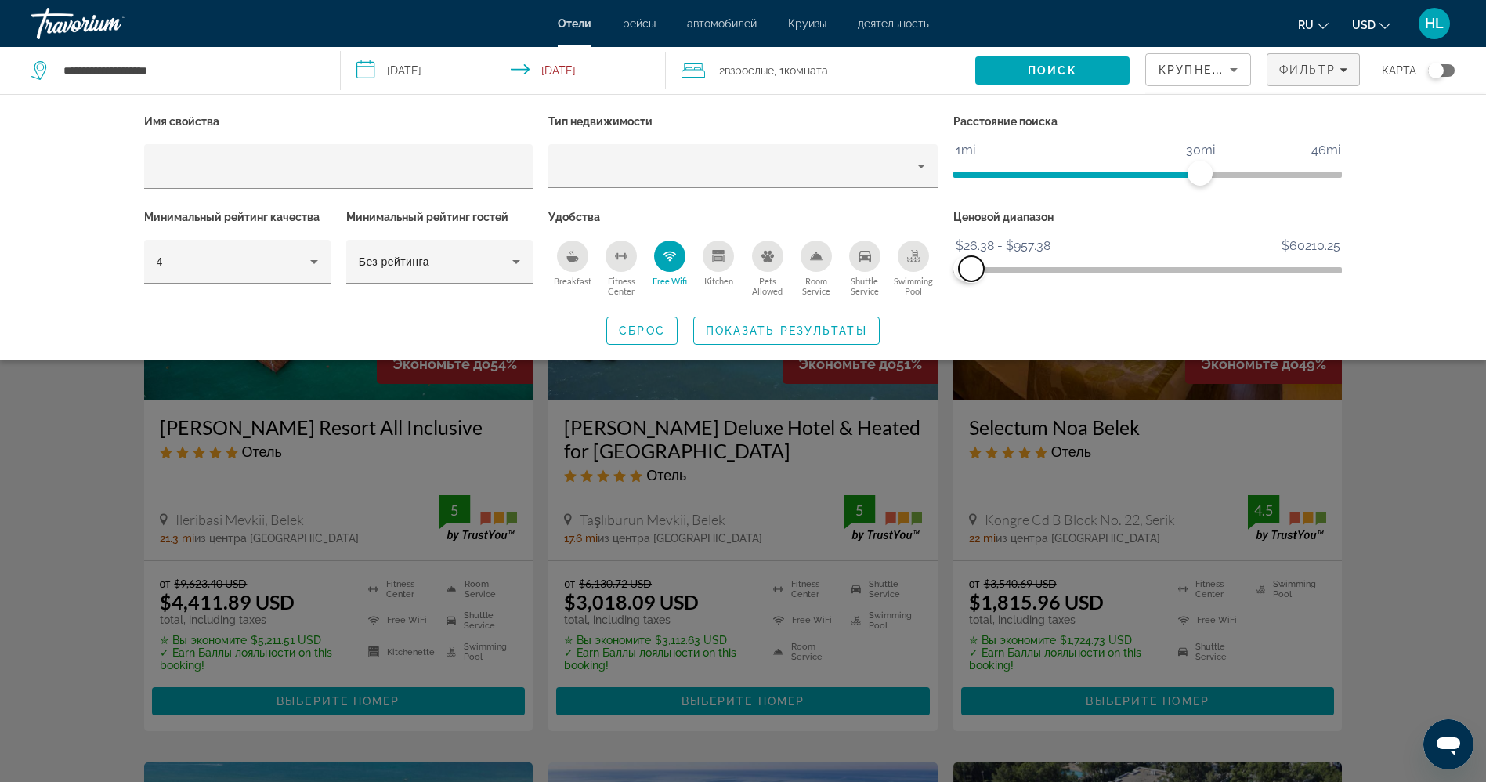
drag, startPoint x: 1325, startPoint y: 266, endPoint x: 959, endPoint y: 275, distance: 366.6
click at [959, 275] on span "ngx-slider-max" at bounding box center [971, 268] width 25 height 25
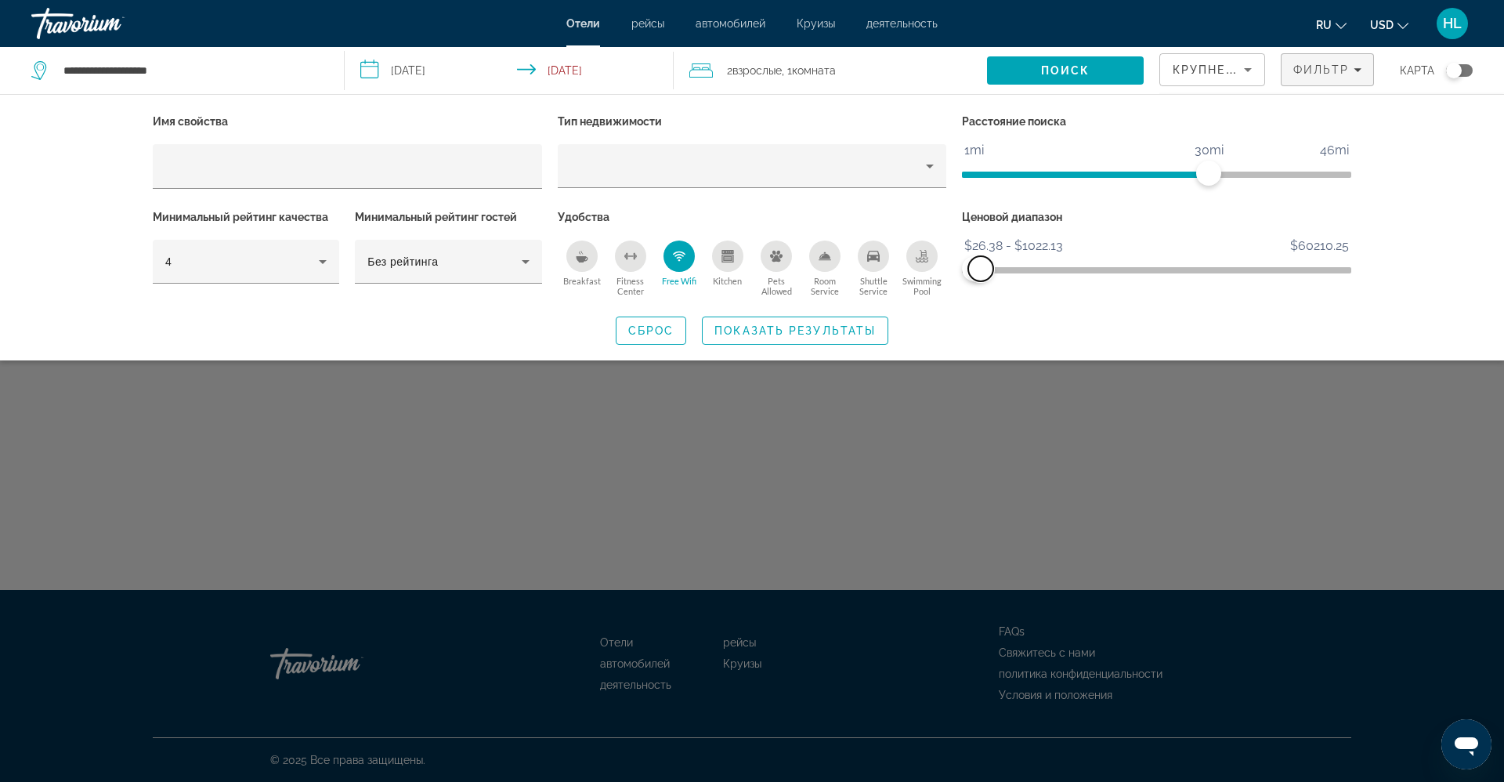
click at [980, 269] on span "ngx-slider-max" at bounding box center [980, 268] width 25 height 25
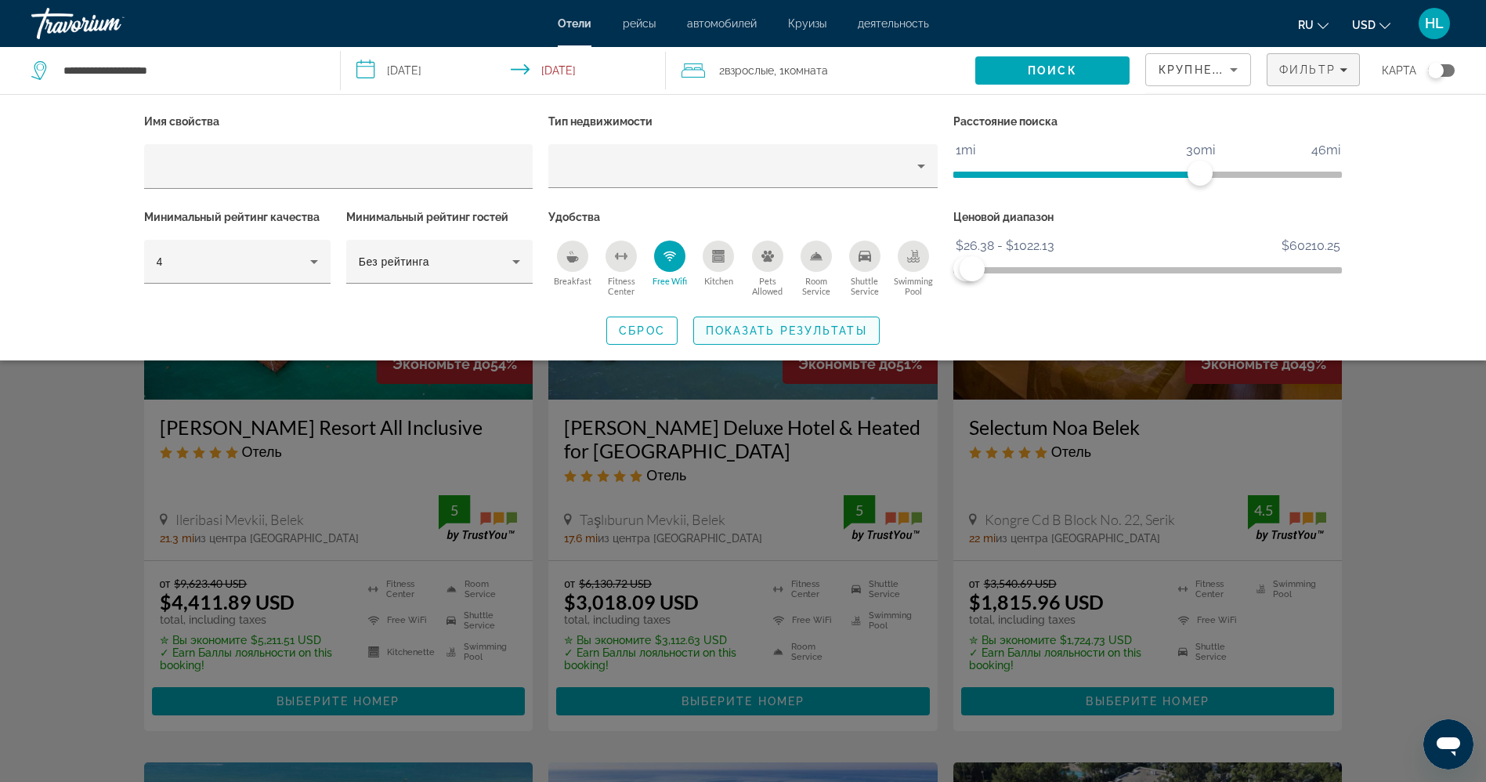
click at [806, 328] on span "Показать результаты" at bounding box center [786, 330] width 161 height 13
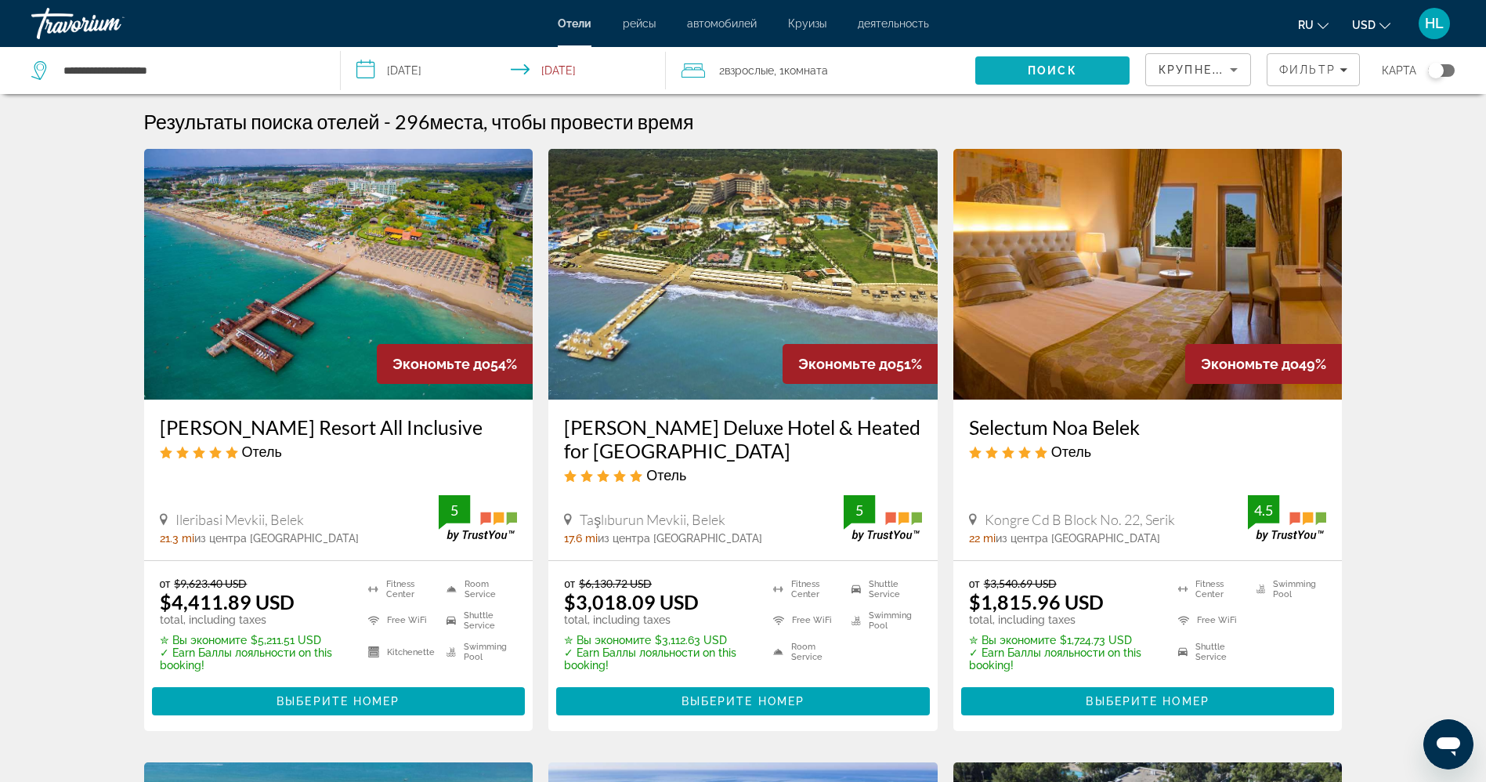
click at [1063, 82] on span "Search" at bounding box center [1052, 71] width 154 height 38
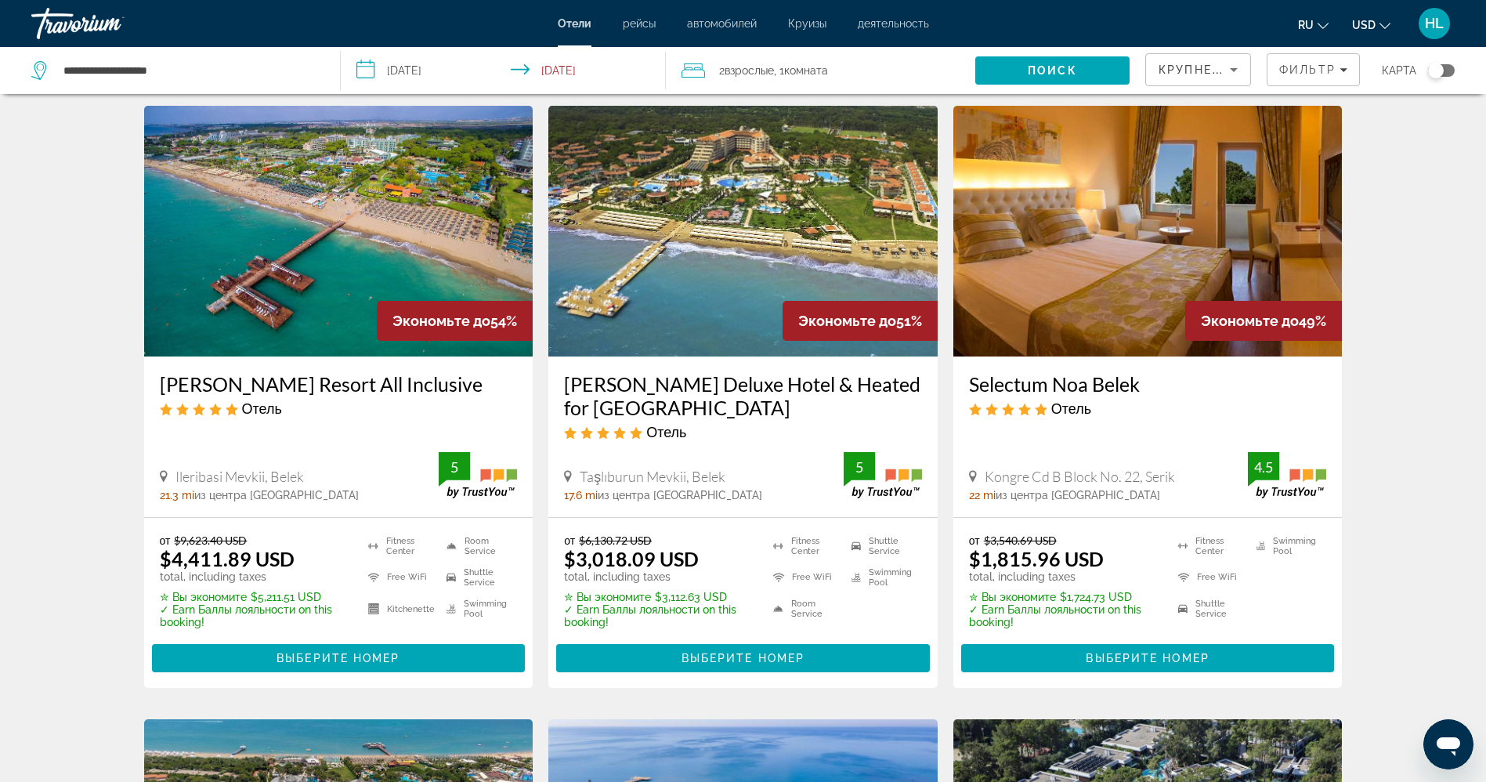
scroll to position [40, 0]
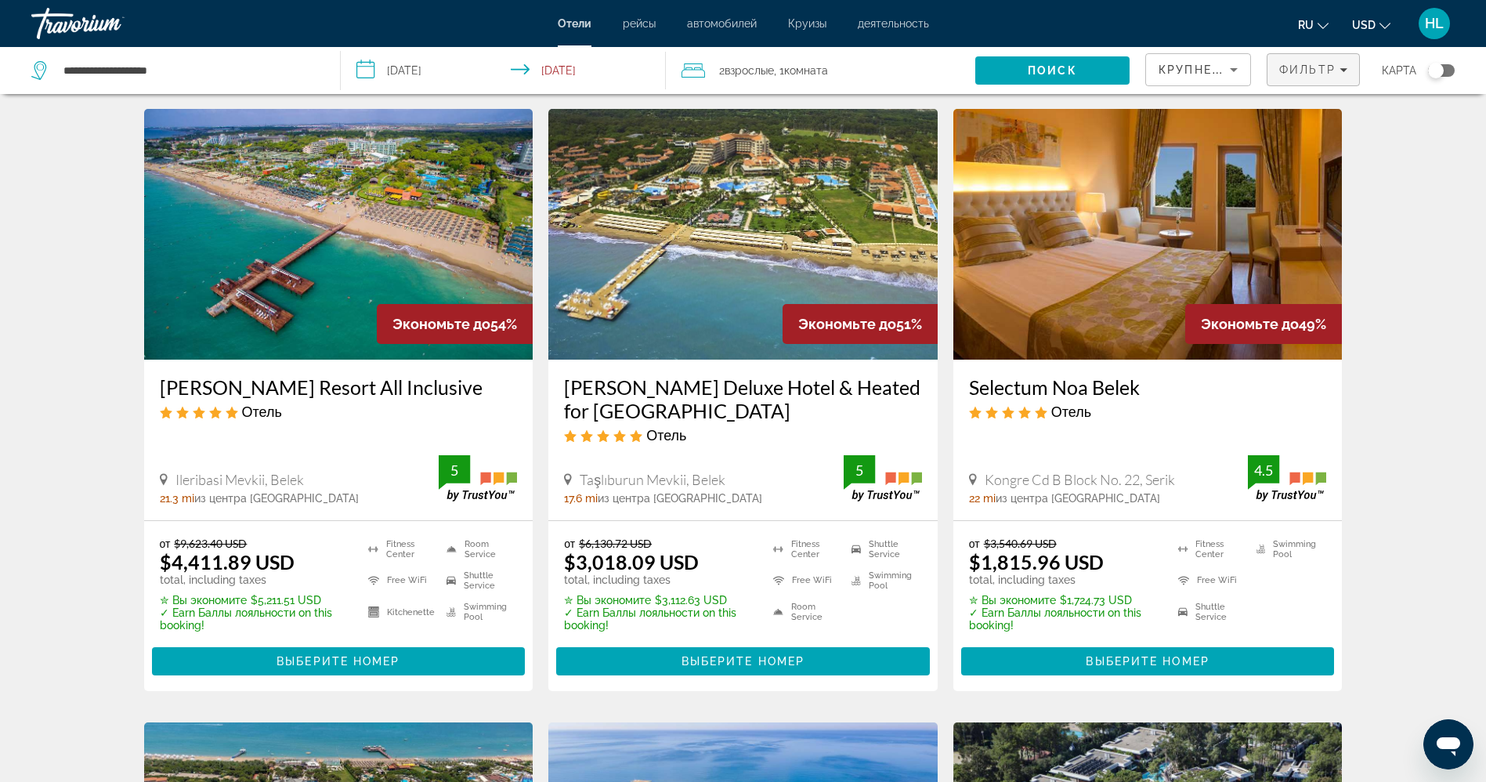
click at [1291, 66] on span "Фильтр" at bounding box center [1307, 69] width 56 height 13
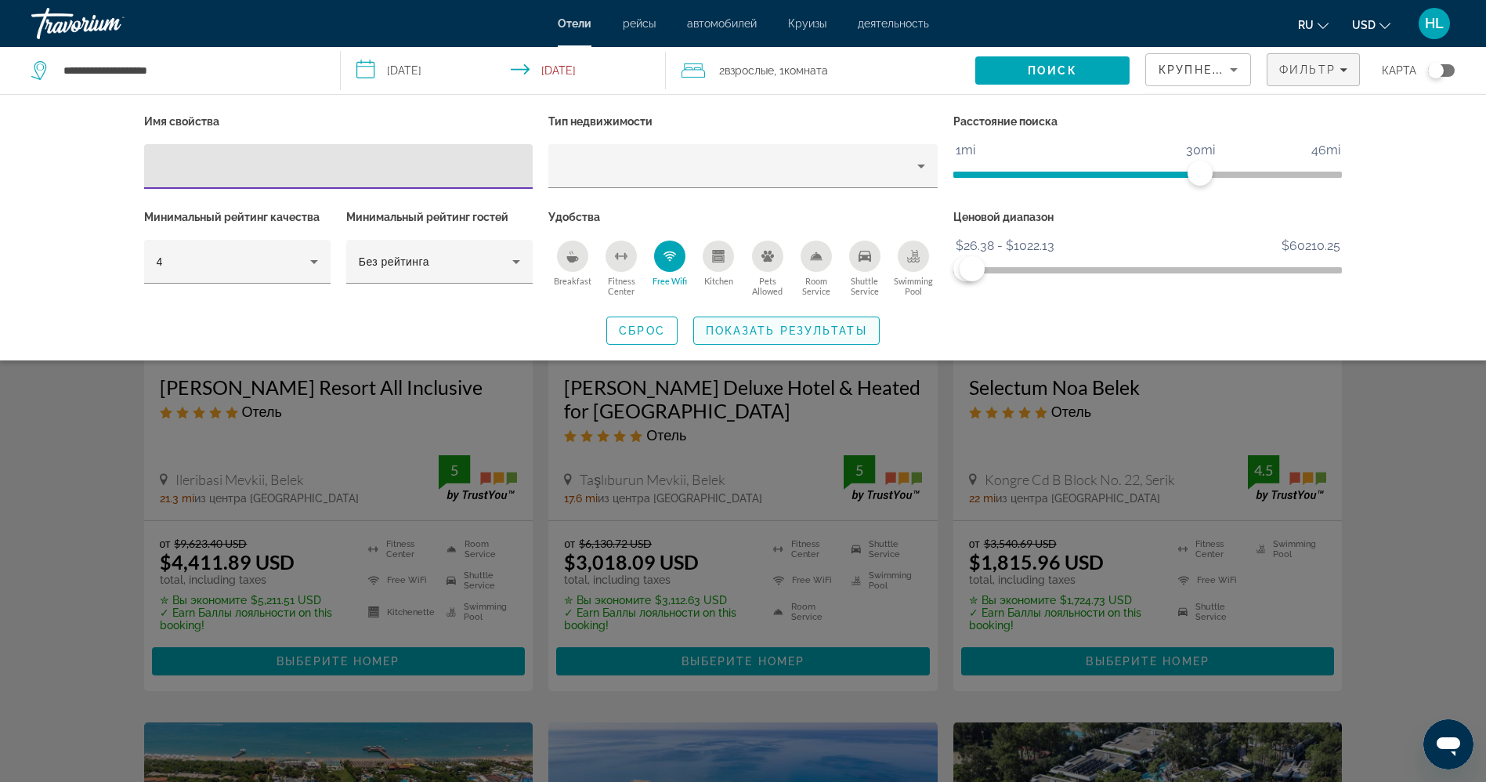
click at [760, 316] on span "Search widget" at bounding box center [786, 331] width 185 height 38
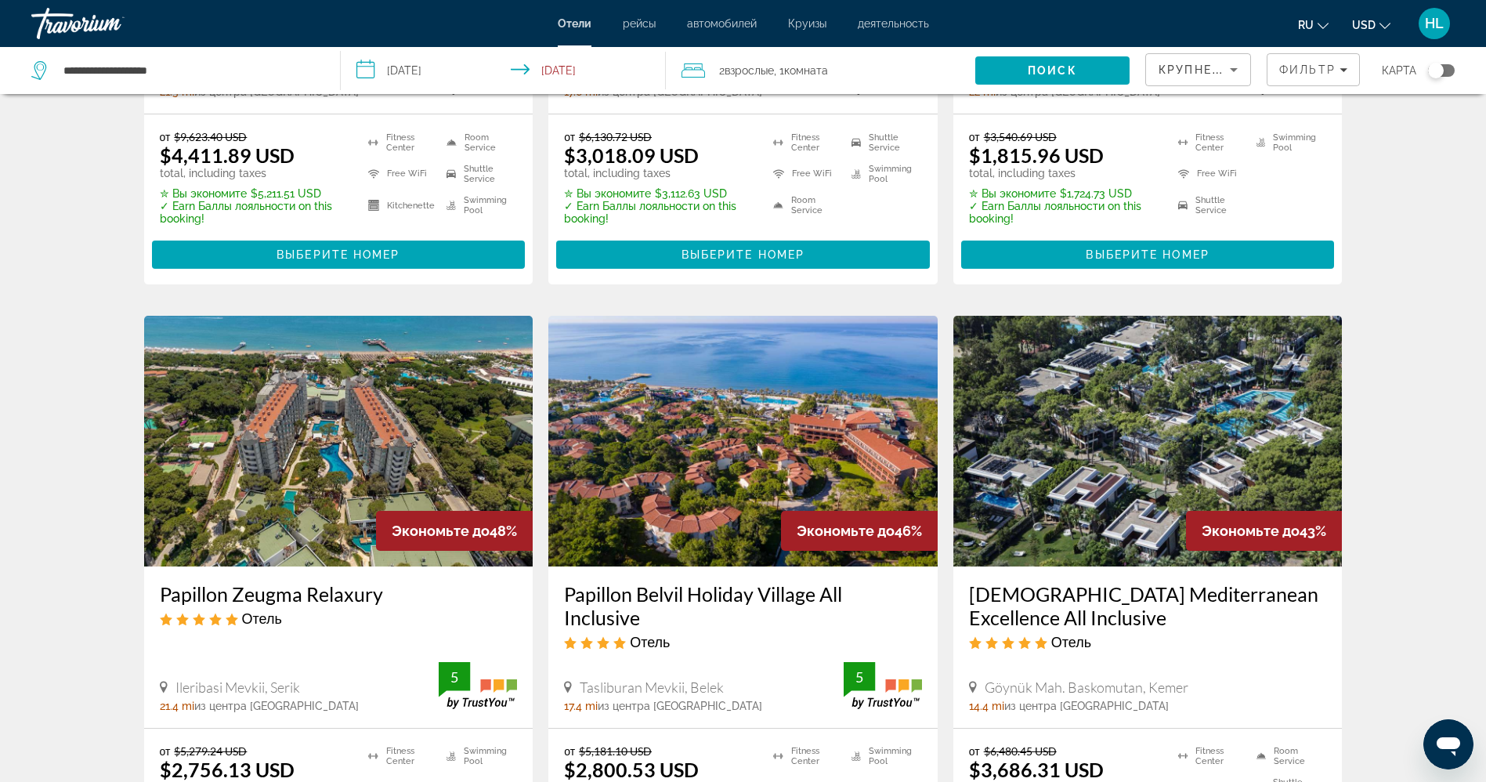
scroll to position [450, 0]
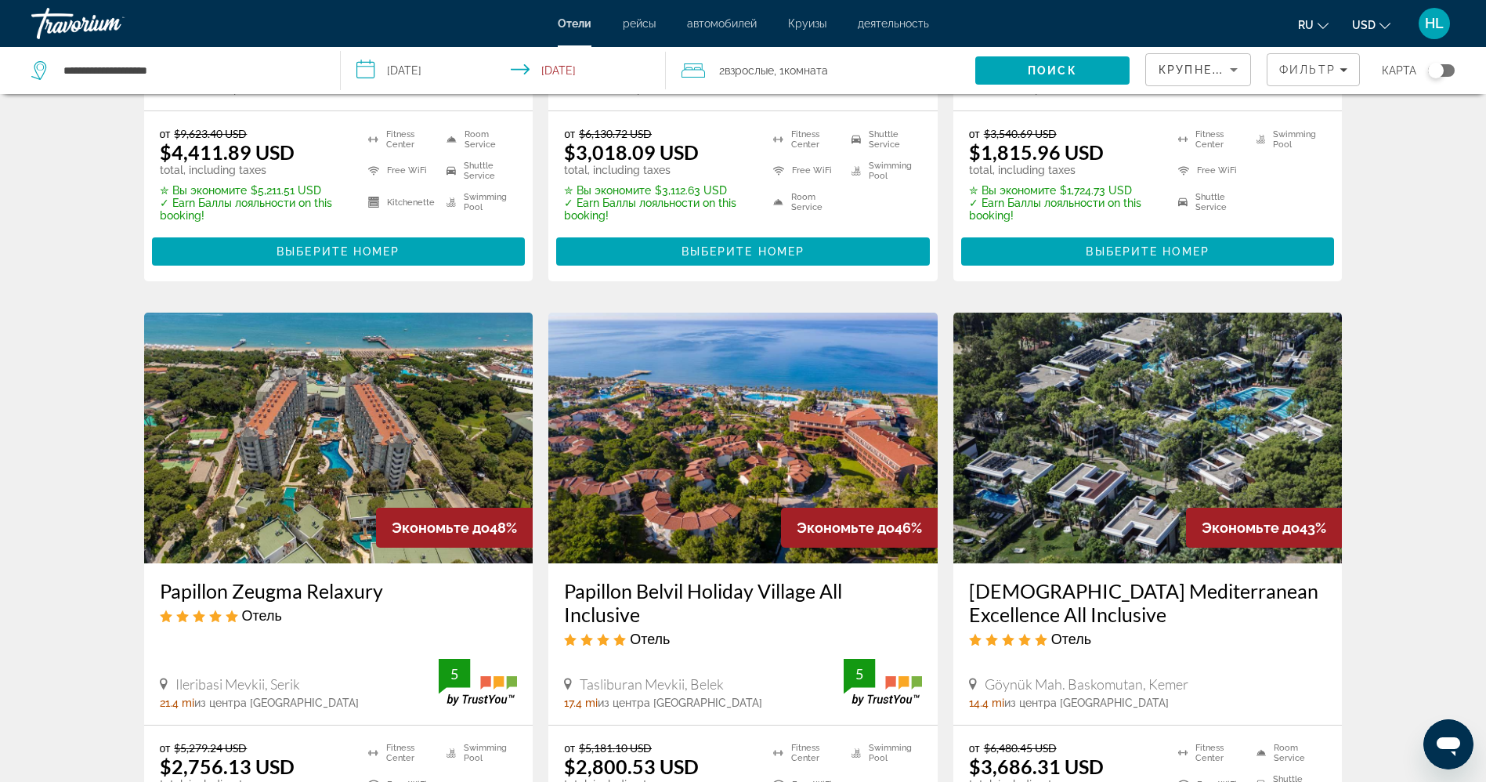
click at [1435, 67] on div "Toggle map" at bounding box center [1436, 71] width 16 height 16
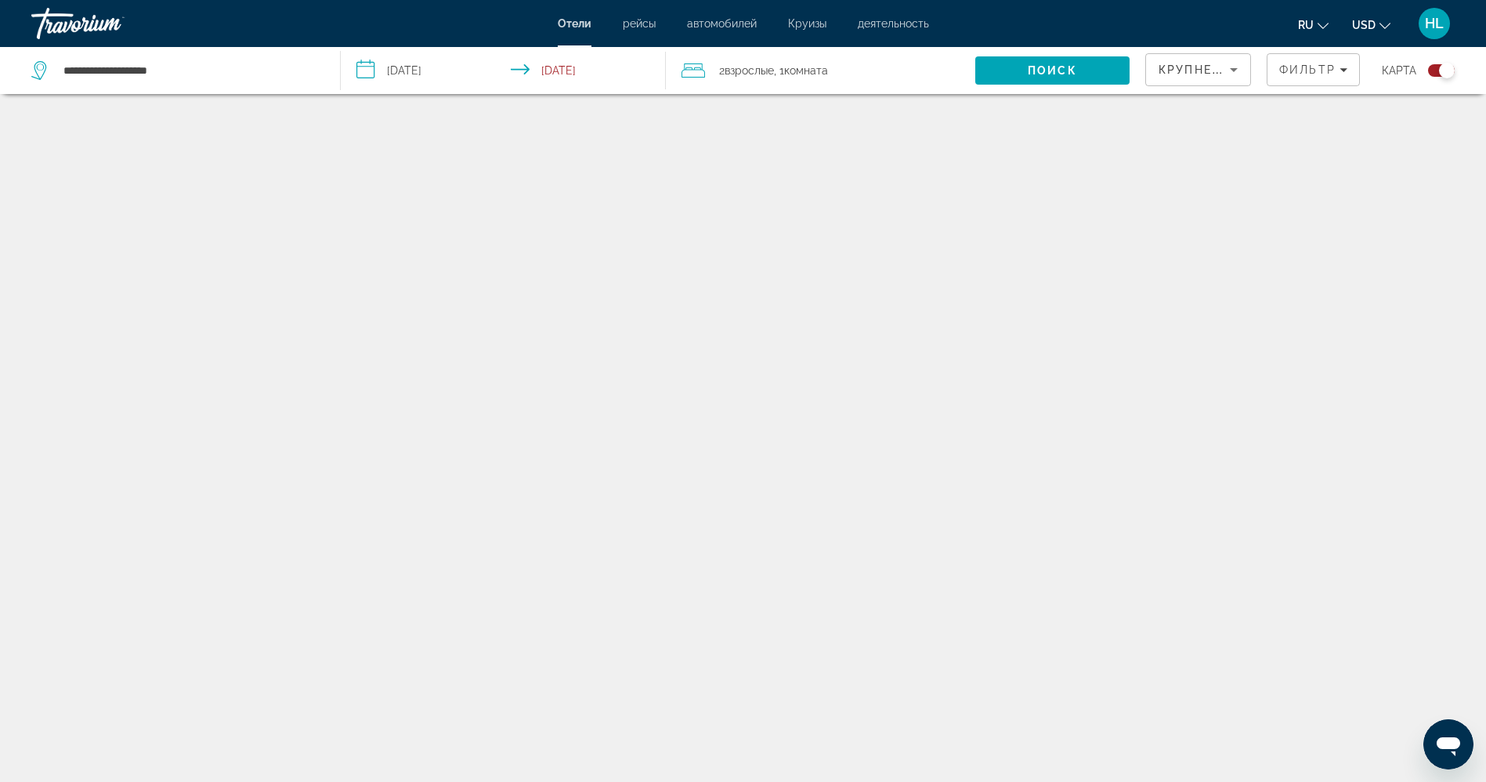
scroll to position [94, 0]
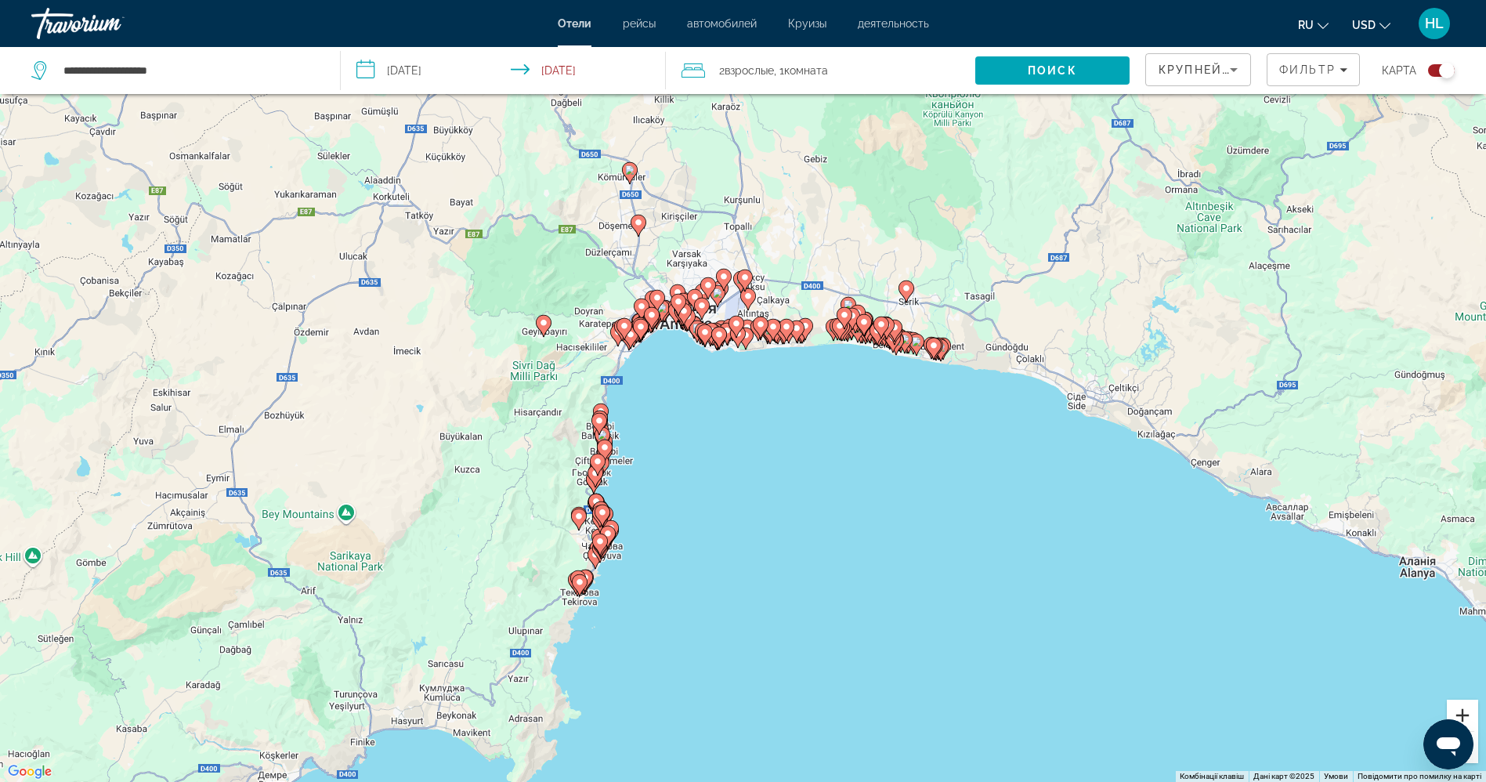
click at [1461, 707] on button "Збільшити" at bounding box center [1461, 714] width 31 height 31
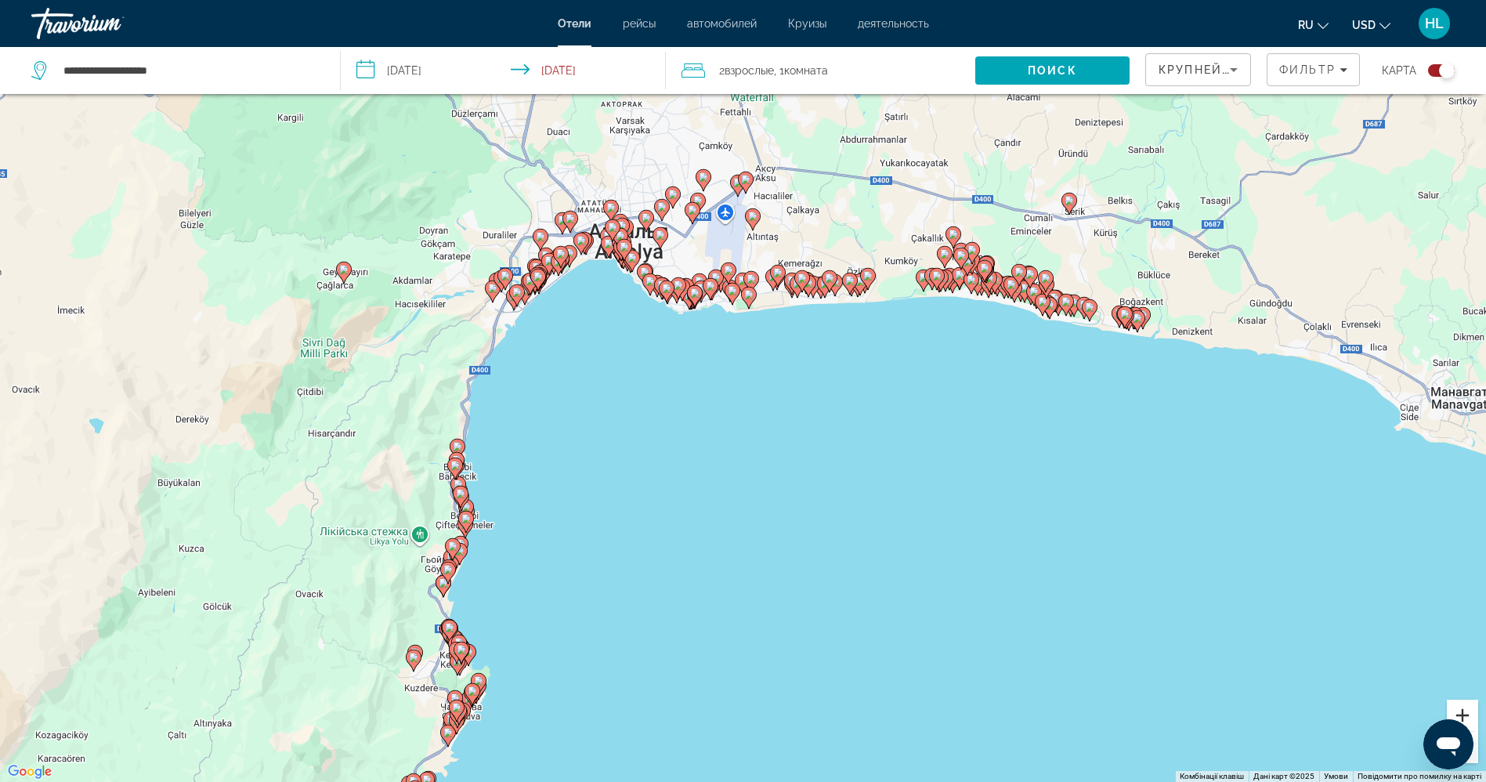
click at [1461, 707] on button "Збільшити" at bounding box center [1461, 714] width 31 height 31
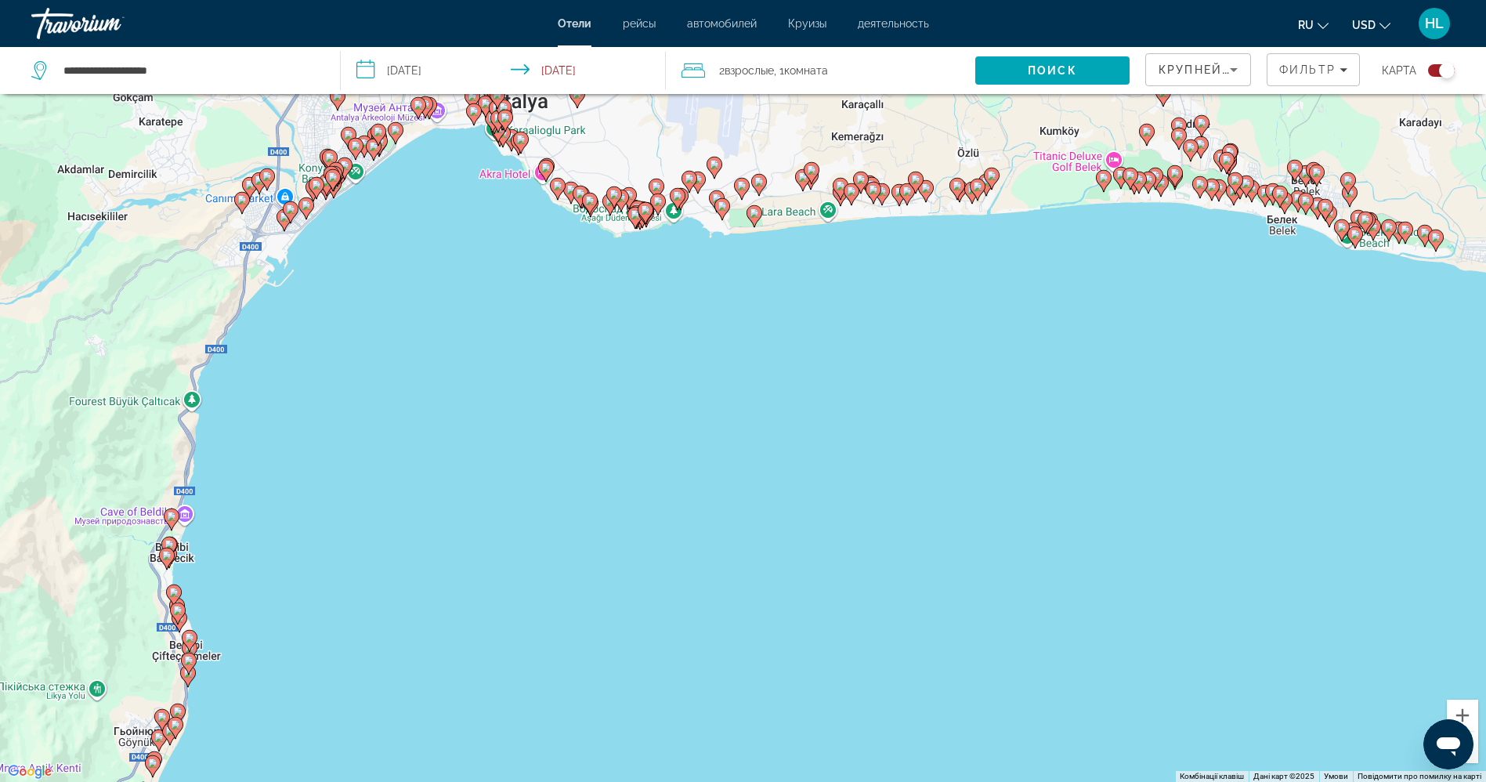
click at [1230, 516] on div "Увімкніть режим перетягування за допомогою клавіатури, натиснувши Alt + Enter. …" at bounding box center [743, 391] width 1486 height 782
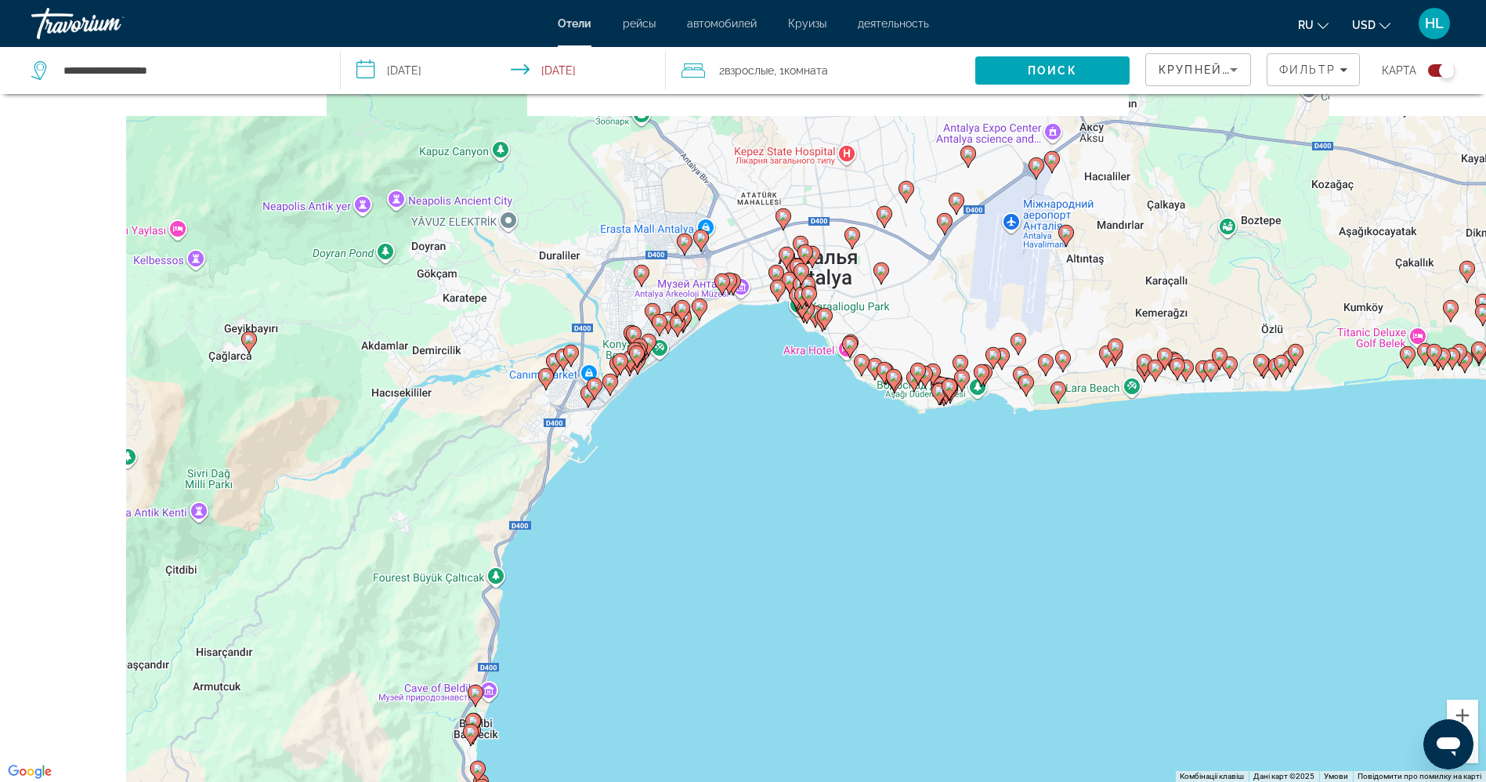
drag, startPoint x: 801, startPoint y: 362, endPoint x: 1132, endPoint y: 553, distance: 381.7
click at [1132, 553] on div "Увімкніть режим перетягування за допомогою клавіатури, натиснувши Alt + Enter. …" at bounding box center [743, 391] width 1486 height 782
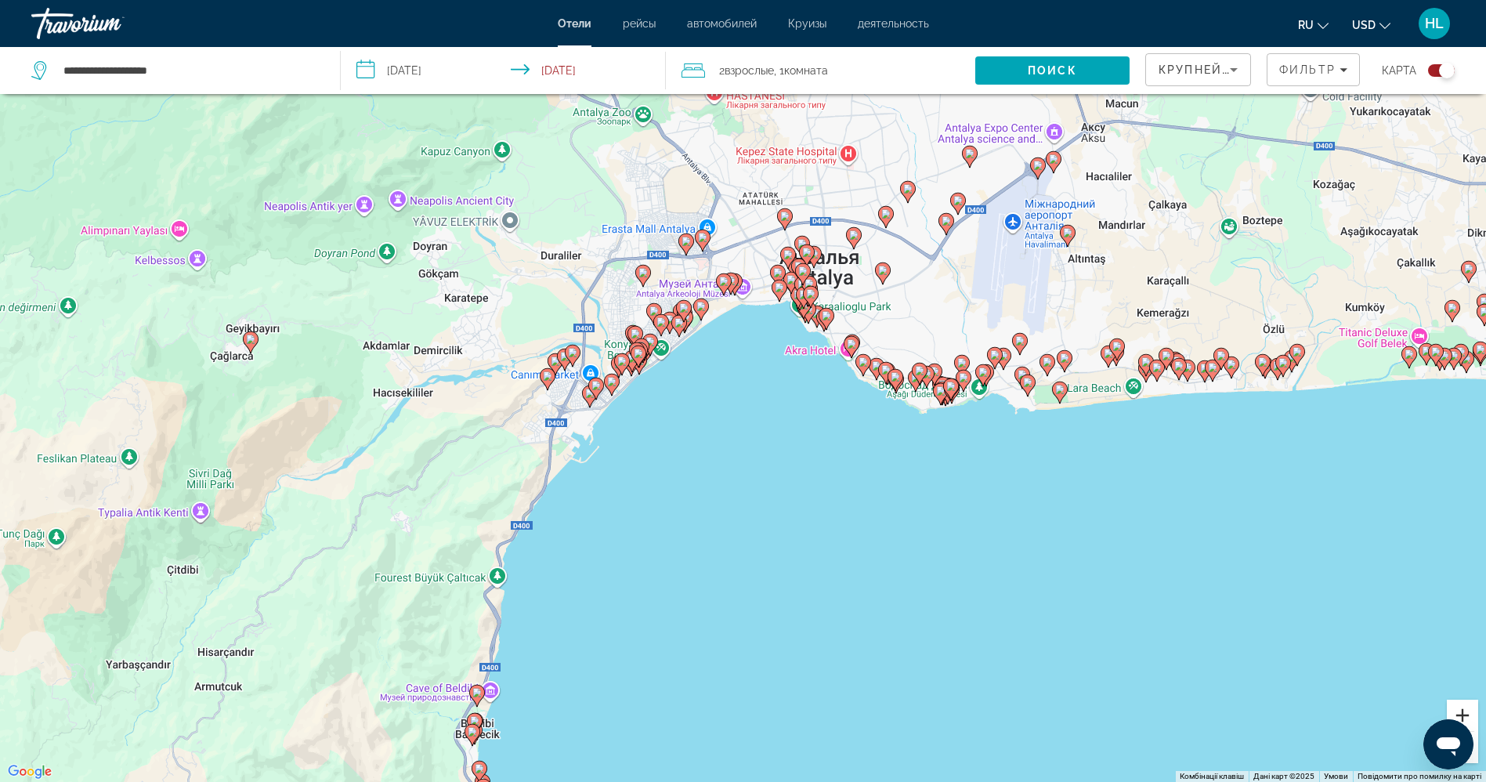
click at [1468, 701] on button "Збільшити" at bounding box center [1461, 714] width 31 height 31
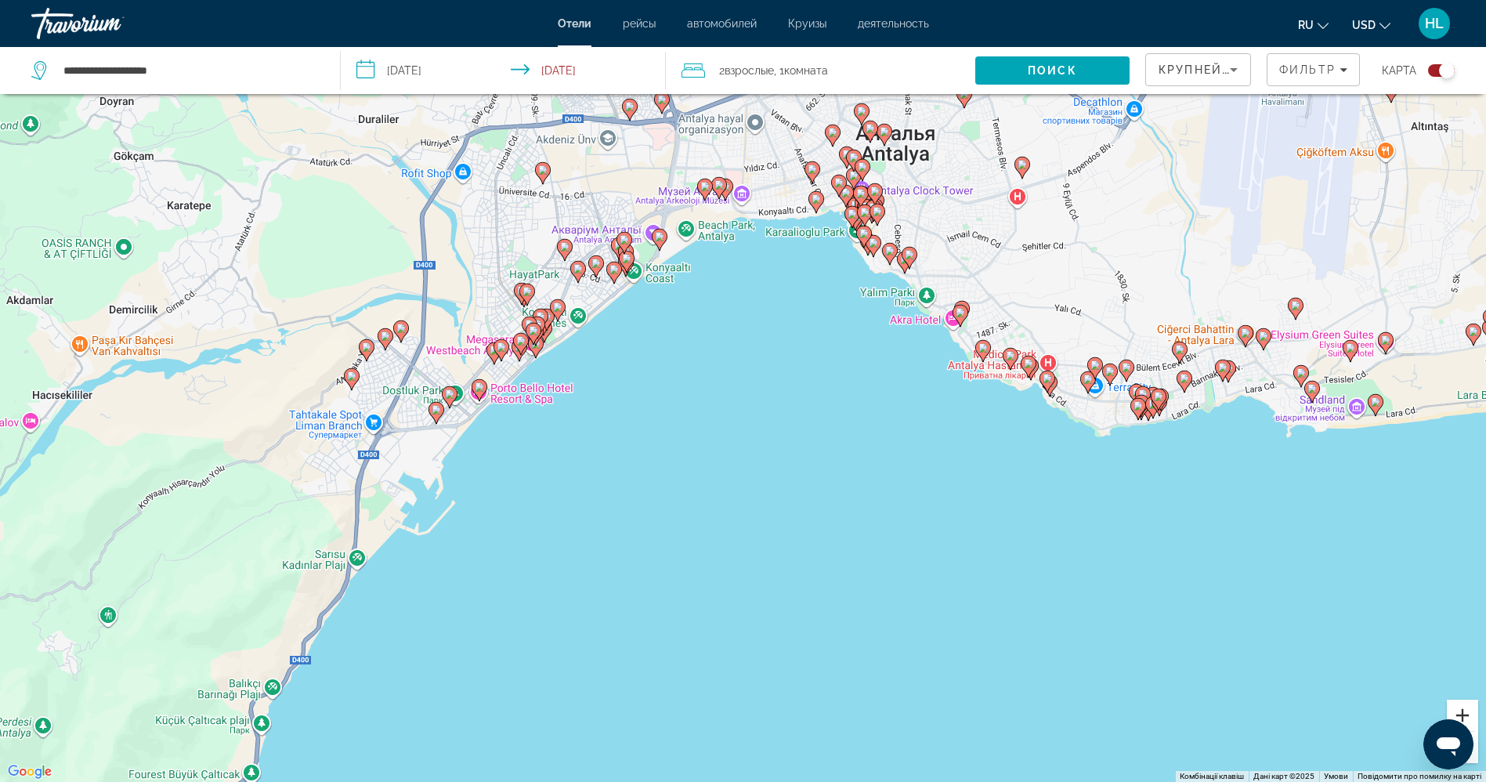
click at [1468, 701] on button "Збільшити" at bounding box center [1461, 714] width 31 height 31
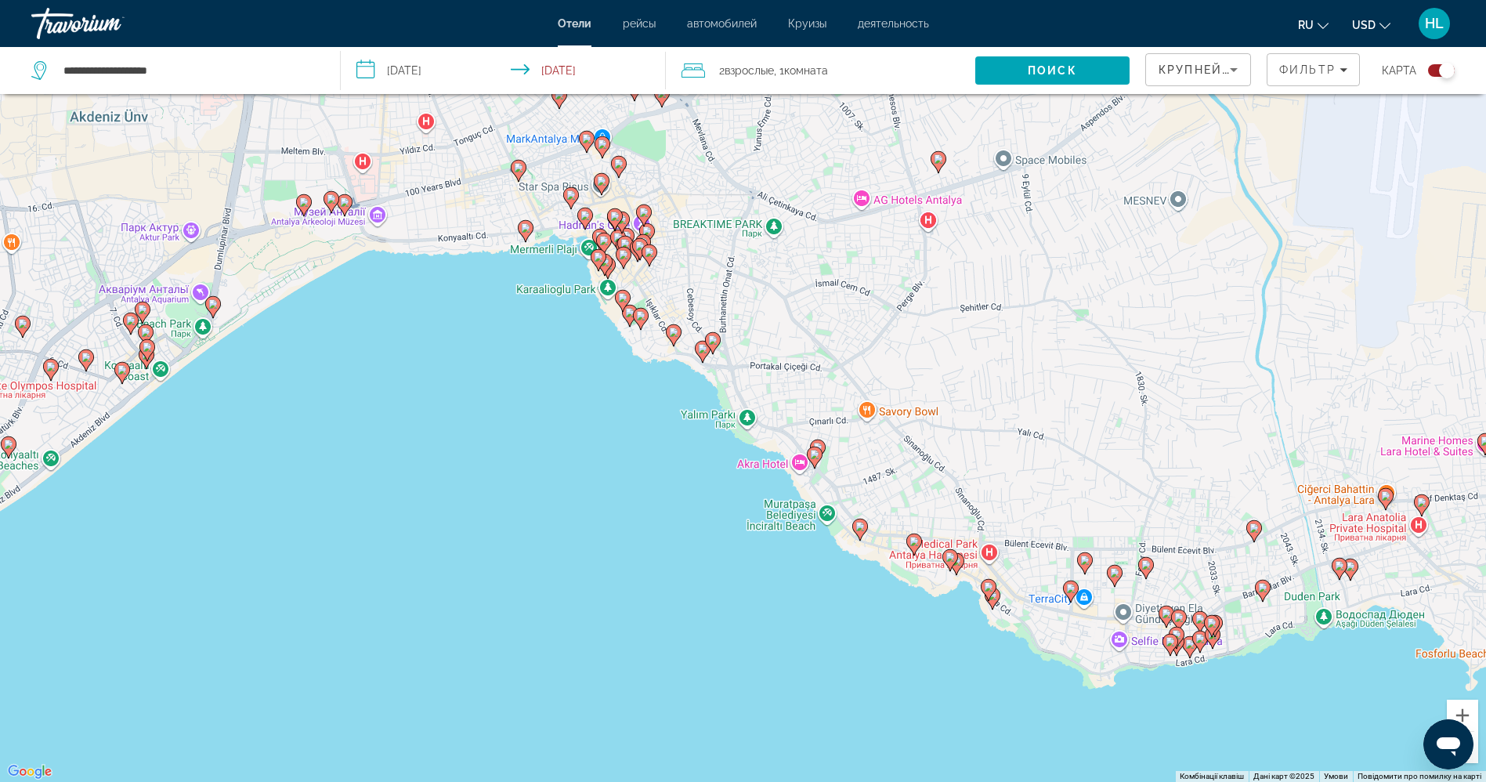
drag, startPoint x: 1193, startPoint y: 398, endPoint x: 826, endPoint y: 604, distance: 421.1
click at [826, 604] on div "Увімкніть режим перетягування за допомогою клавіатури, натиснувши Alt + Enter. …" at bounding box center [743, 391] width 1486 height 782
click at [1100, 709] on div "Увімкніть режим перетягування за допомогою клавіатури, натиснувши Alt + Enter. …" at bounding box center [743, 391] width 1486 height 782
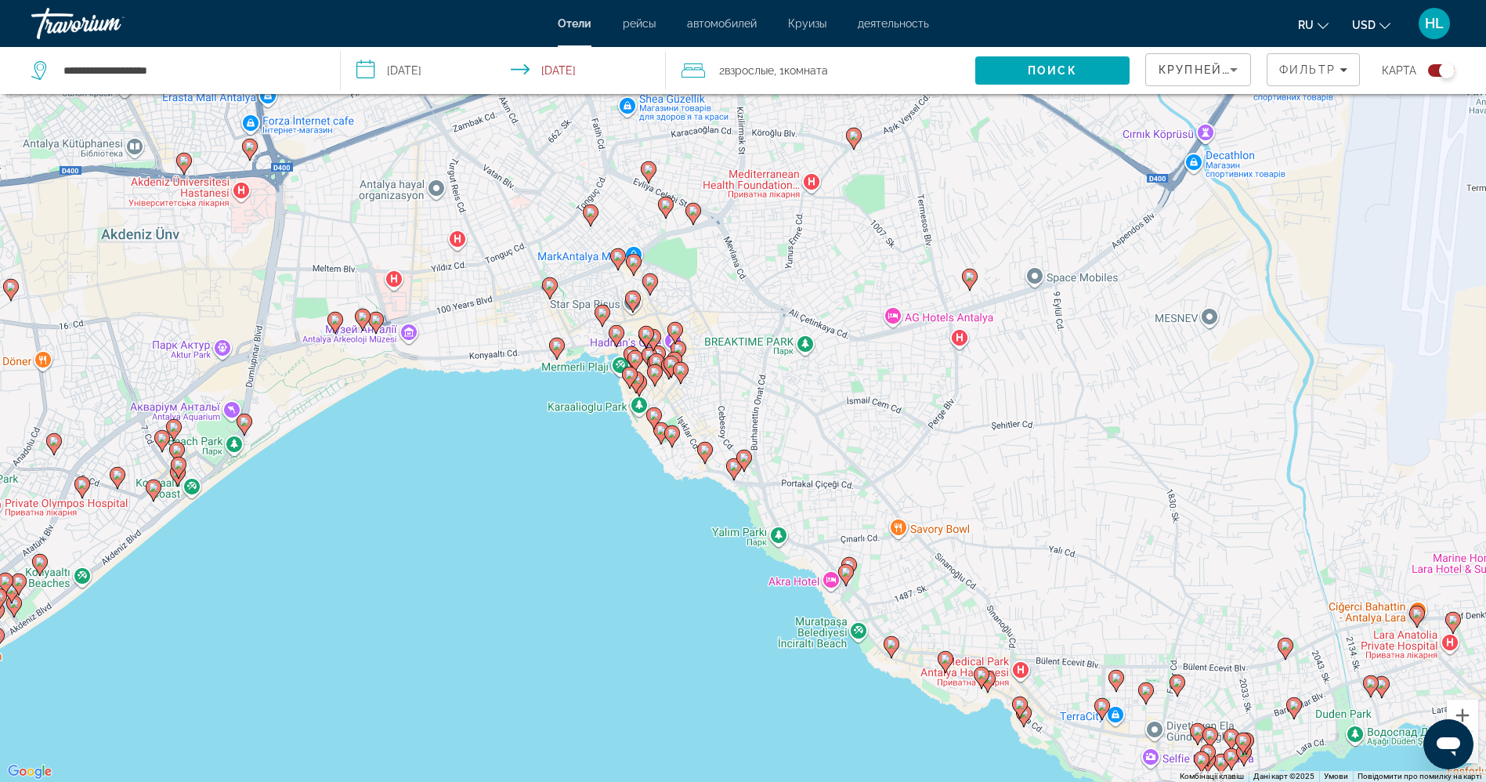
drag, startPoint x: 621, startPoint y: 473, endPoint x: 652, endPoint y: 593, distance: 123.7
click at [652, 593] on div "Увімкніть режим перетягування за допомогою клавіатури, натиснувши Alt + Enter. …" at bounding box center [743, 391] width 1486 height 782
click at [553, 342] on image "Main content" at bounding box center [556, 345] width 9 height 9
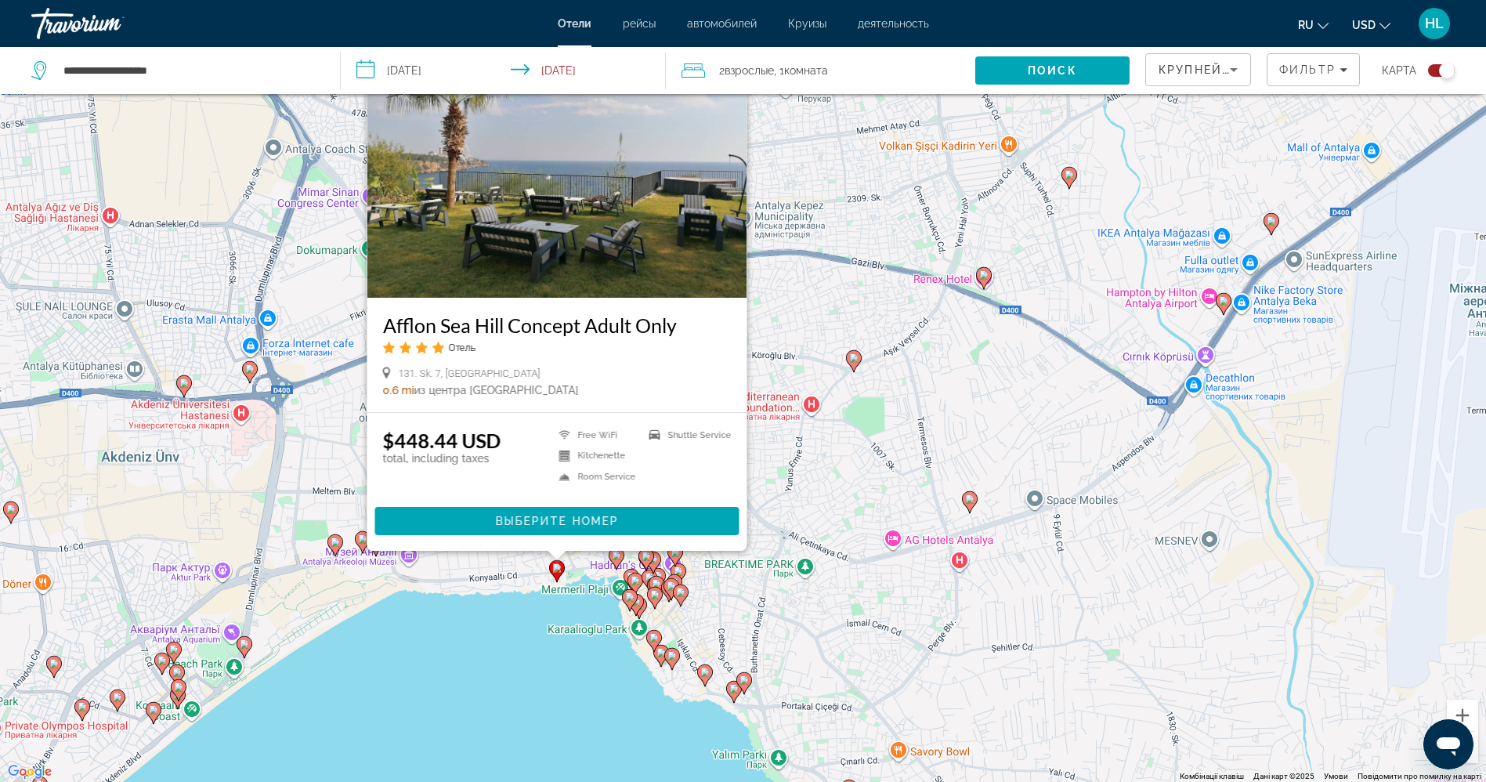
click at [628, 597] on image "Main content" at bounding box center [629, 596] width 9 height 9
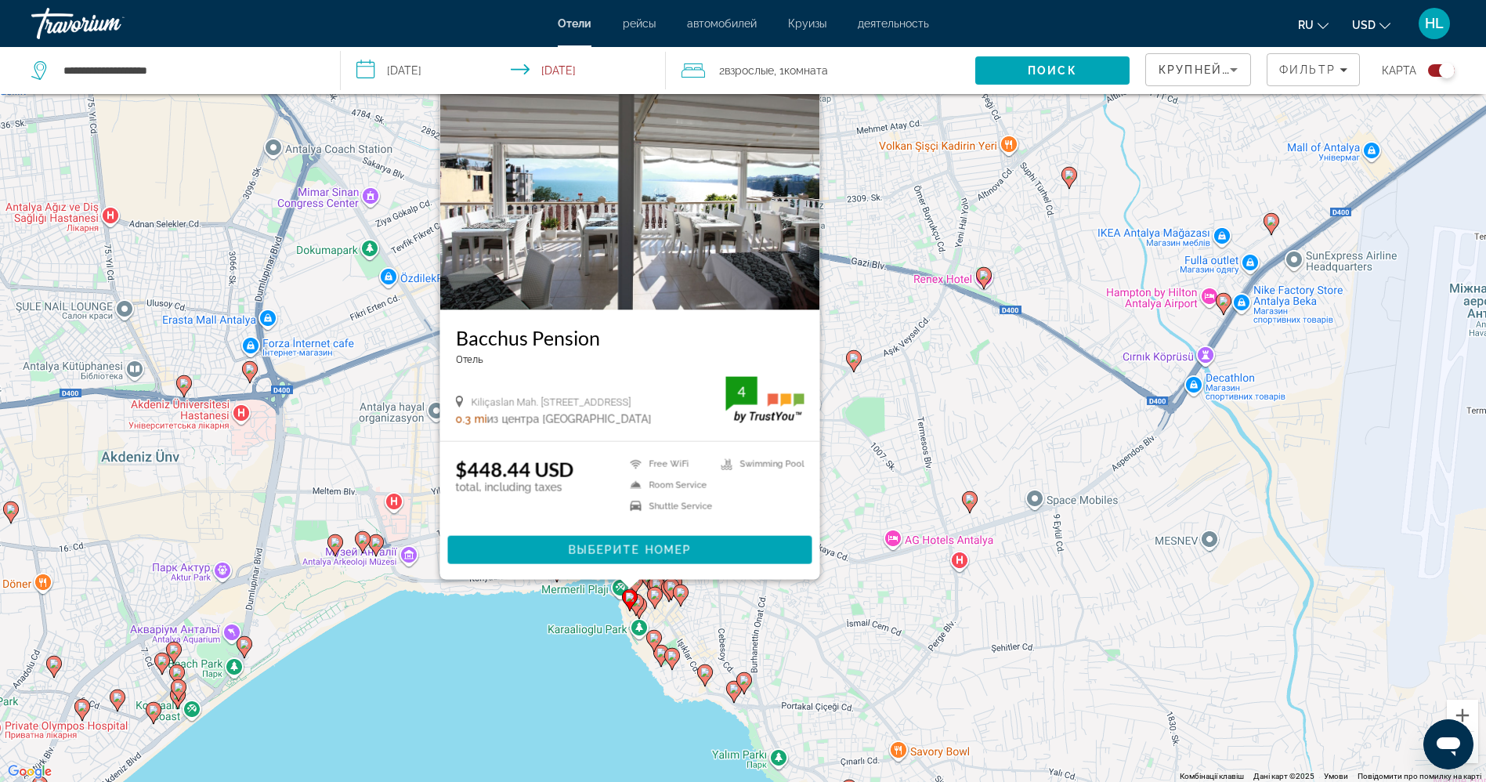
click at [637, 604] on gmp-advanced-marker "Main content" at bounding box center [630, 599] width 16 height 23
click at [641, 603] on icon "Main content" at bounding box center [635, 604] width 14 height 20
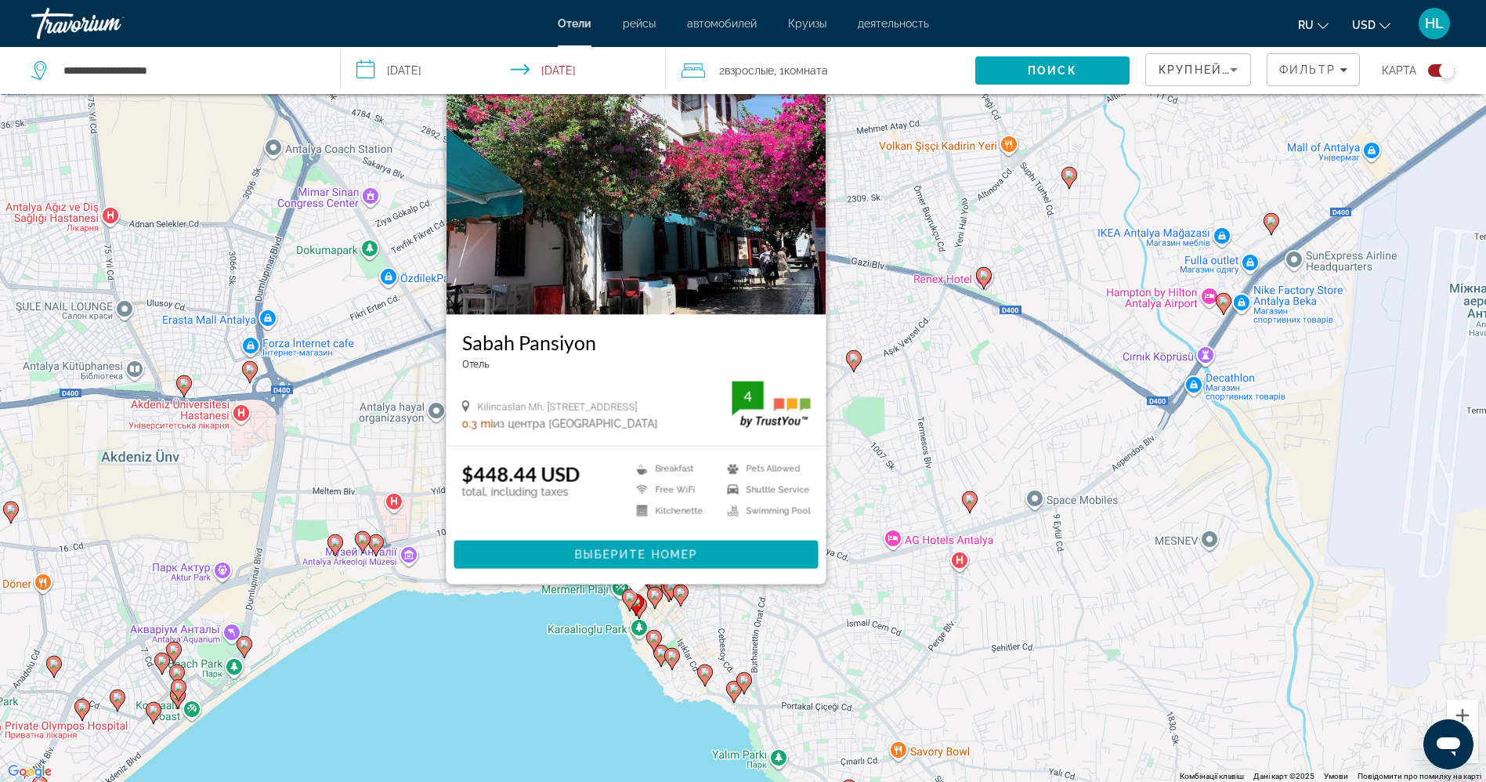
click at [660, 653] on image "Main content" at bounding box center [660, 652] width 9 height 9
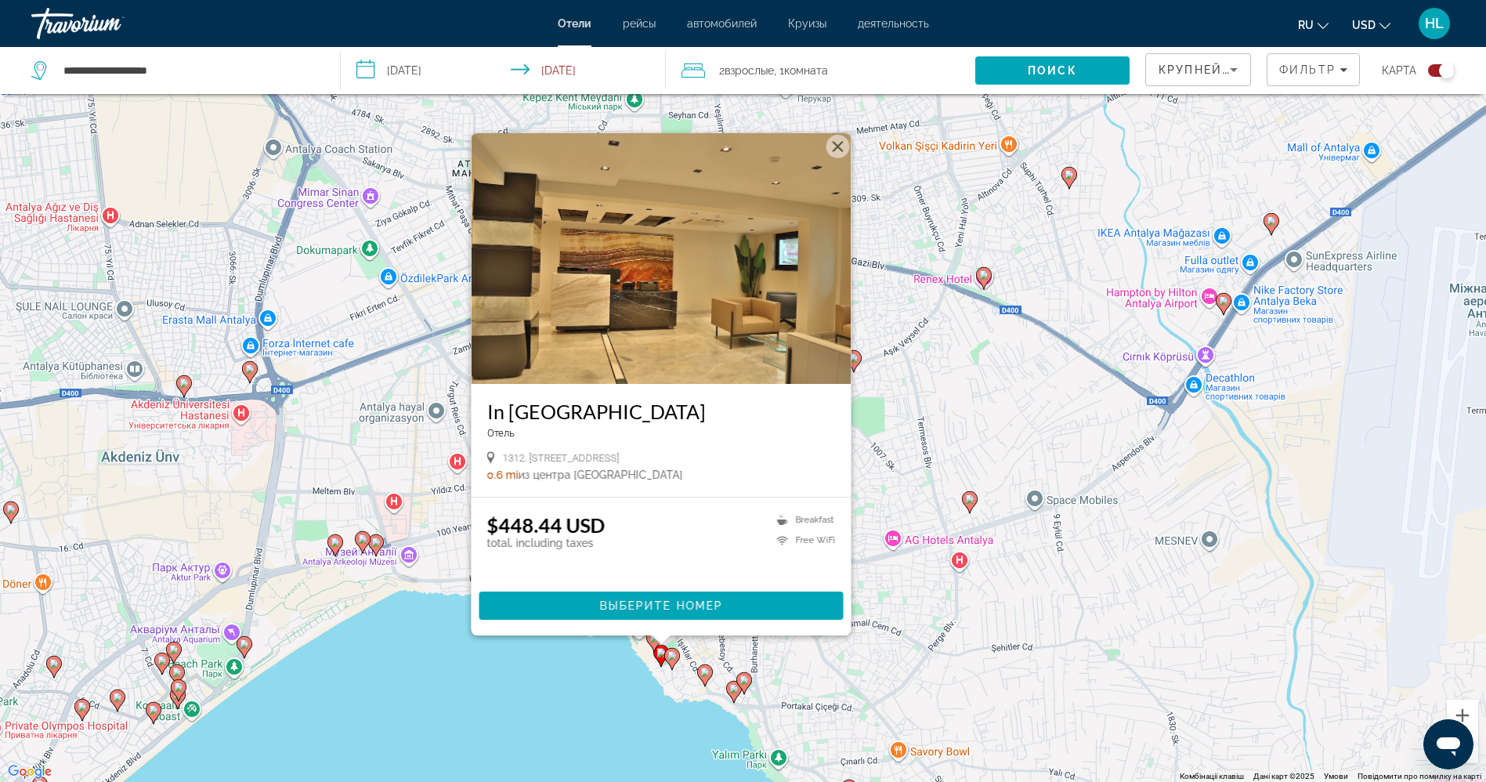
click at [648, 641] on icon "Main content" at bounding box center [654, 641] width 16 height 22
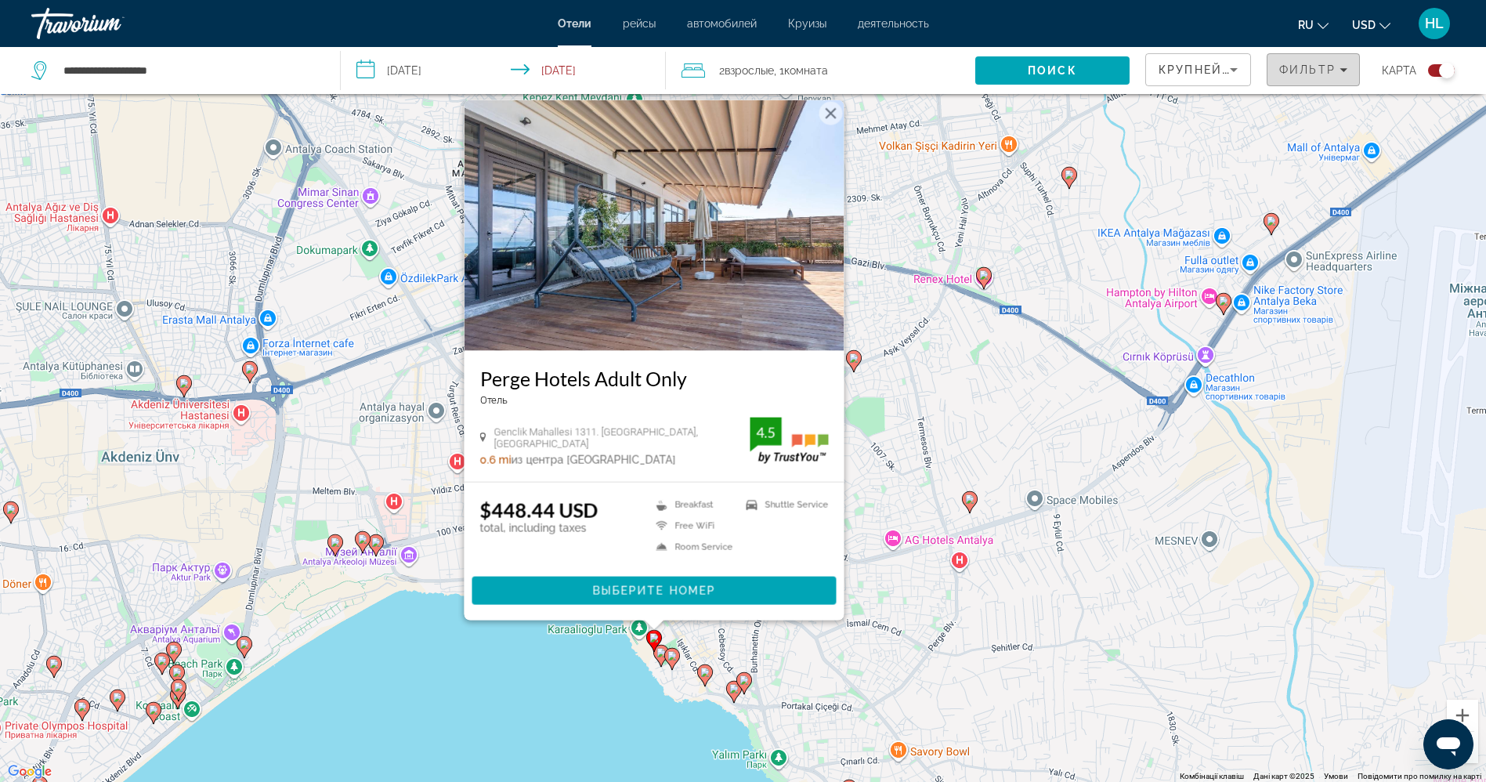
click at [1287, 57] on span "Filters" at bounding box center [1313, 70] width 92 height 38
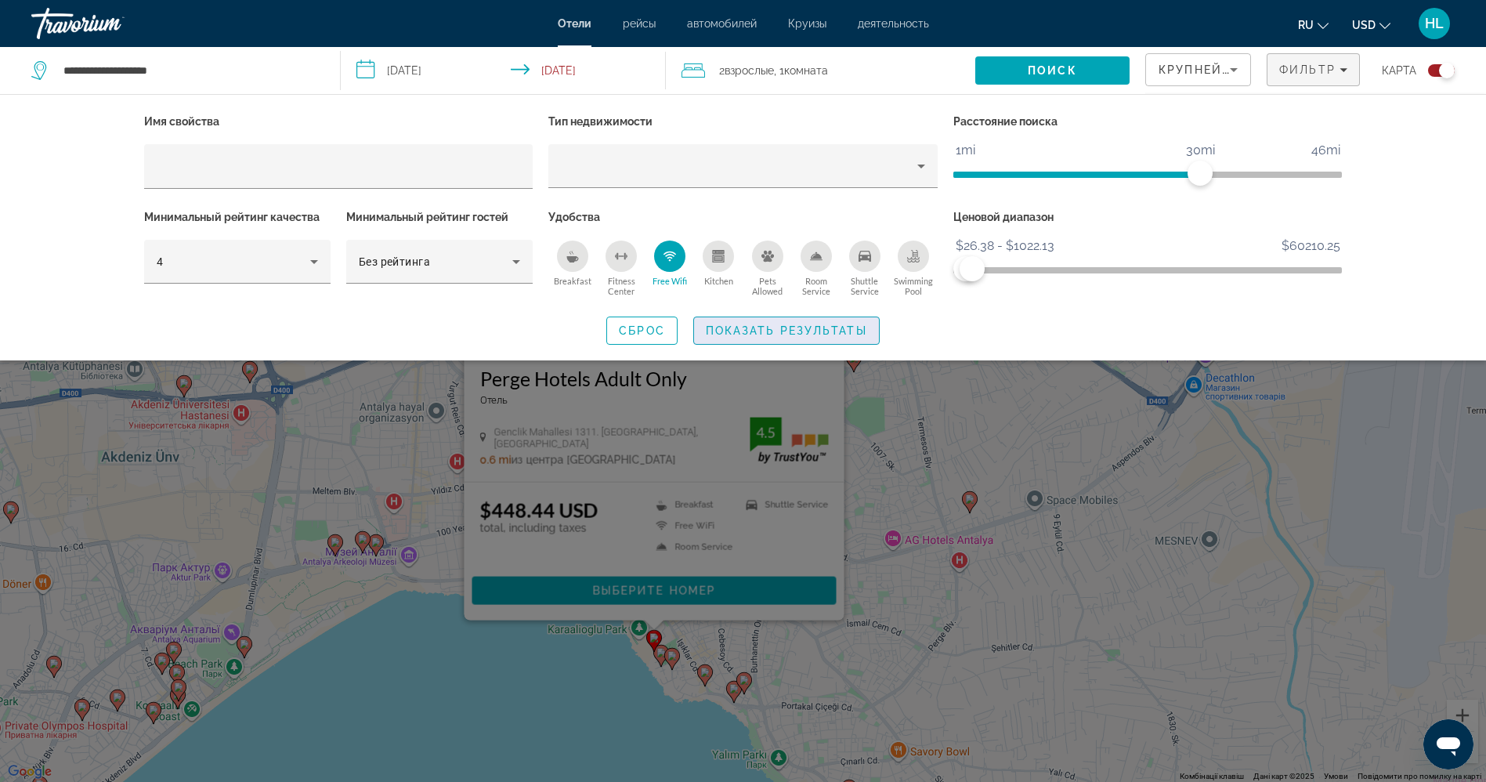
click at [748, 329] on span "Показать результаты" at bounding box center [786, 330] width 161 height 13
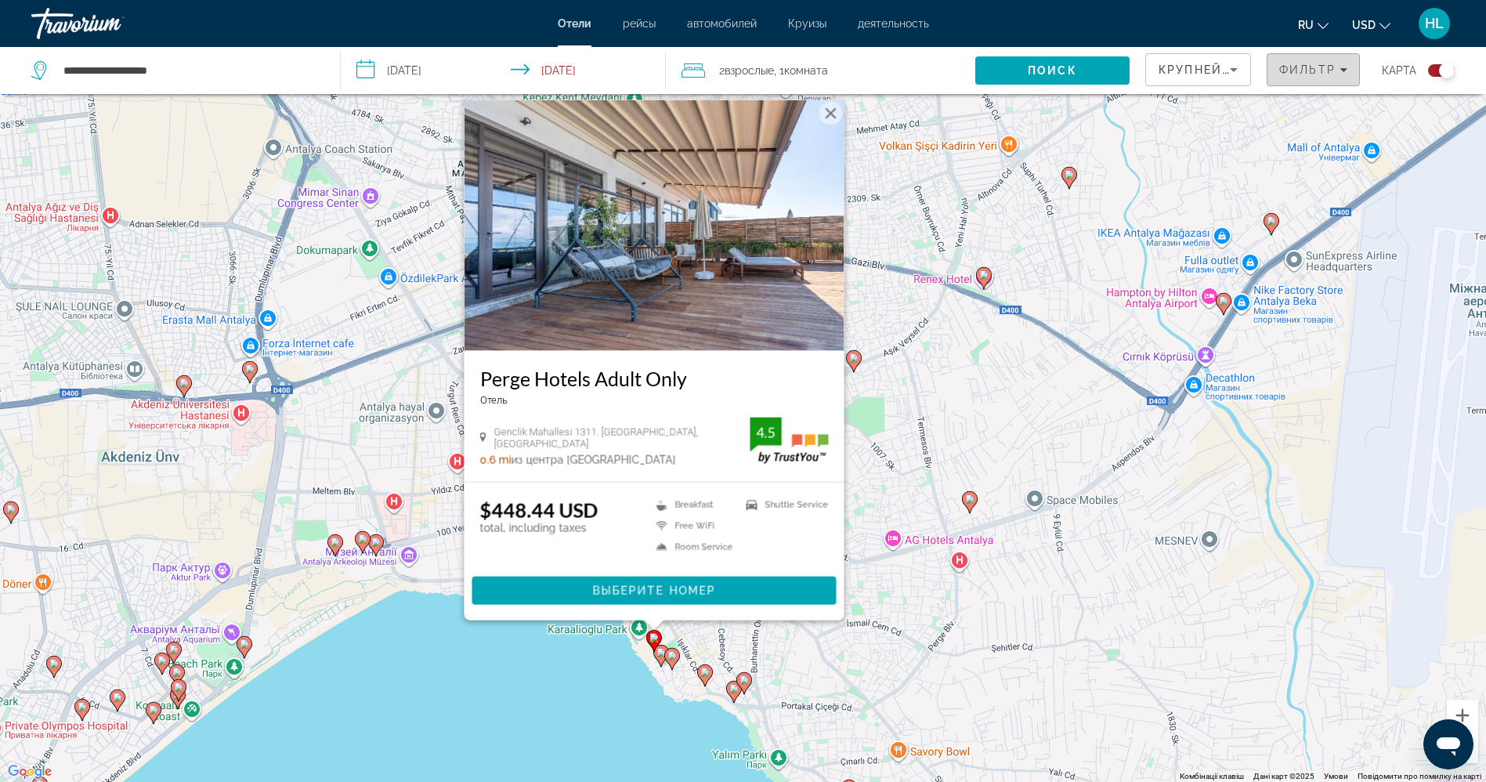
click at [1306, 71] on span "Фильтр" at bounding box center [1307, 69] width 56 height 13
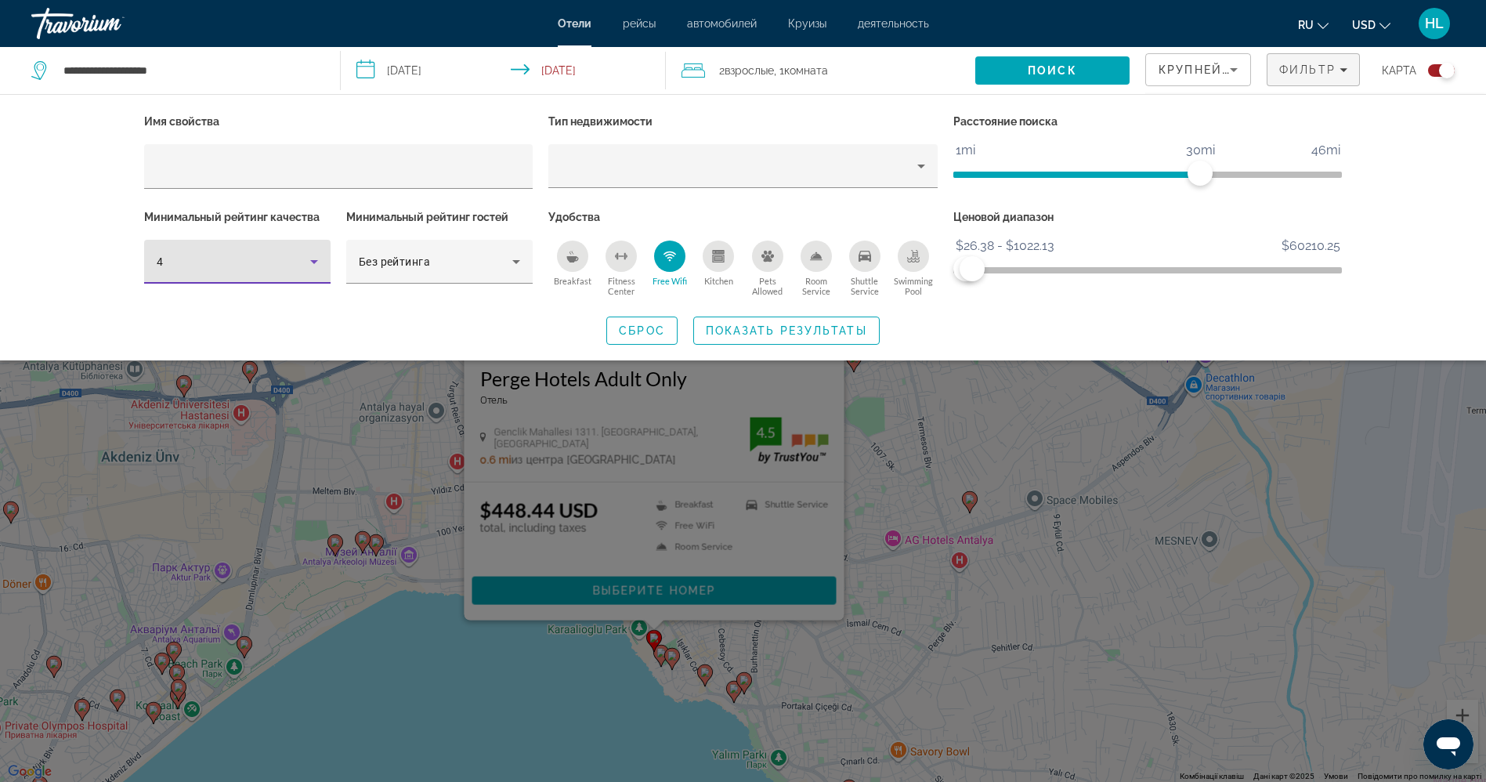
click at [256, 256] on div "4" at bounding box center [233, 261] width 153 height 19
click at [222, 386] on mat-option "5" at bounding box center [237, 383] width 186 height 38
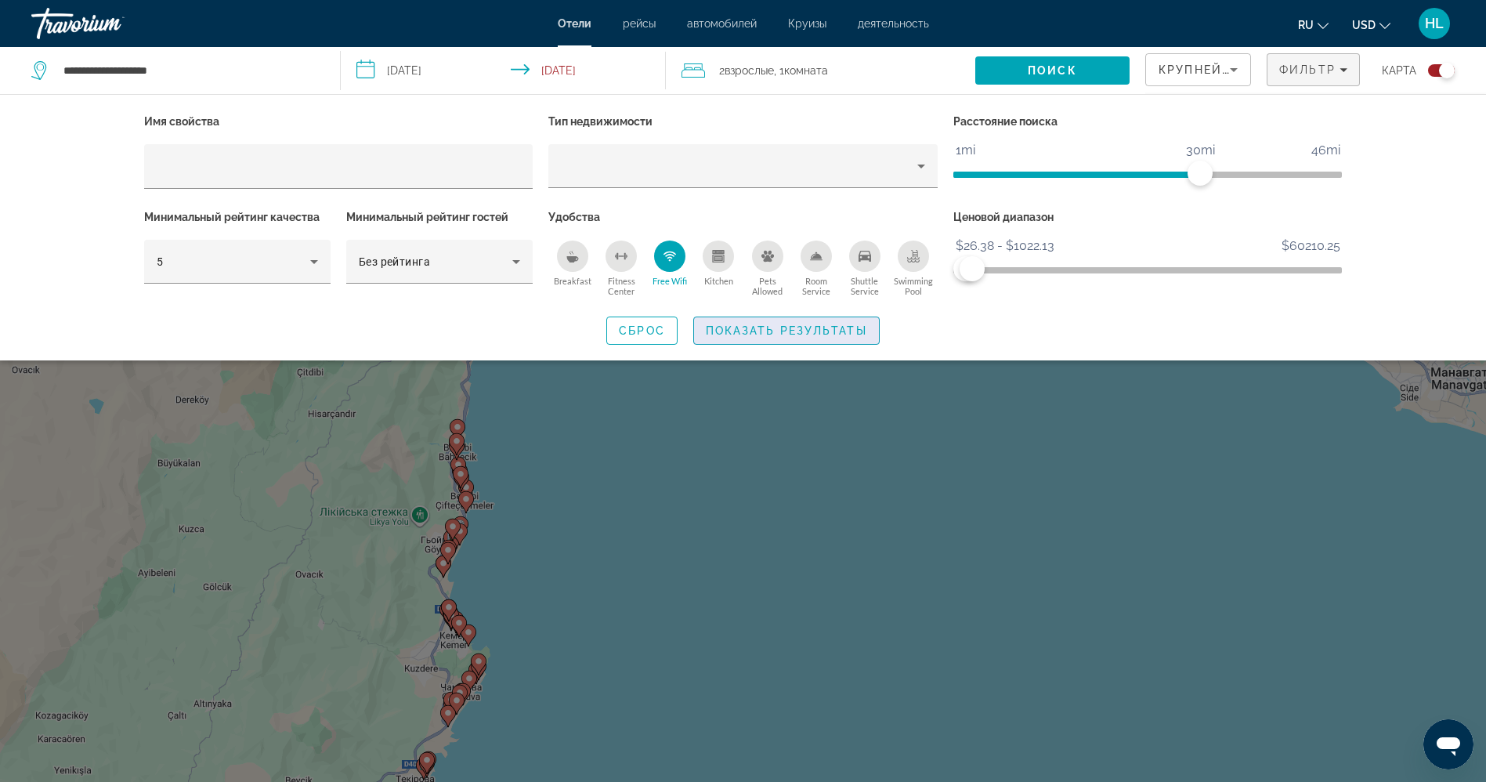
click at [757, 328] on span "Показать результаты" at bounding box center [786, 330] width 161 height 13
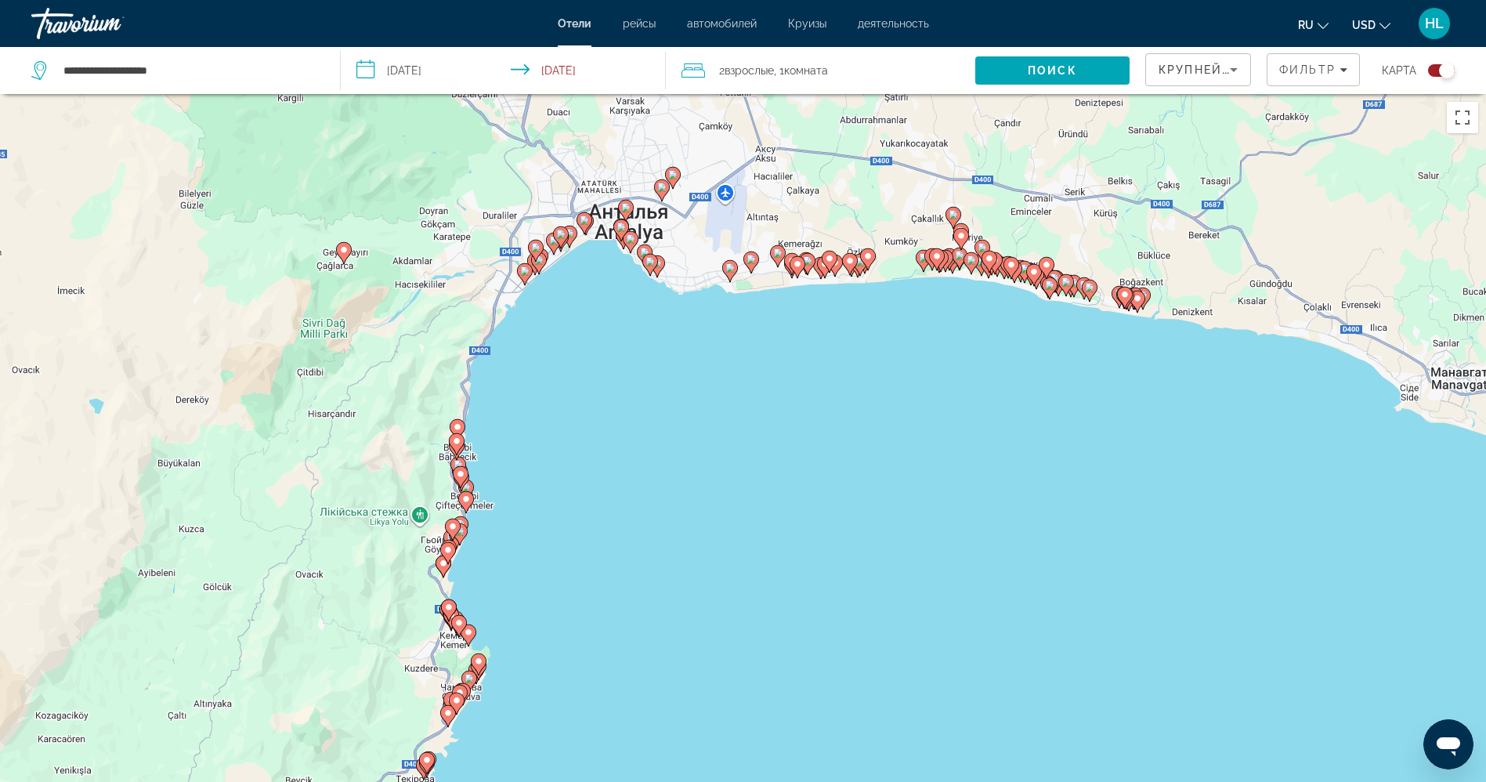
click at [644, 262] on icon "Main content" at bounding box center [649, 265] width 14 height 20
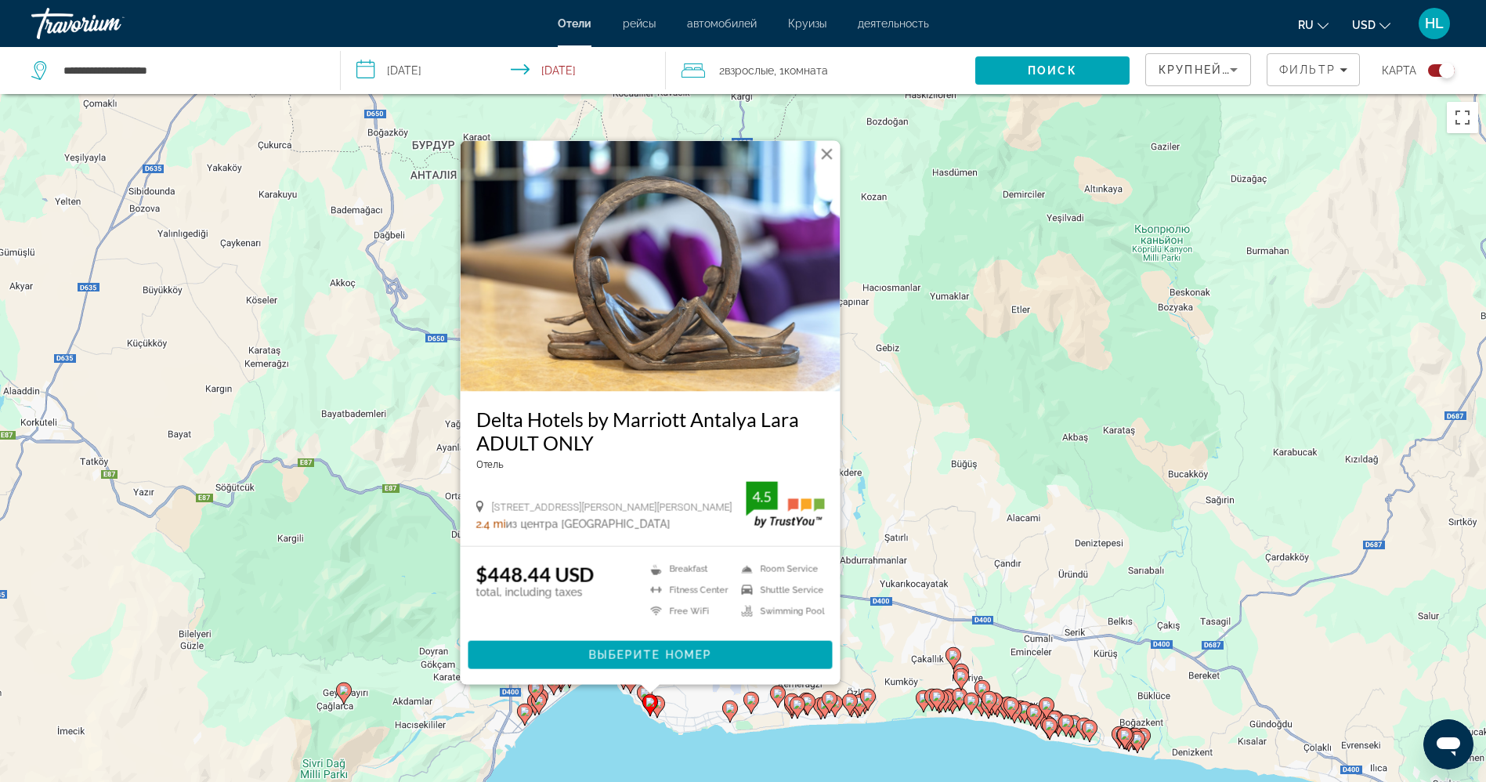
click at [659, 702] on image "Main content" at bounding box center [656, 703] width 9 height 9
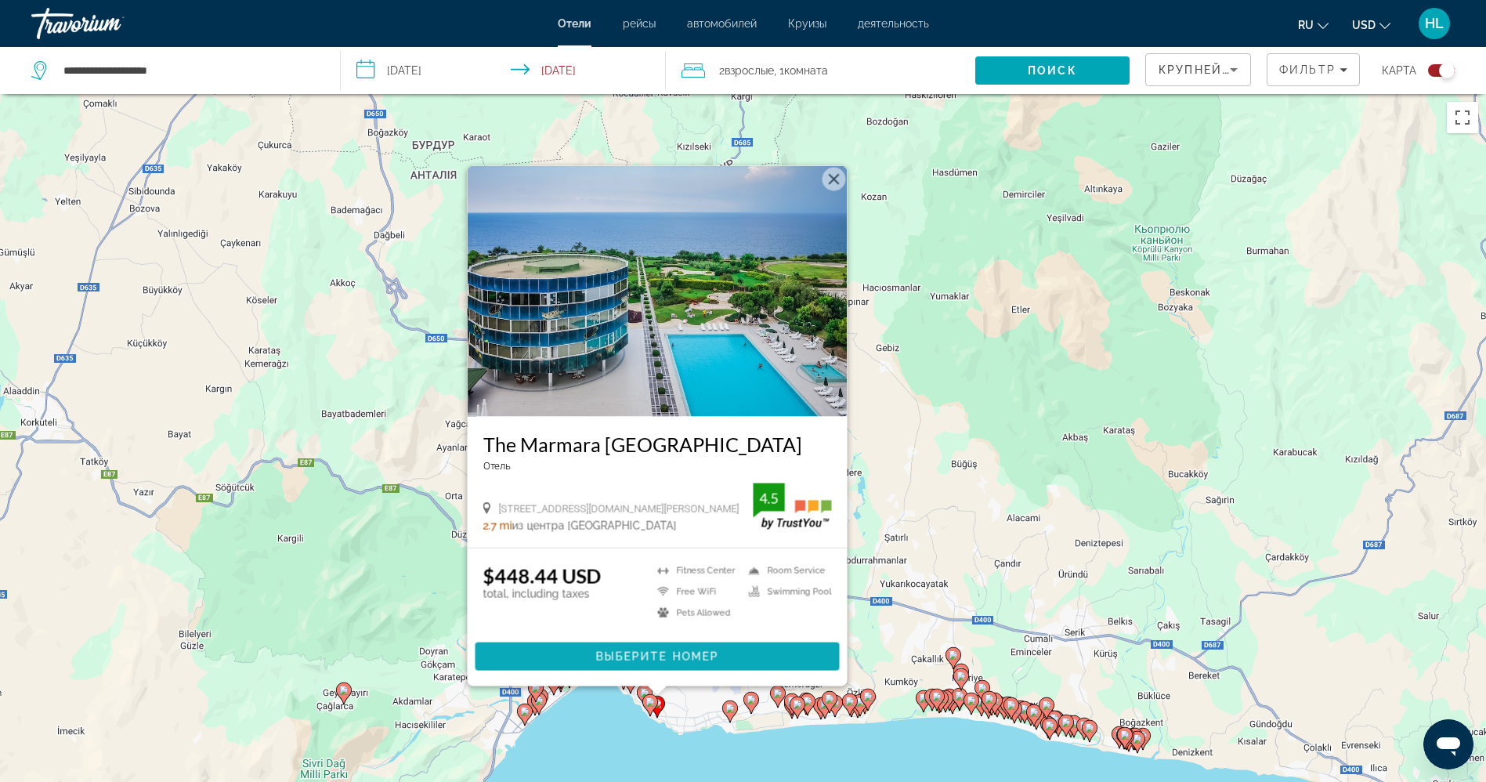
click at [641, 658] on span "Выберите номер" at bounding box center [656, 656] width 123 height 13
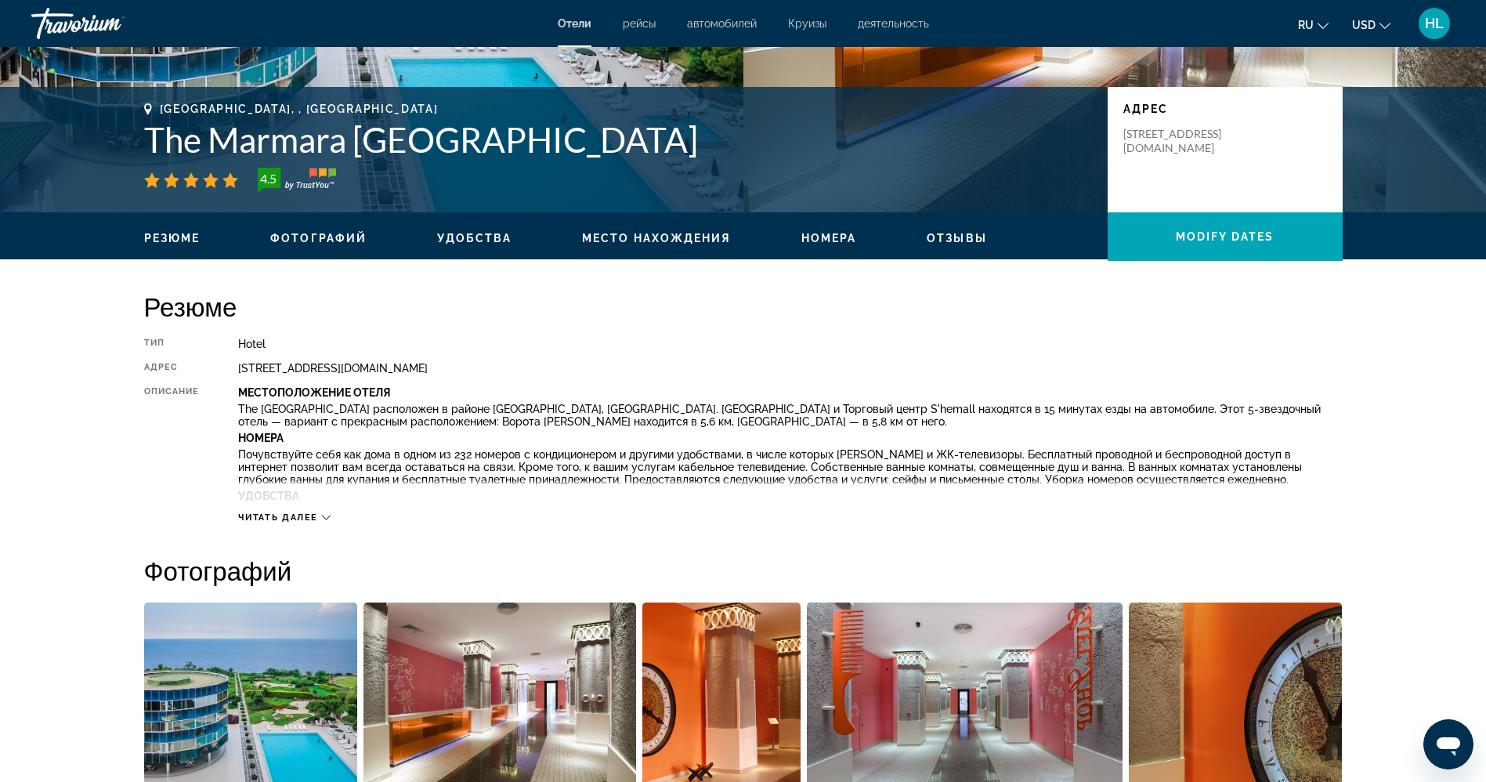
scroll to position [319, 0]
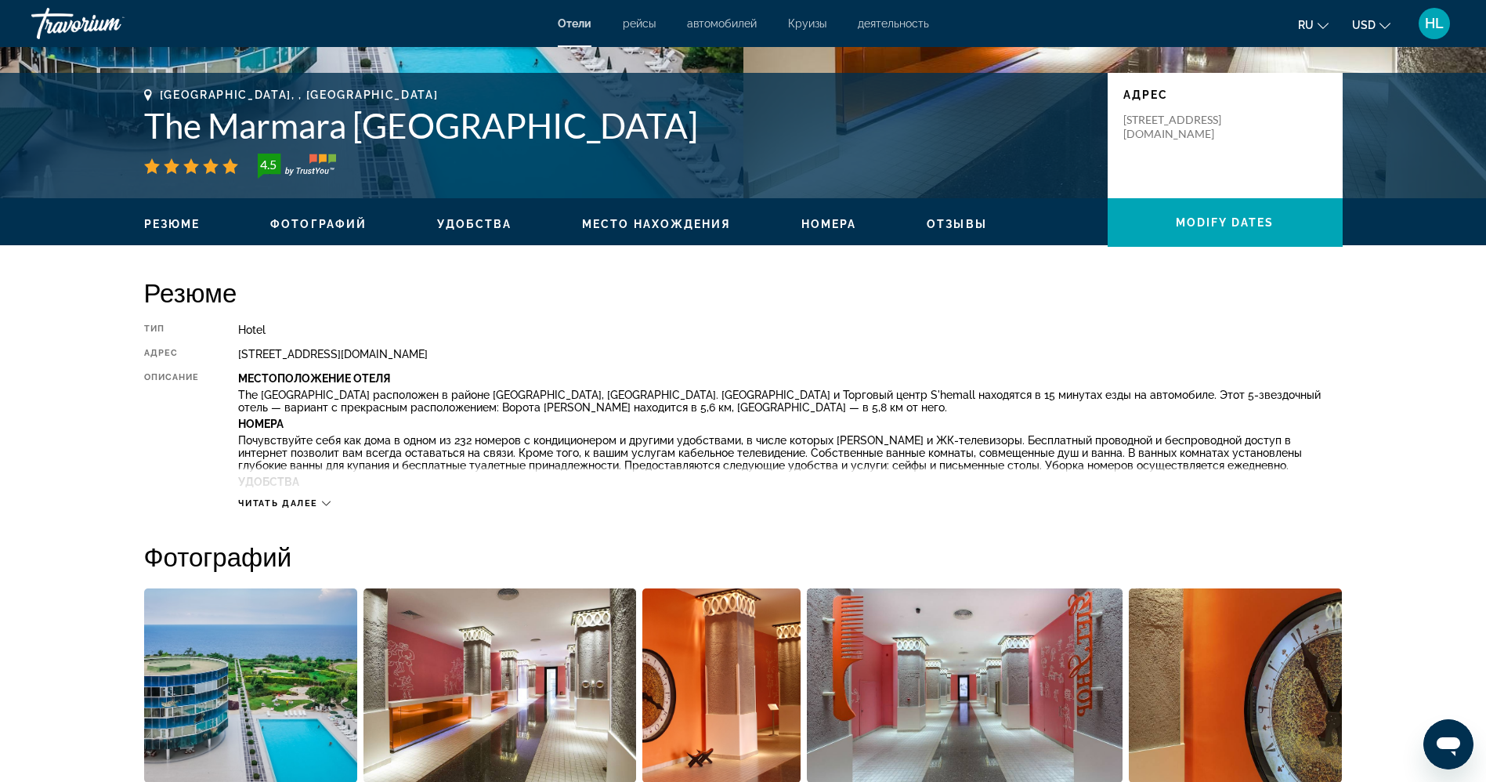
click at [415, 120] on h1 "The Marmara [GEOGRAPHIC_DATA]" at bounding box center [618, 125] width 948 height 41
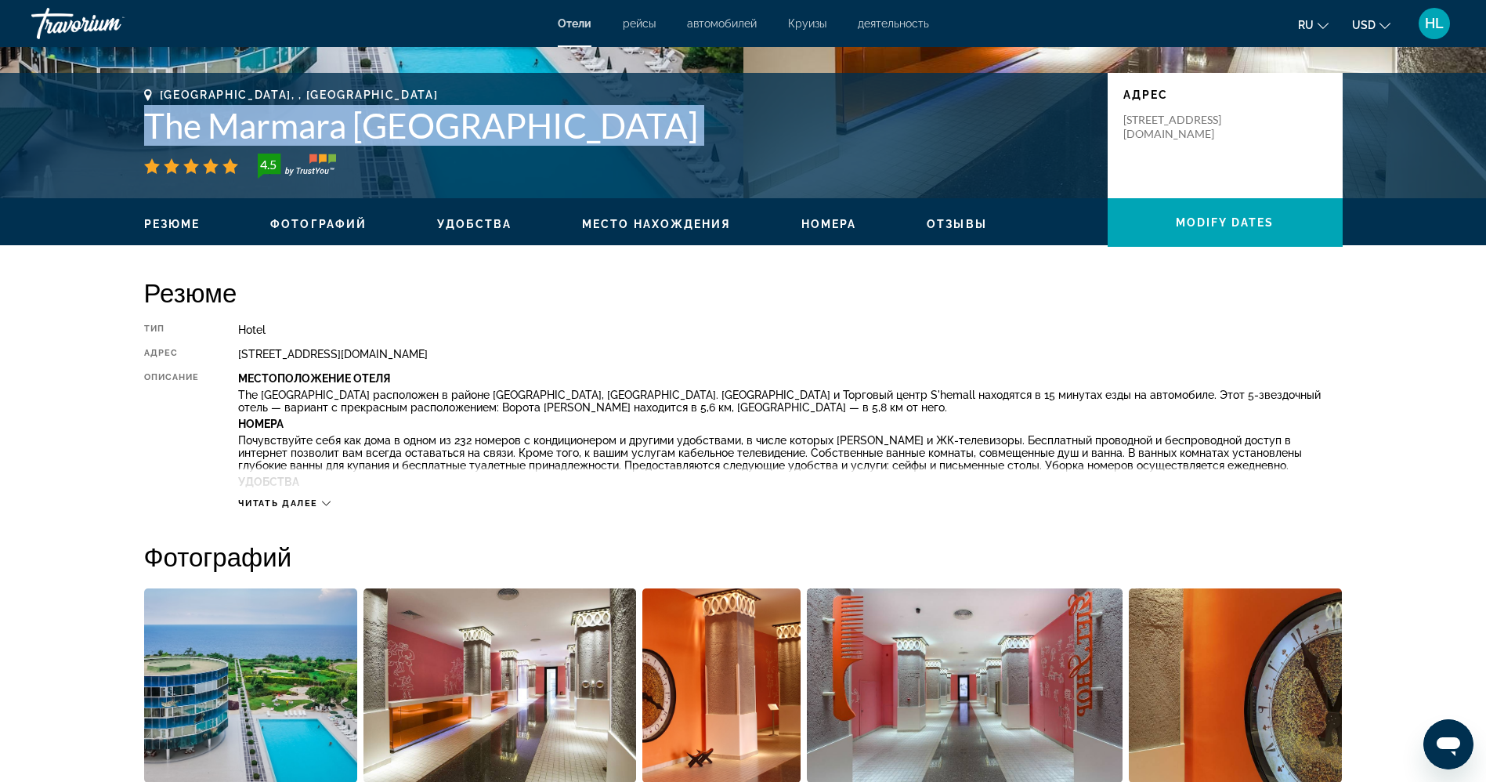
click at [415, 120] on h1 "The Marmara [GEOGRAPHIC_DATA]" at bounding box center [618, 125] width 948 height 41
copy div "The Marmara [GEOGRAPHIC_DATA]"
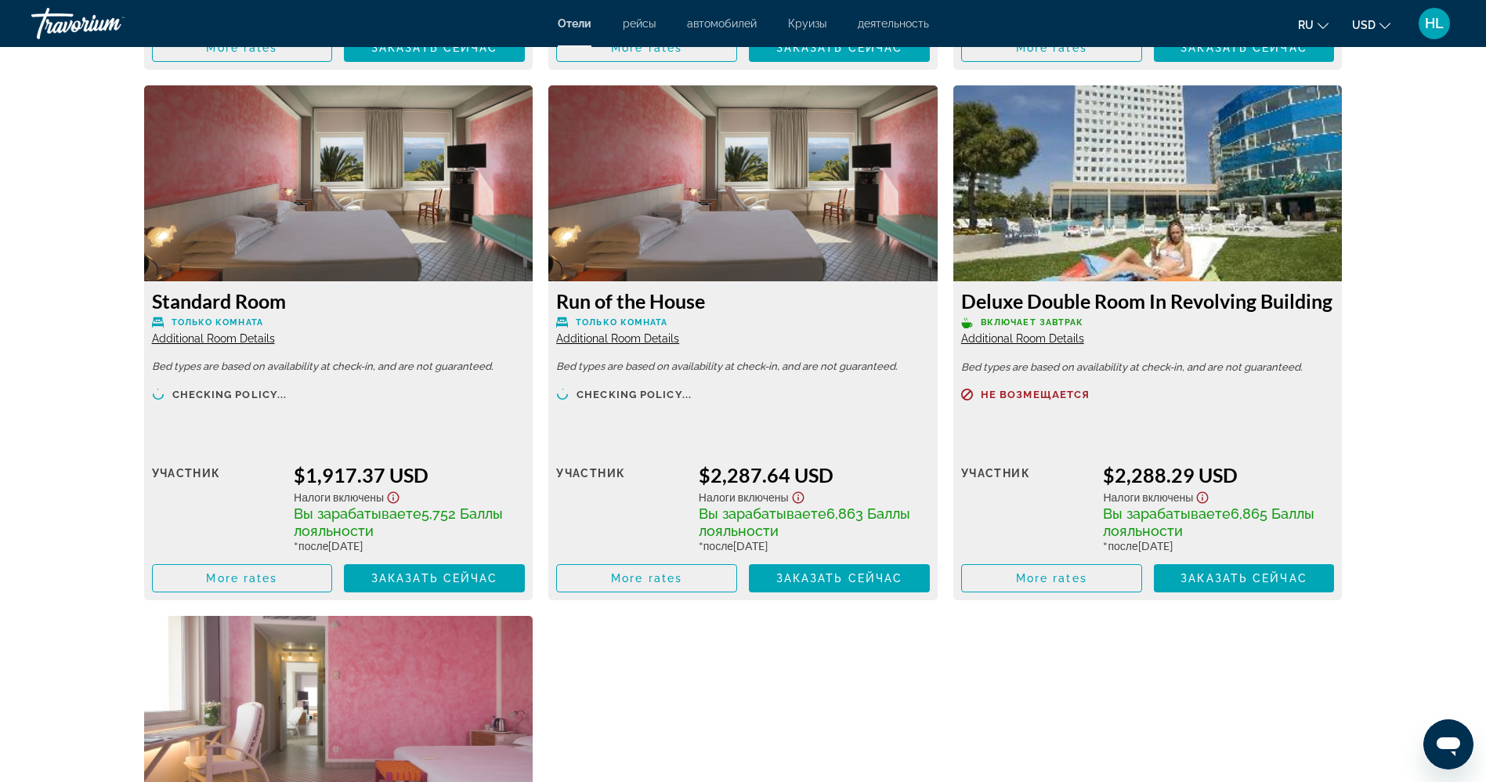
scroll to position [3244, 0]
